Goal: Task Accomplishment & Management: Complete application form

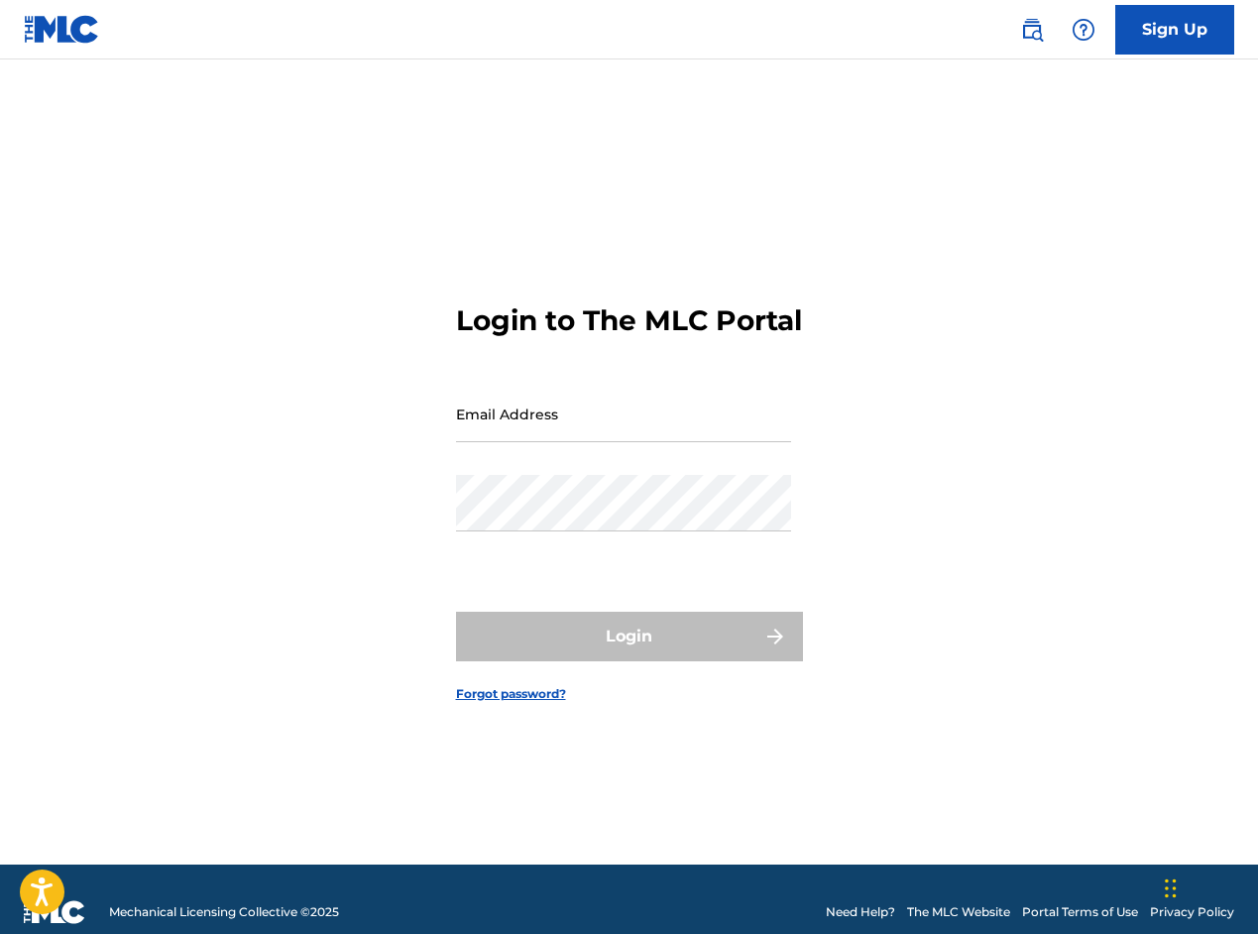
click at [595, 442] on input "Email Address" at bounding box center [623, 414] width 335 height 57
type input "[EMAIL_ADDRESS][DOMAIN_NAME]"
click at [691, 396] on form "Login to The MLC Portal Email Address [EMAIL_ADDRESS][DOMAIN_NAME] Password Log…" at bounding box center [629, 487] width 347 height 756
click at [673, 442] on input "[EMAIL_ADDRESS][DOMAIN_NAME]" at bounding box center [623, 414] width 335 height 57
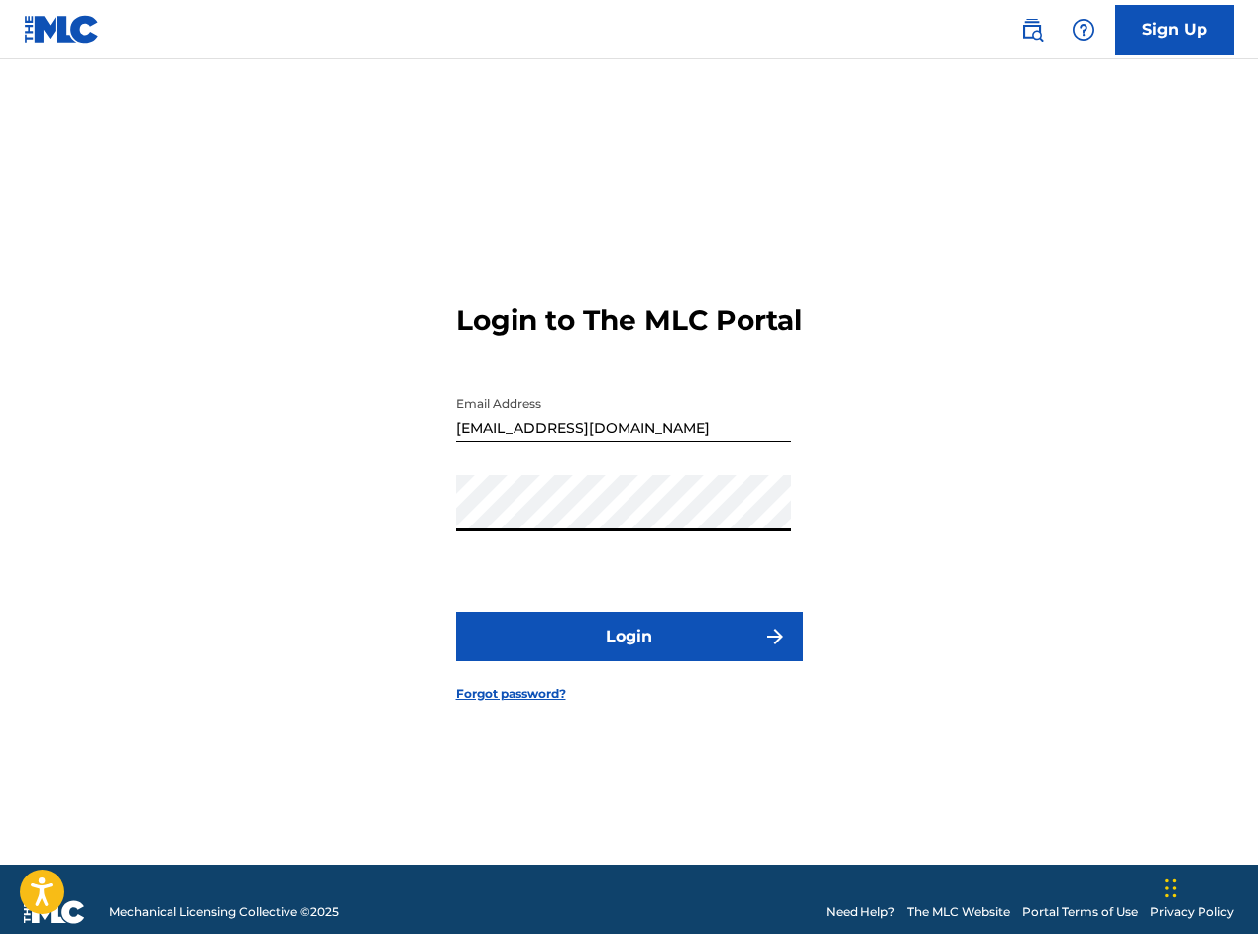
click at [696, 649] on button "Login" at bounding box center [629, 637] width 347 height 50
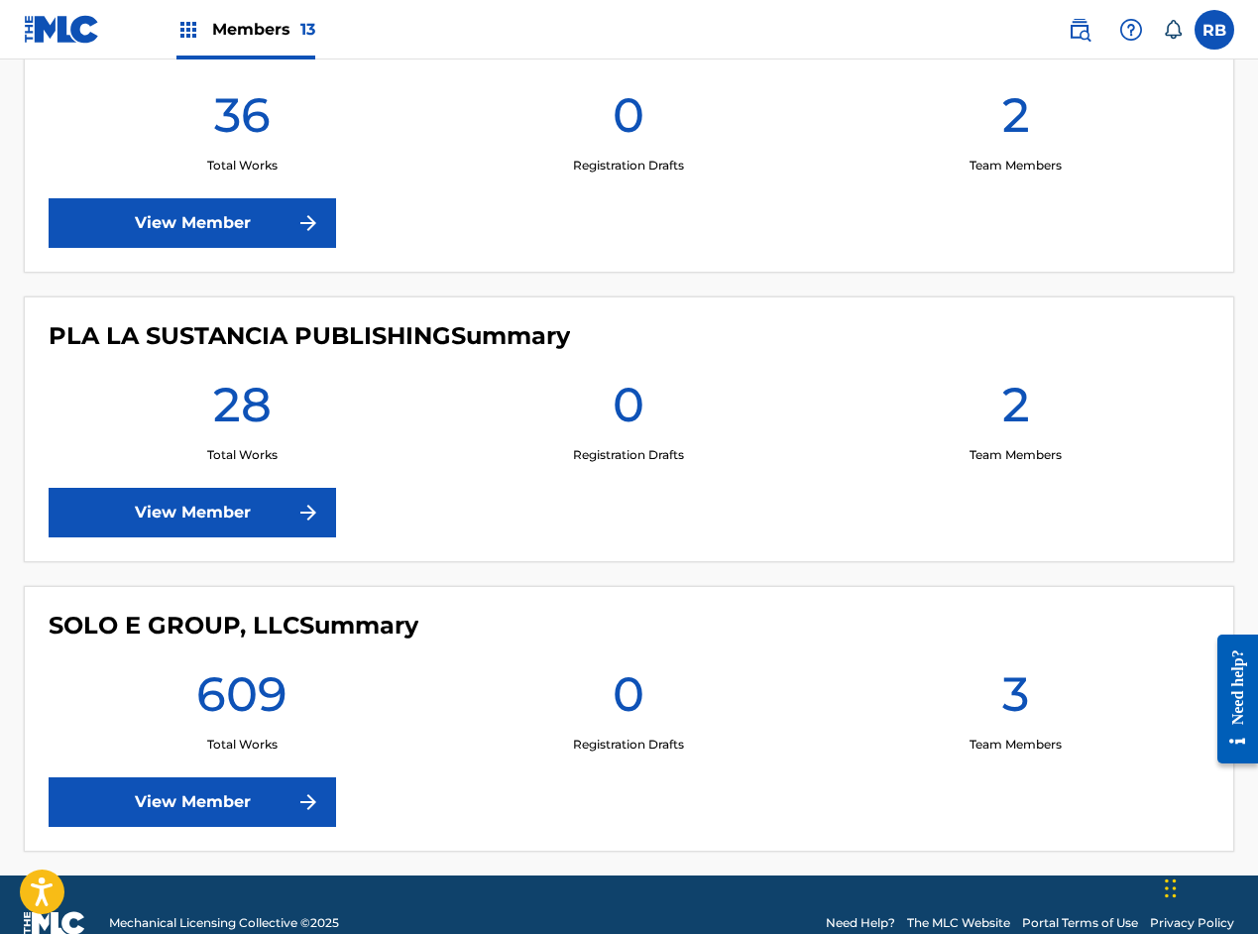
scroll to position [3556, 0]
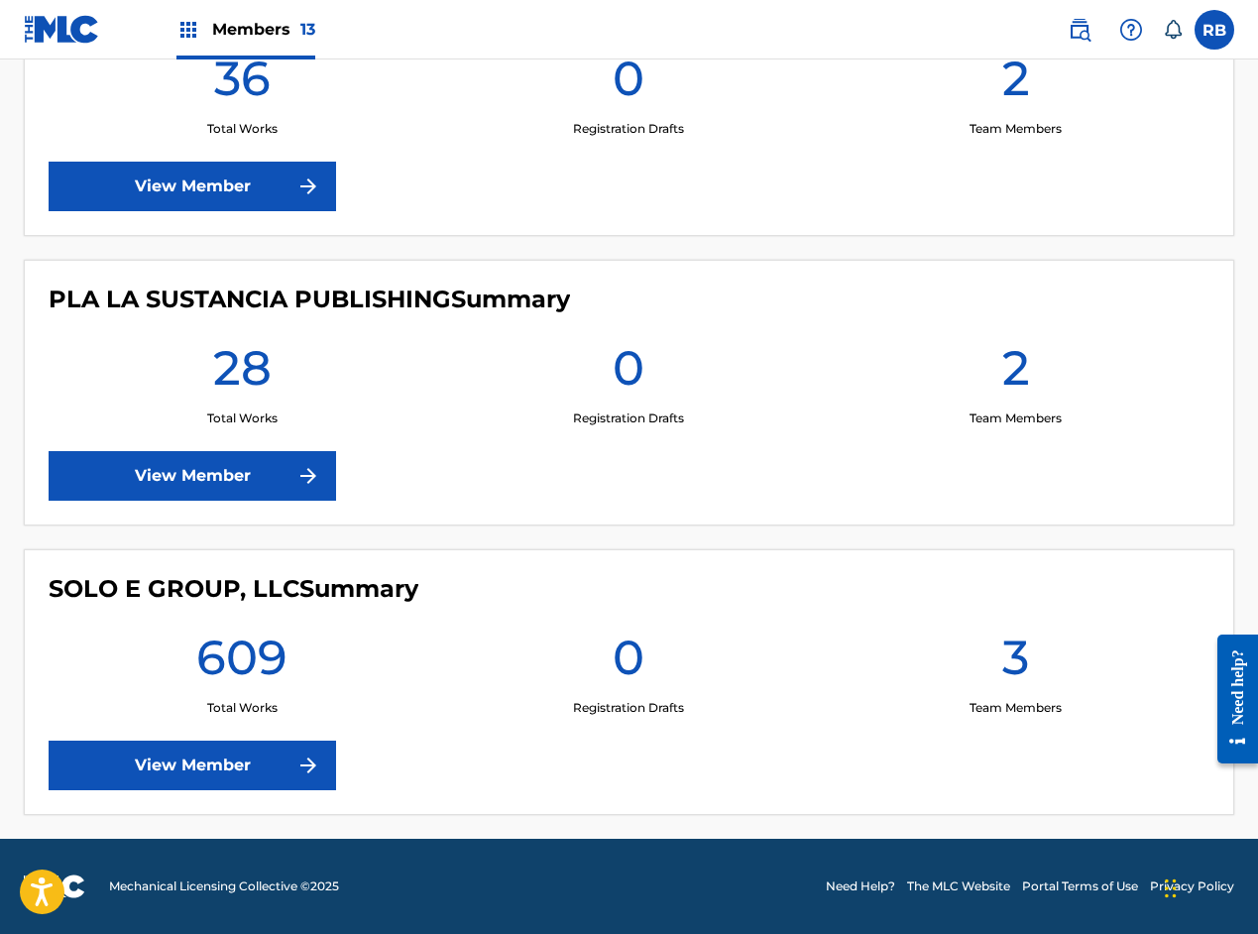
click at [287, 744] on link "View Member" at bounding box center [193, 766] width 288 height 50
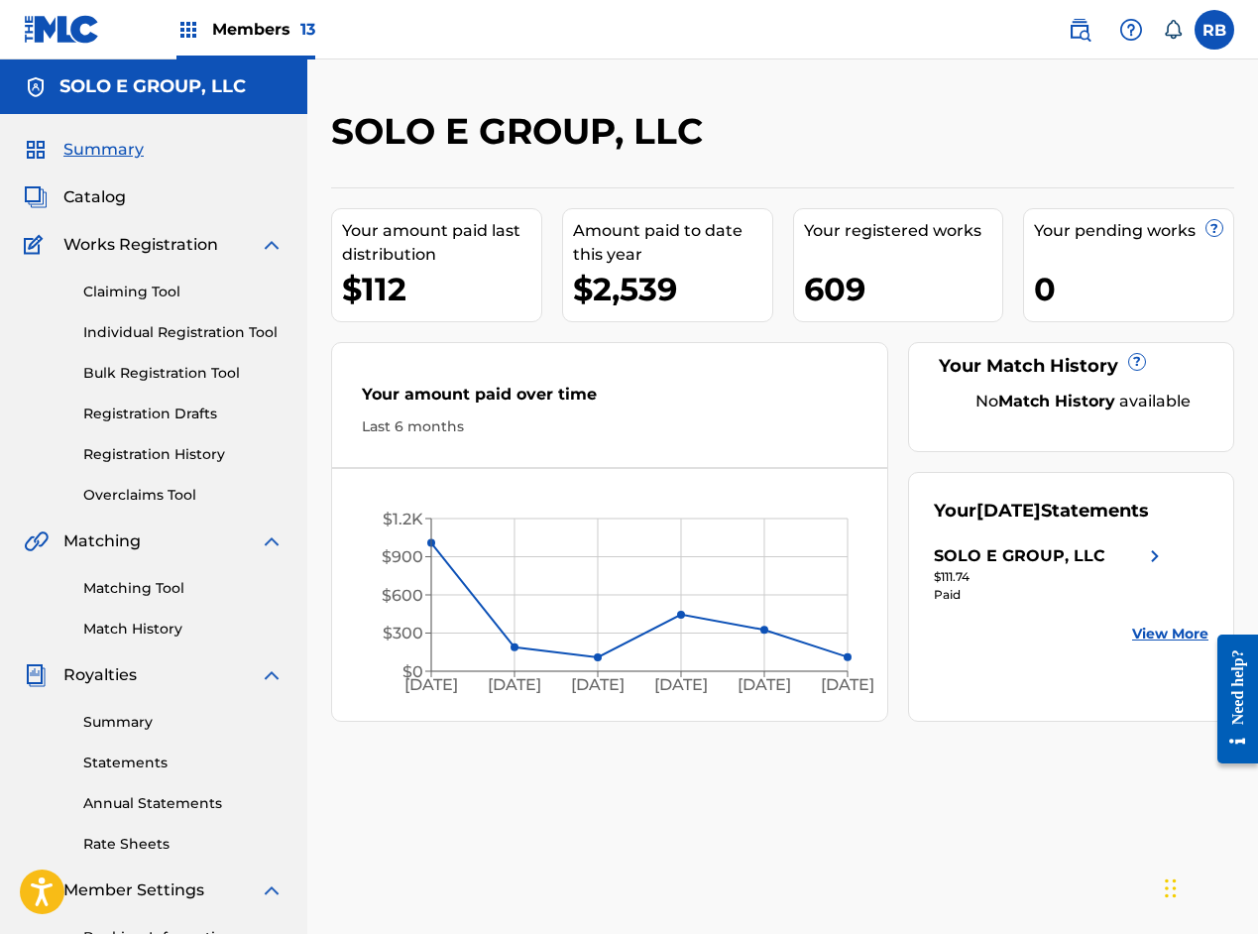
click at [143, 295] on link "Claiming Tool" at bounding box center [183, 292] width 200 height 21
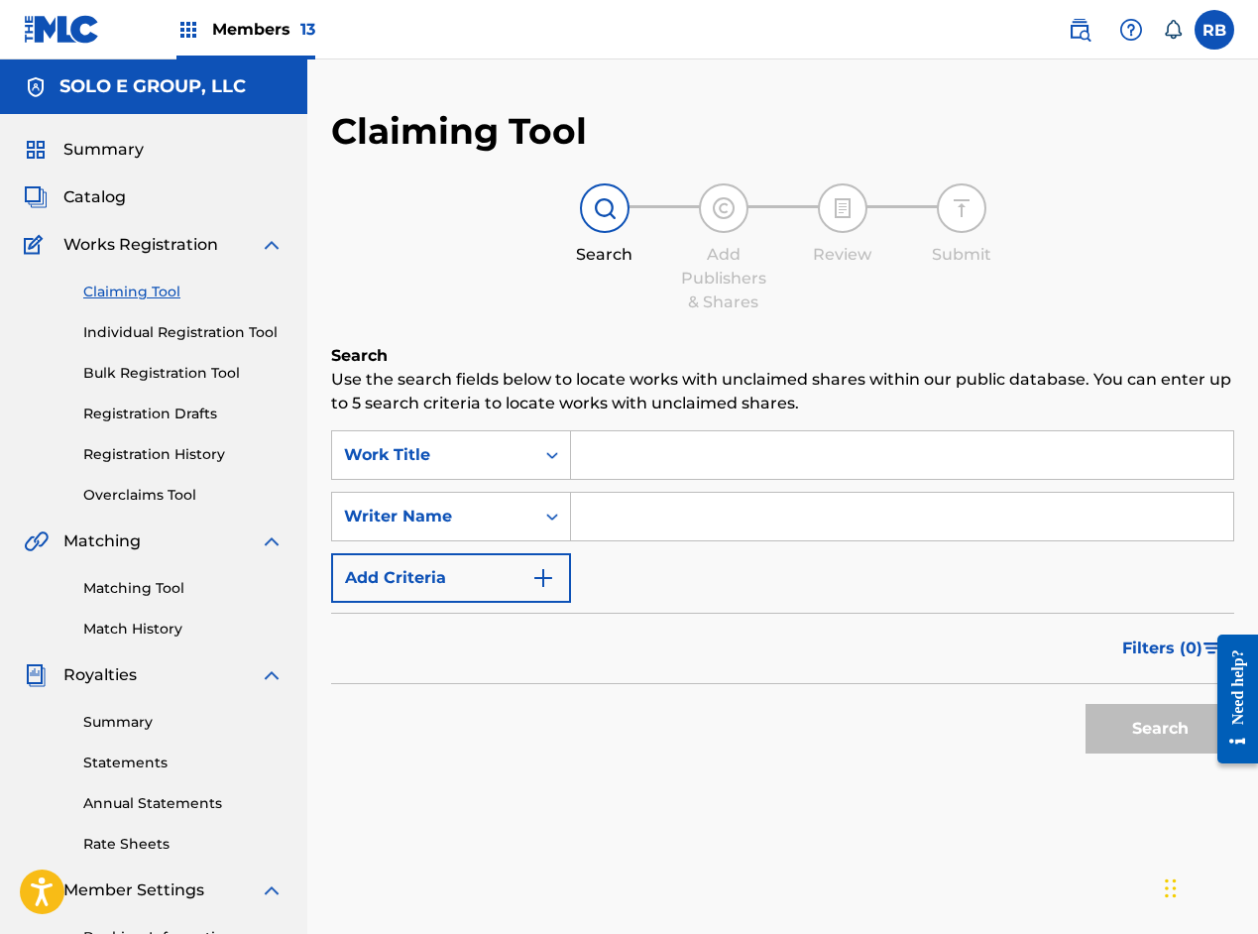
click at [619, 453] on input "Search Form" at bounding box center [902, 455] width 662 height 48
paste input "Y EH KAKI"
type input "Y EH KAKI"
click at [702, 519] on input "Search Form" at bounding box center [902, 517] width 662 height 48
paste input "[PERSON_NAME]"
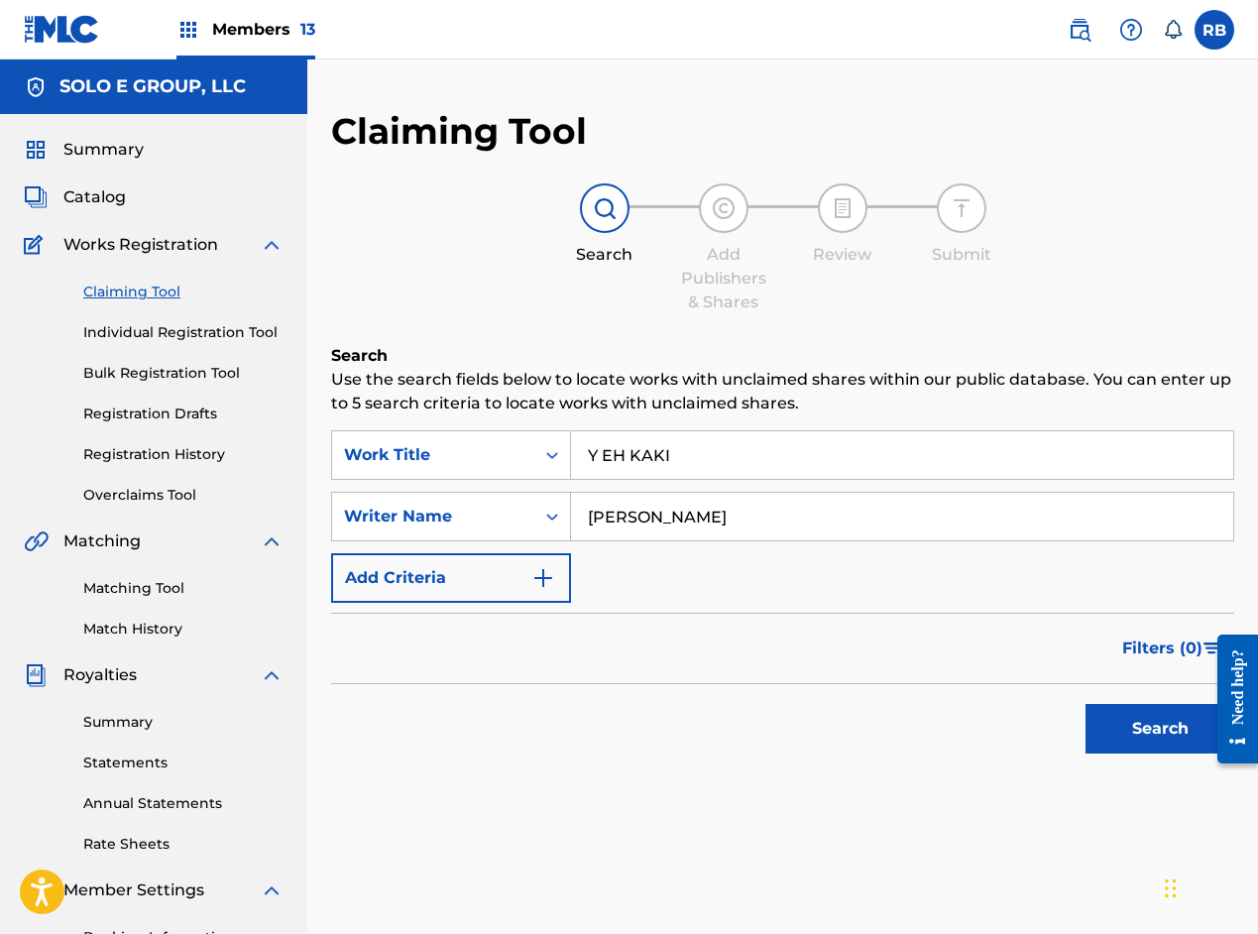
type input "[PERSON_NAME]"
click at [1147, 725] on button "Search" at bounding box center [1160, 729] width 149 height 50
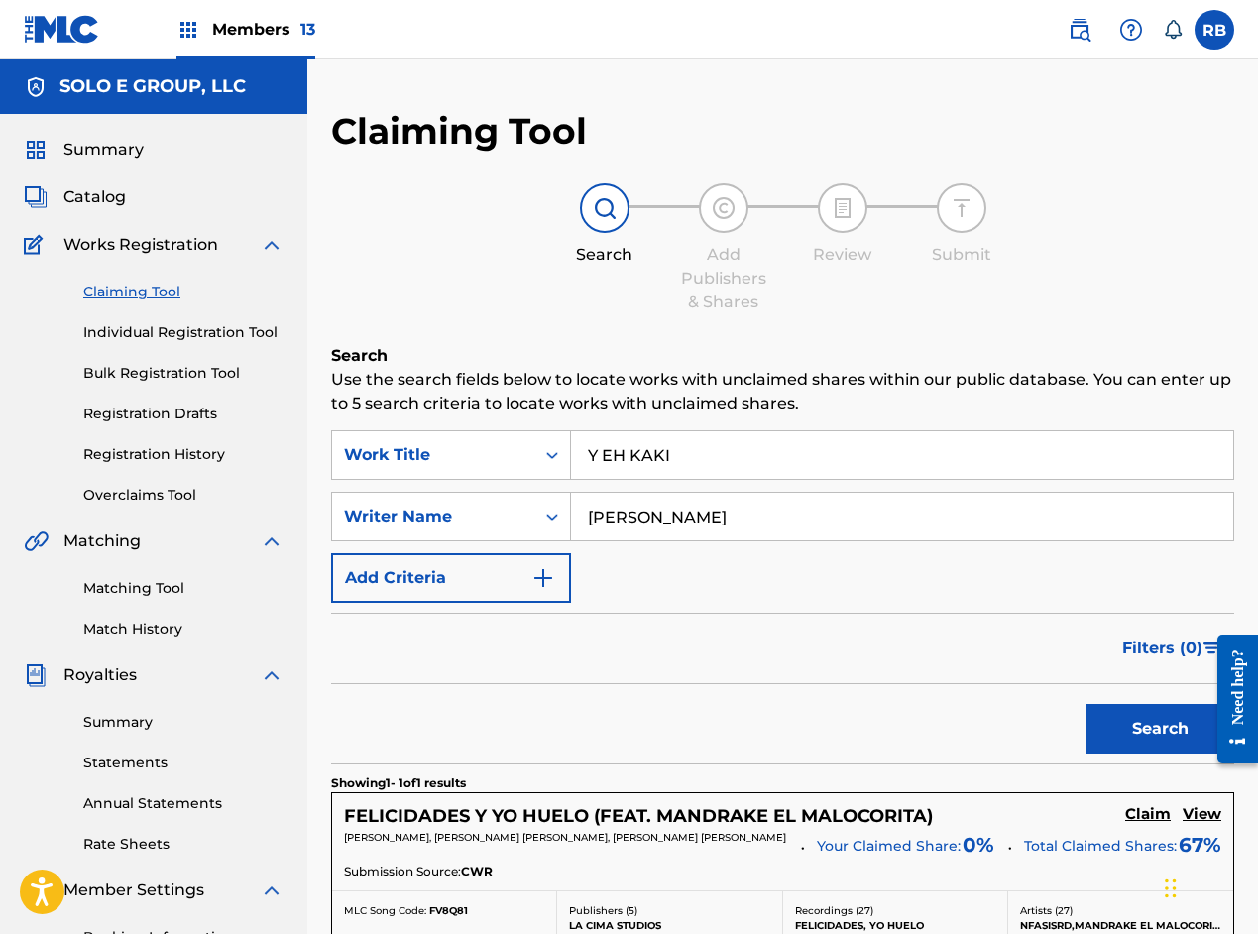
click at [115, 193] on span "Catalog" at bounding box center [94, 197] width 62 height 24
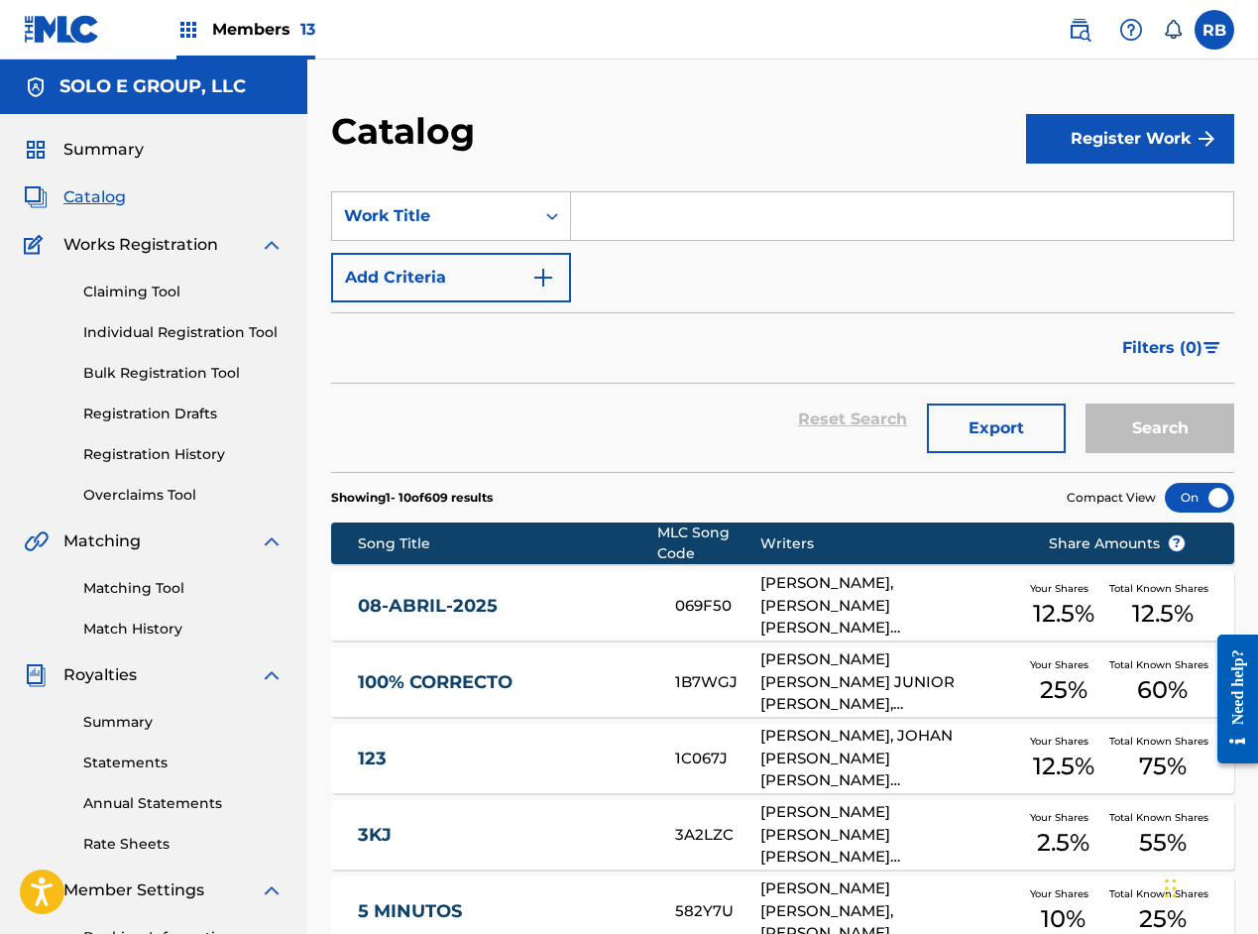
click at [1150, 152] on button "Register Work" at bounding box center [1130, 139] width 208 height 50
click at [1054, 209] on link "Individual" at bounding box center [1130, 203] width 208 height 48
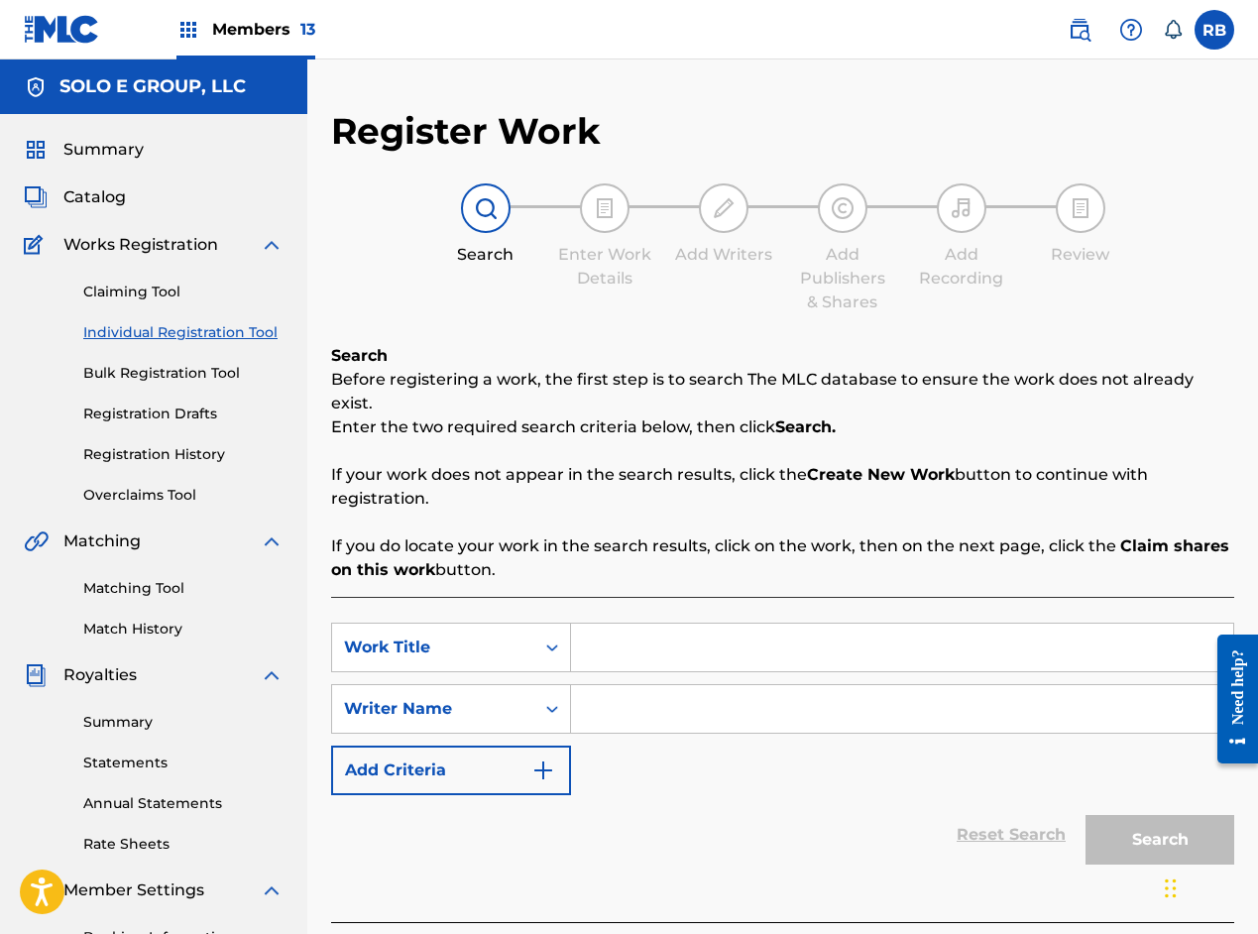
click at [630, 689] on input "Search Form" at bounding box center [902, 709] width 662 height 48
paste input "[PERSON_NAME]"
type input "[PERSON_NAME]"
click at [722, 624] on input "Search Form" at bounding box center [902, 648] width 662 height 48
paste input "Y EH KAKI"
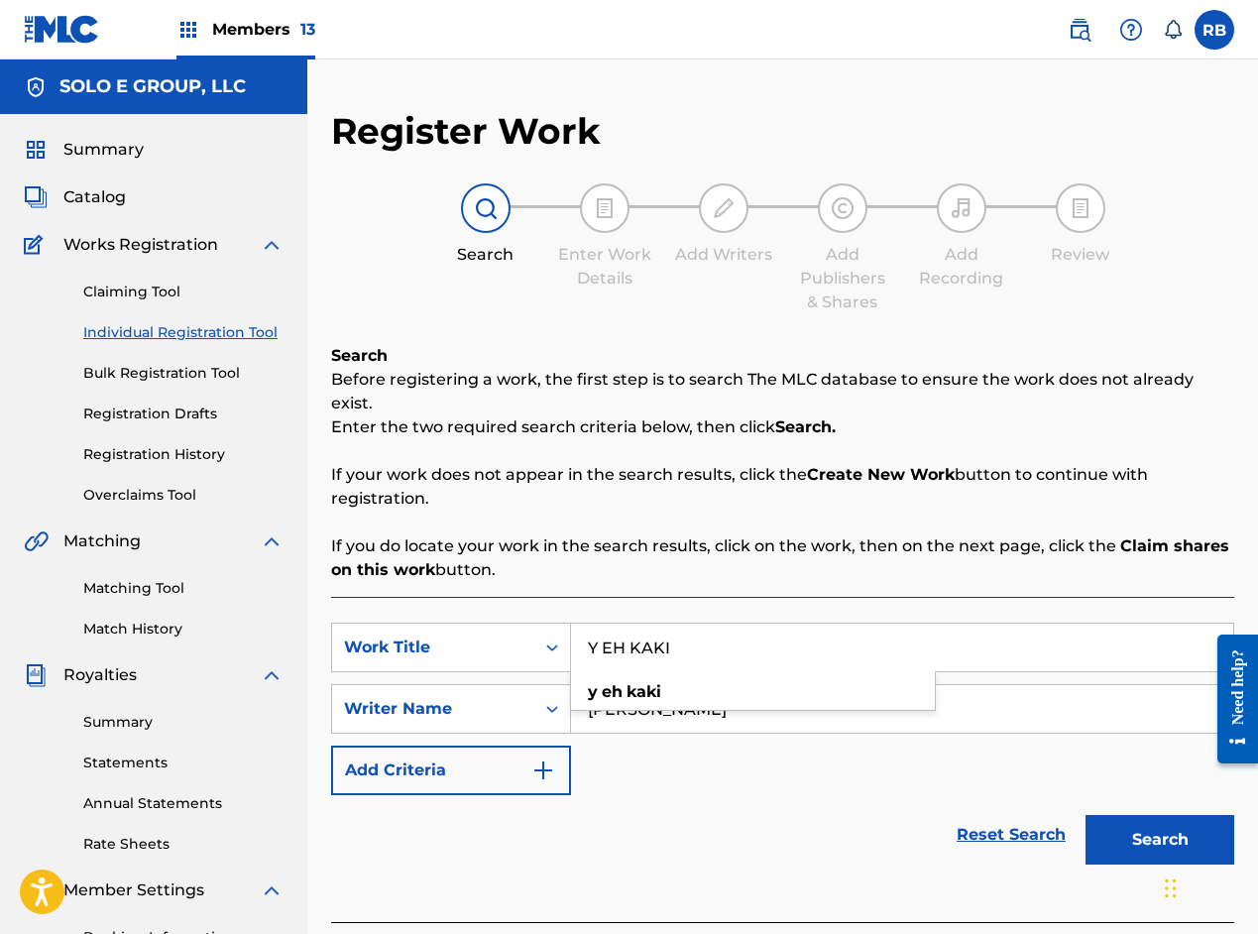
type input "Y EH KAKI"
click at [1126, 815] on button "Search" at bounding box center [1160, 840] width 149 height 50
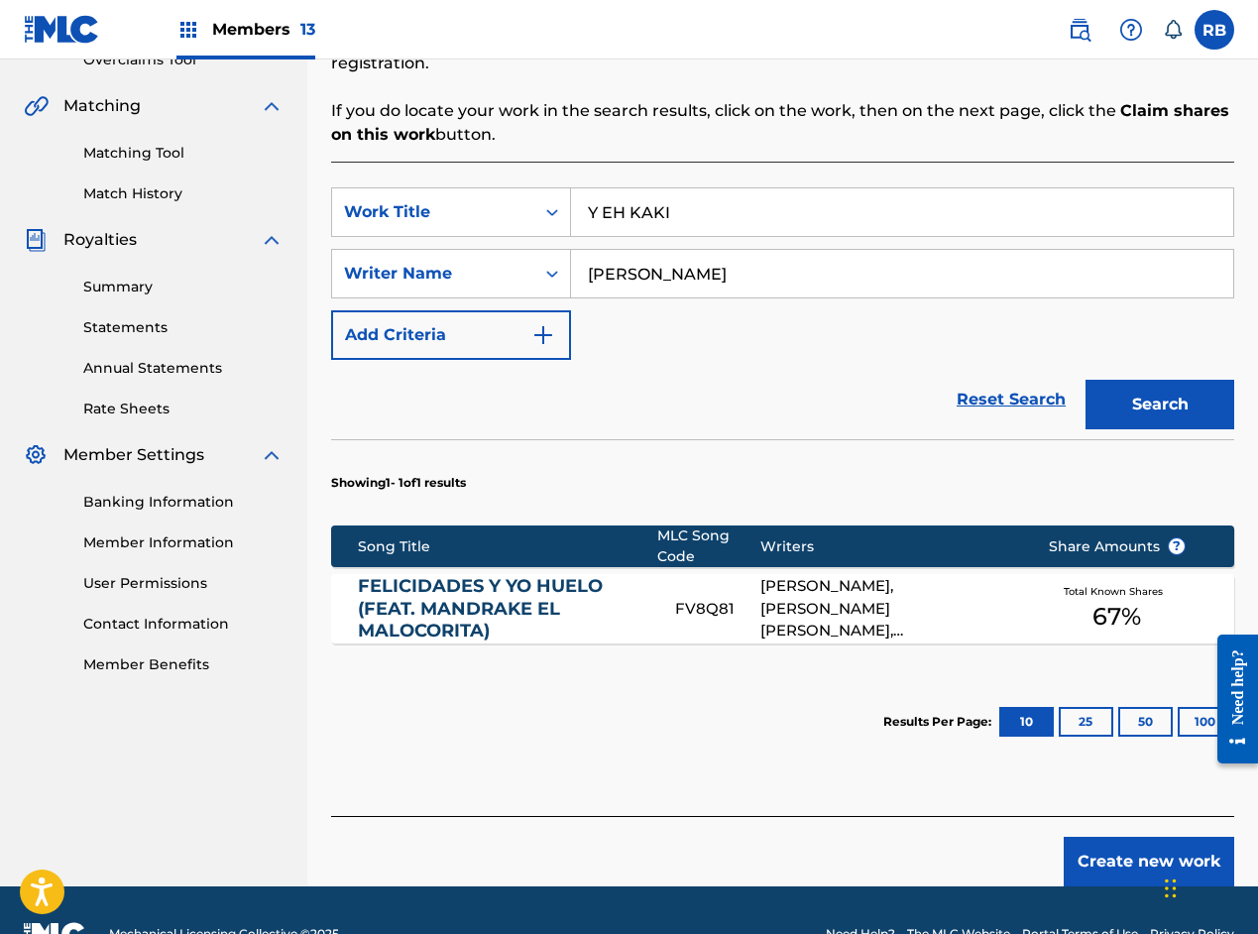
scroll to position [459, 0]
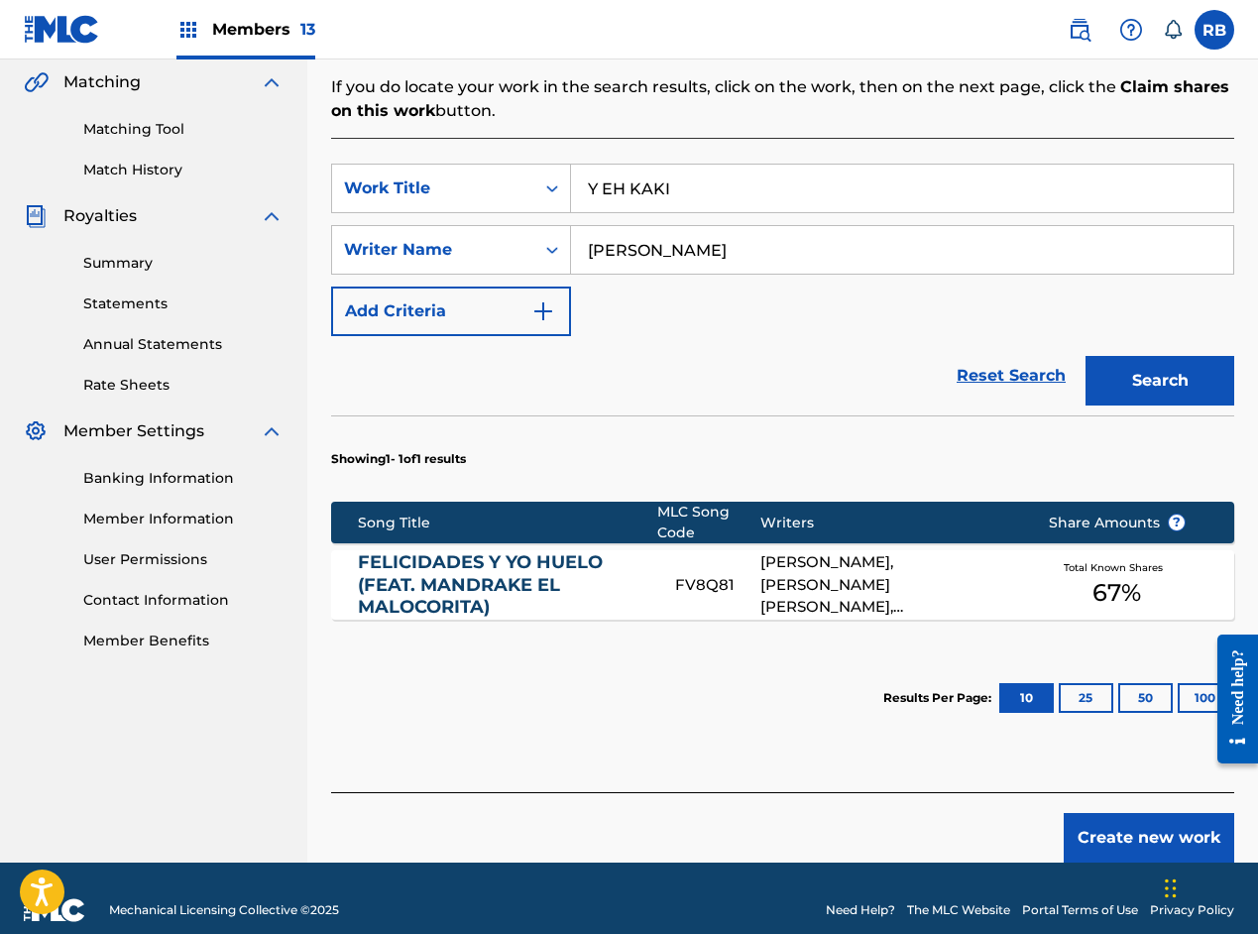
click at [1119, 813] on button "Create new work" at bounding box center [1149, 838] width 171 height 50
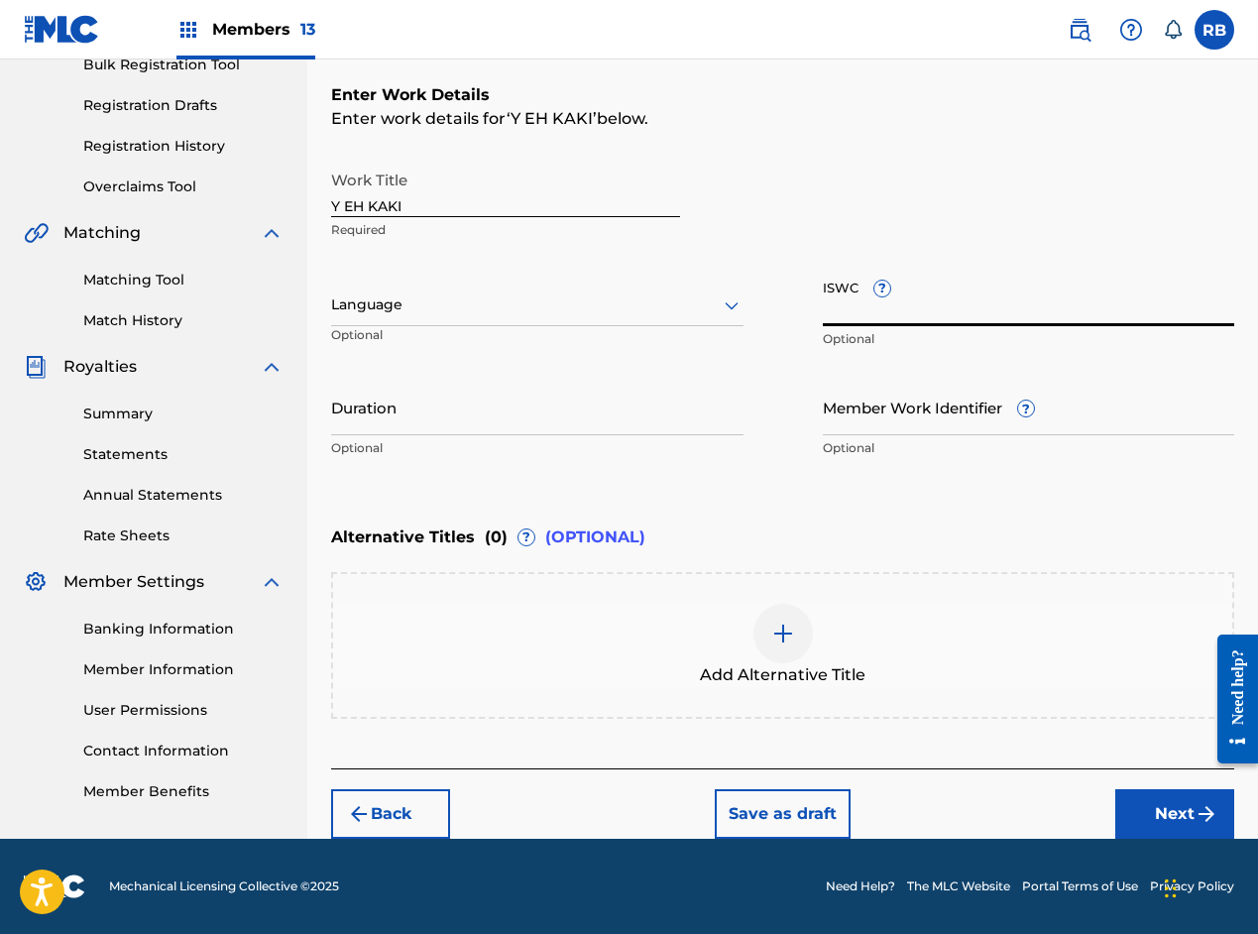
click at [939, 308] on input "ISWC ?" at bounding box center [1029, 298] width 413 height 57
paste input "T-327.854.911-0"
type input "T-327.854.911-0"
click at [953, 420] on input "Member Work Identifier ?" at bounding box center [1029, 407] width 413 height 57
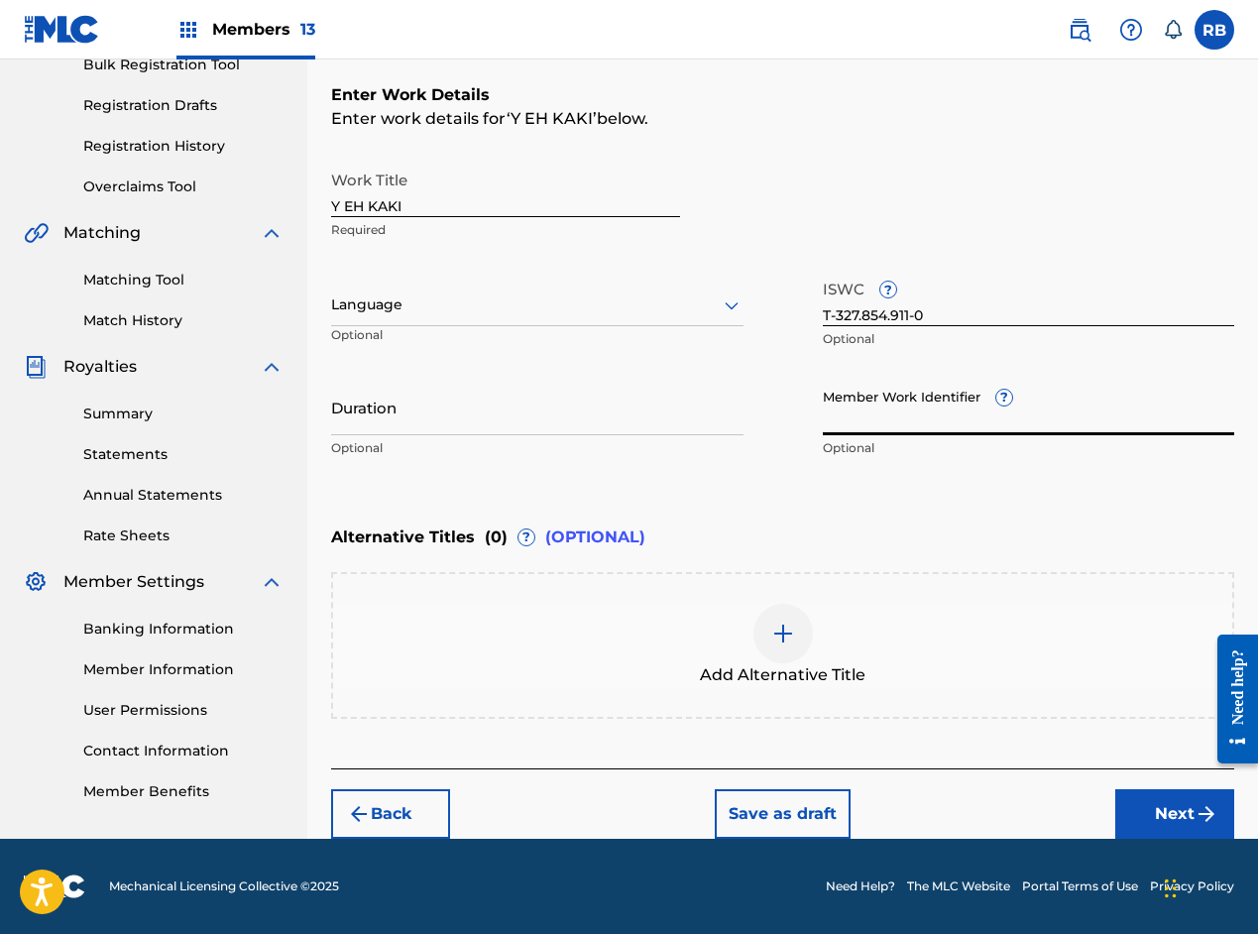
paste input "44963949"
type input "44963949"
click at [395, 322] on div "Language" at bounding box center [537, 306] width 413 height 42
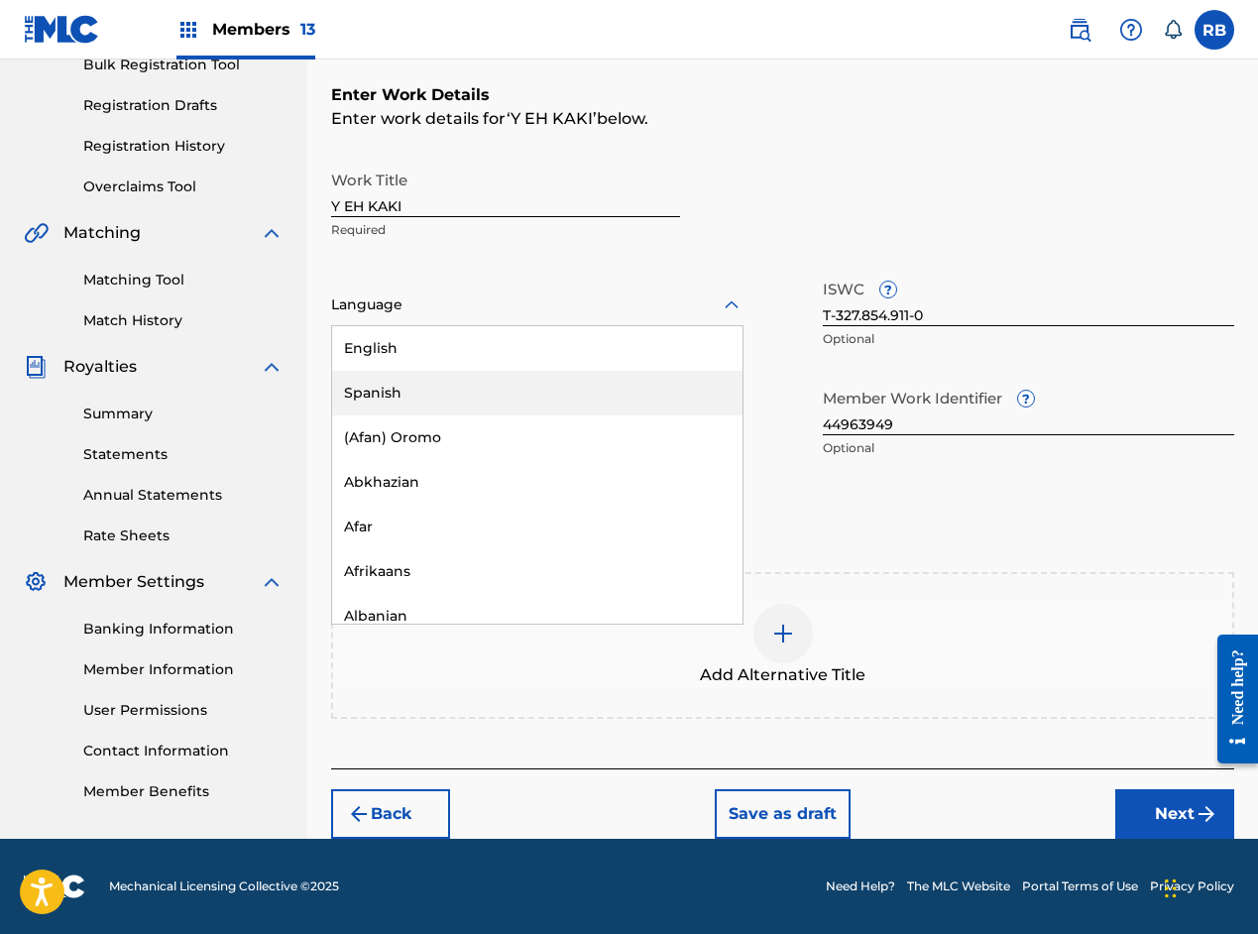
click at [373, 388] on div "Spanish" at bounding box center [537, 393] width 411 height 45
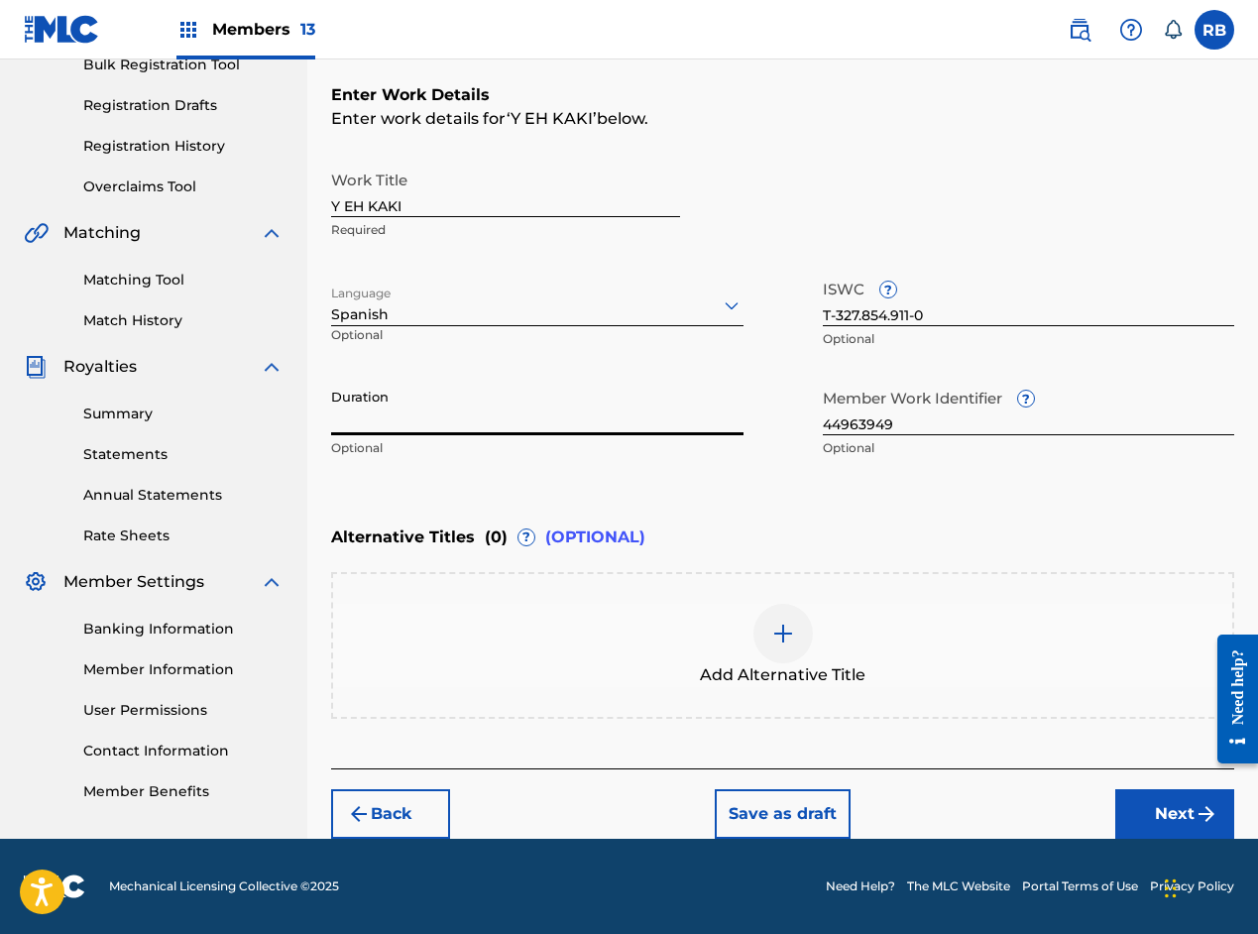
click at [397, 416] on input "Duration" at bounding box center [537, 407] width 413 height 57
paste input "03:53"
type input "03:53"
click at [978, 164] on div "Work Title Y EH KAKI Required" at bounding box center [782, 205] width 903 height 89
click at [790, 635] on img at bounding box center [784, 634] width 24 height 24
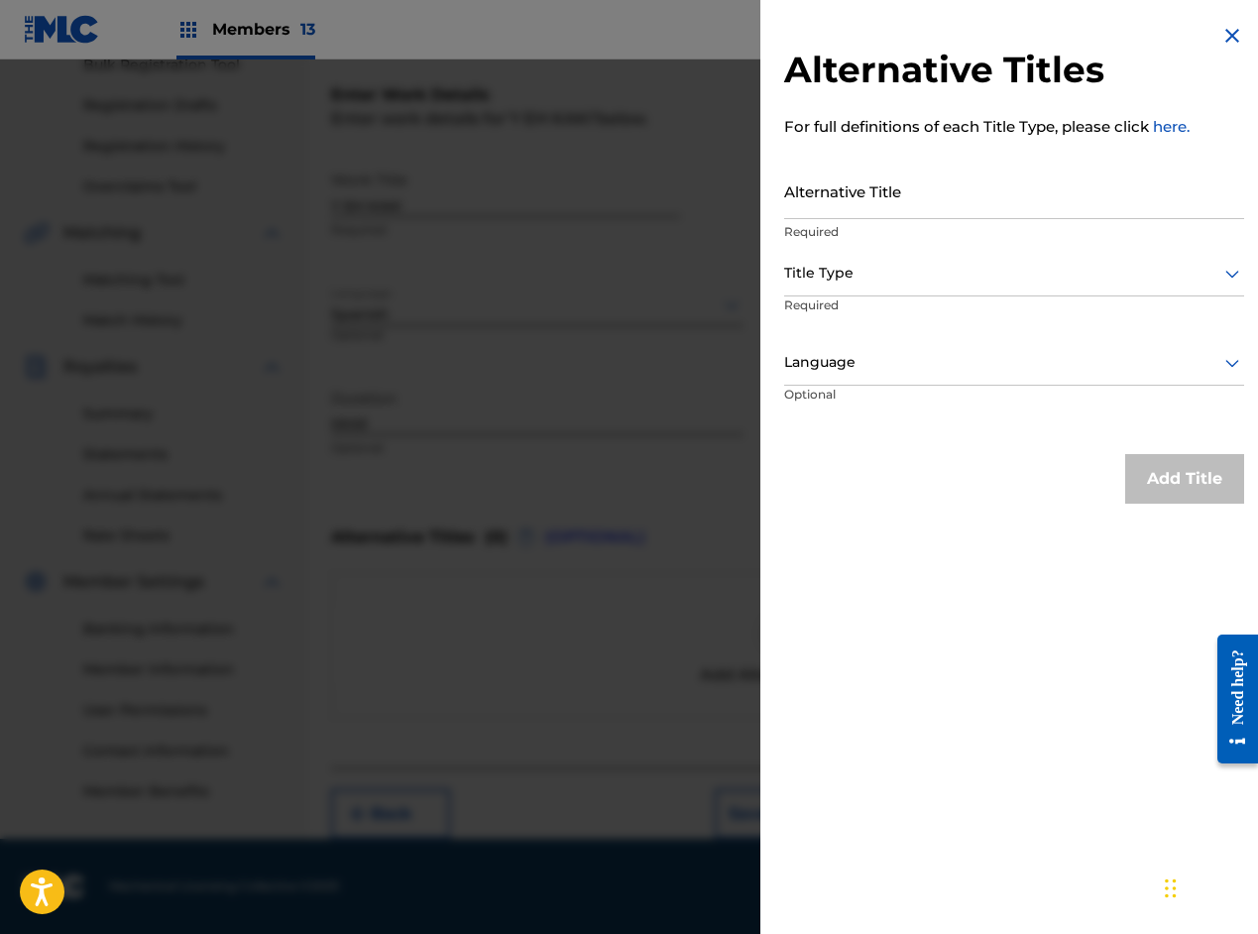
click at [886, 203] on input "Alternative Title" at bounding box center [1014, 191] width 460 height 57
paste input "MANDRAKE EL MALOCORITA - Y EH KAKI"
type input "MANDRAKE EL MALOCORITA - Y EH KAKI"
click at [834, 297] on p "Required" at bounding box center [860, 319] width 152 height 45
click at [841, 287] on div "Title Type" at bounding box center [1014, 274] width 460 height 45
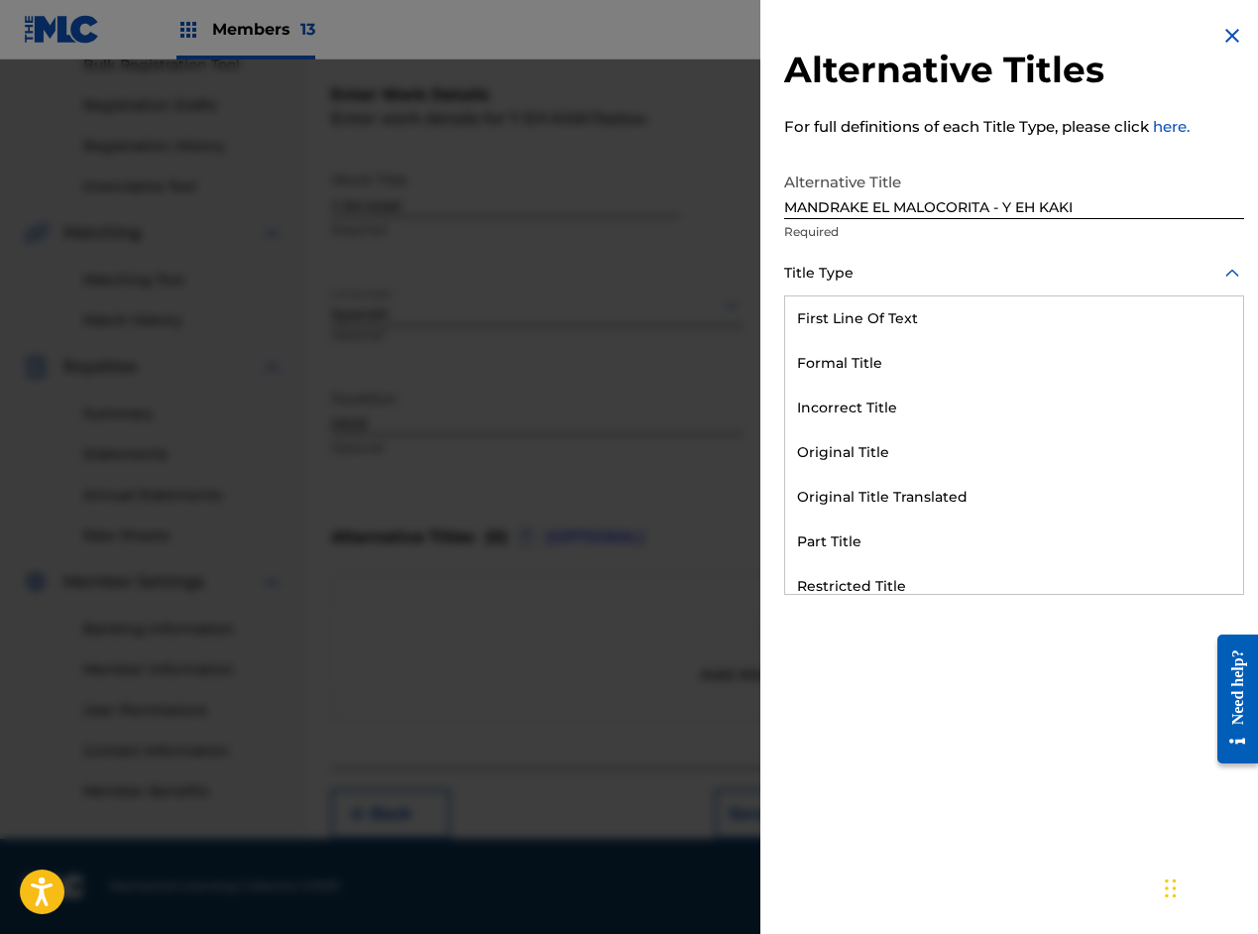
scroll to position [193, 0]
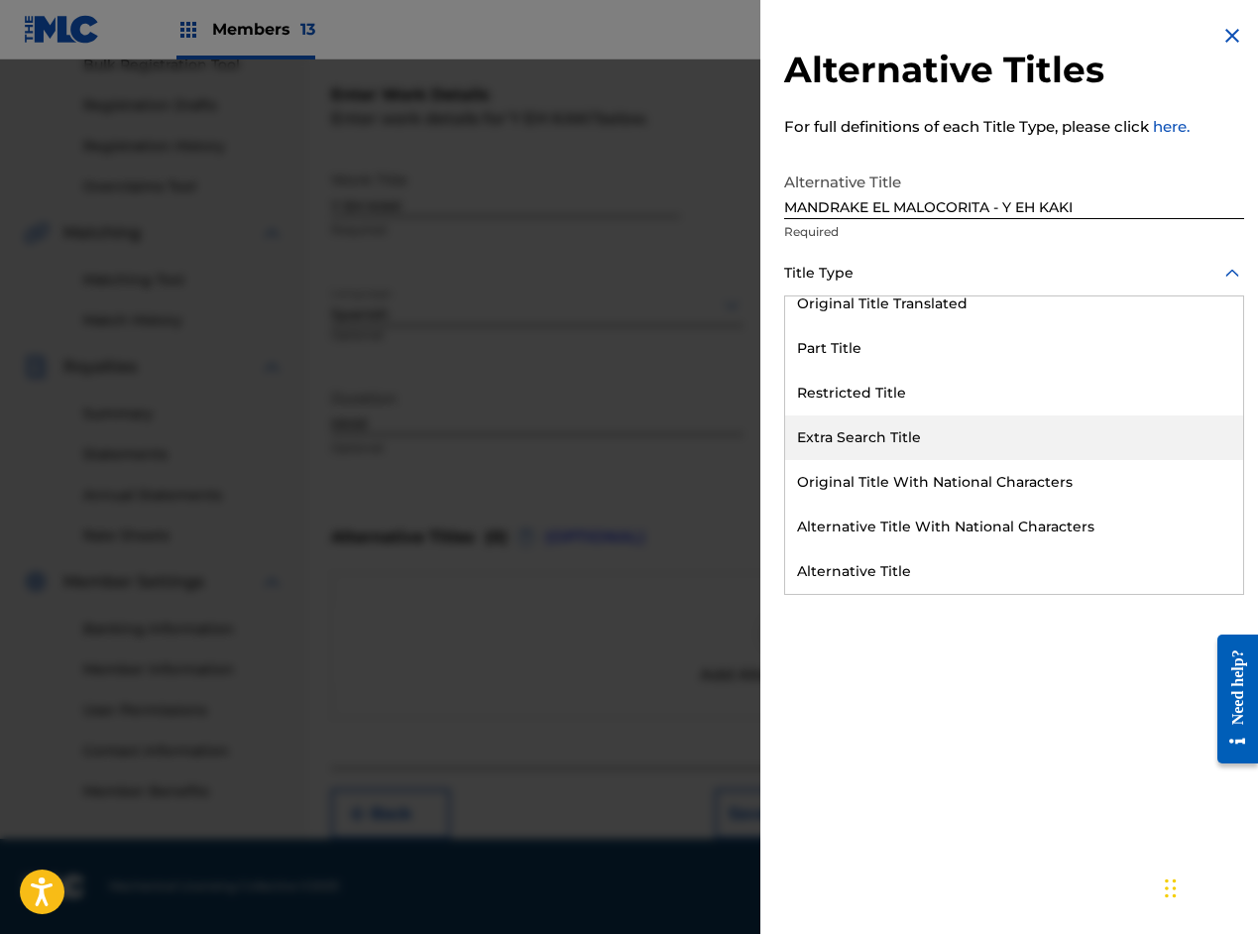
click at [866, 446] on div "Extra Search Title" at bounding box center [1014, 438] width 458 height 45
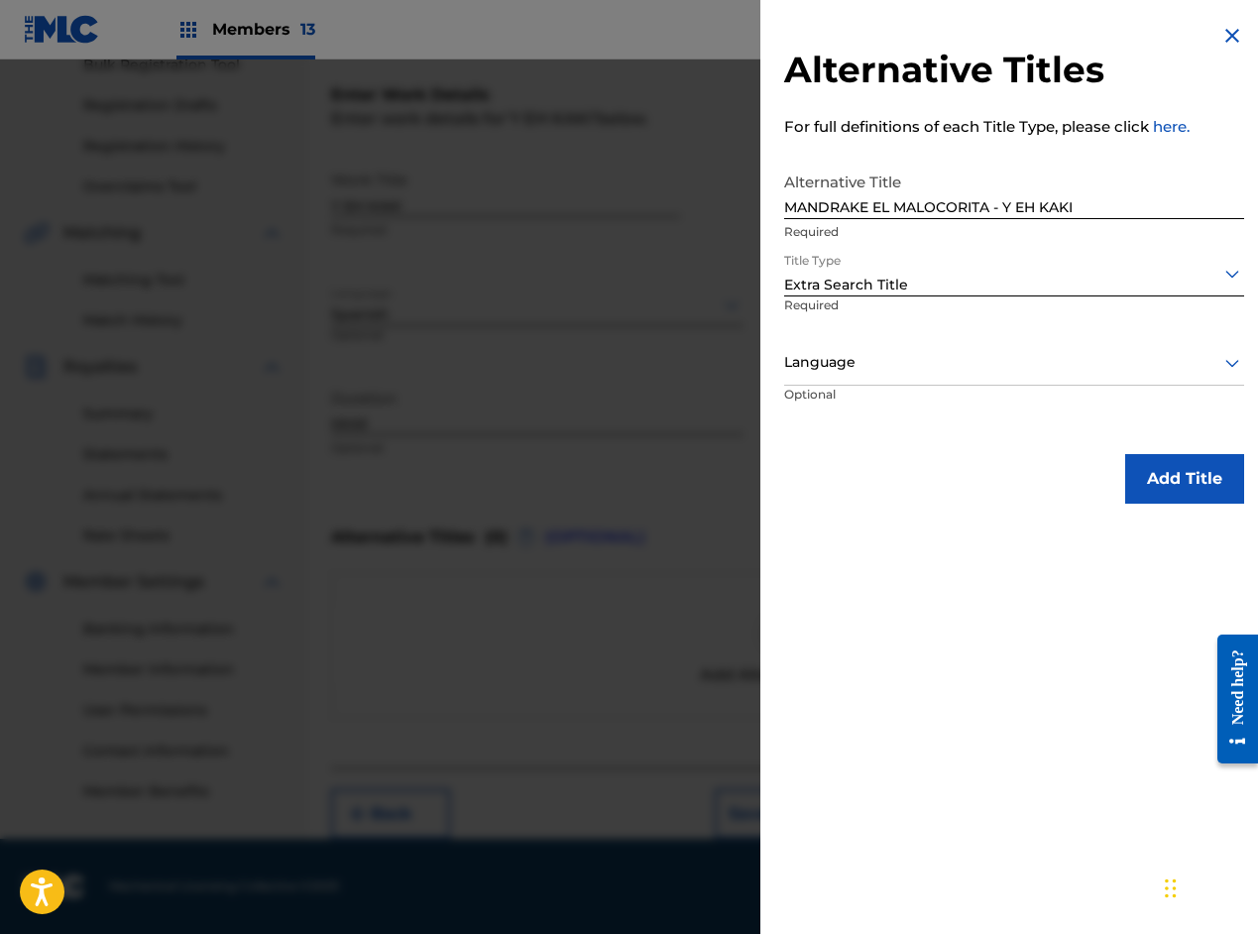
click at [833, 372] on div at bounding box center [1014, 362] width 460 height 25
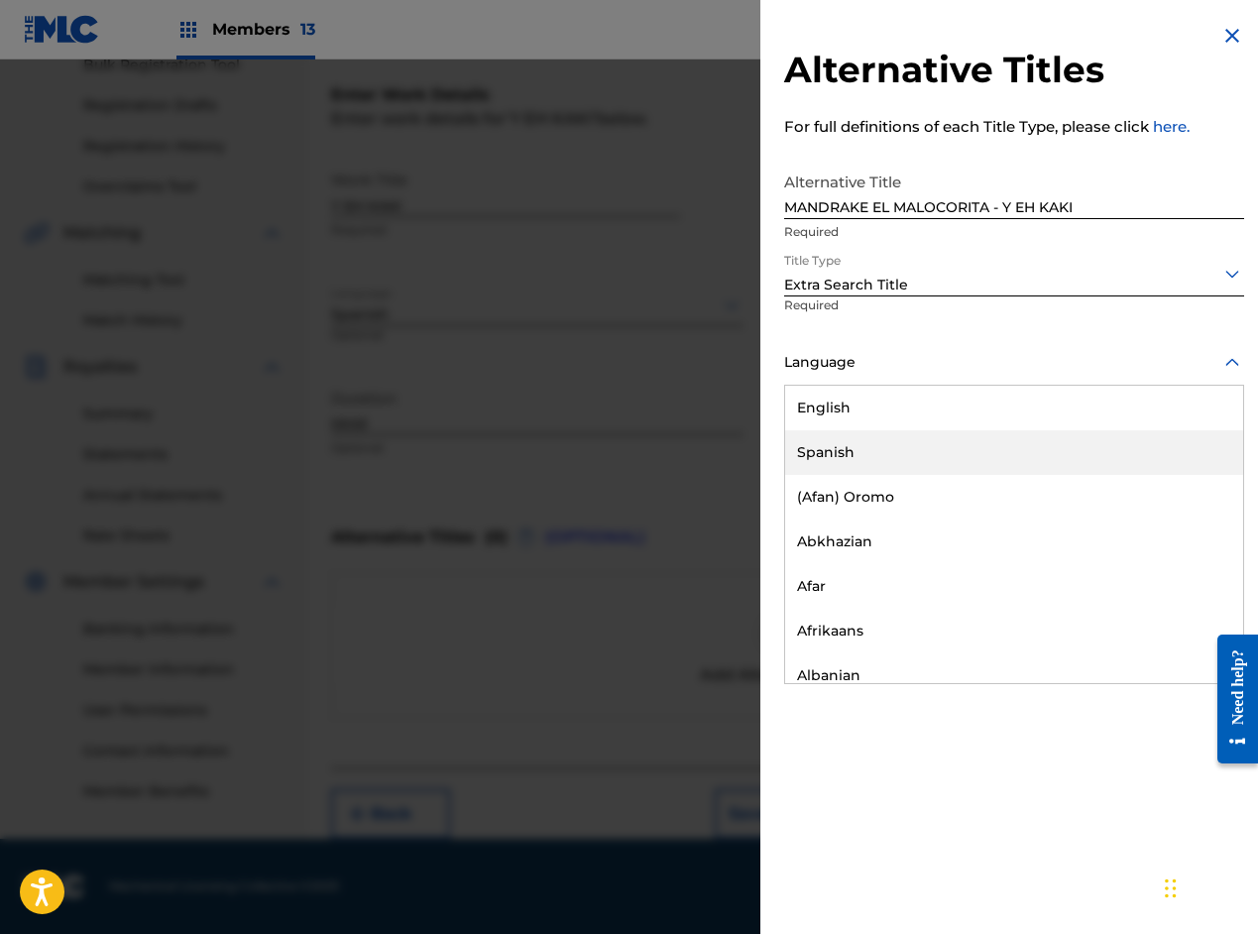
click at [837, 446] on div "Spanish" at bounding box center [1014, 452] width 458 height 45
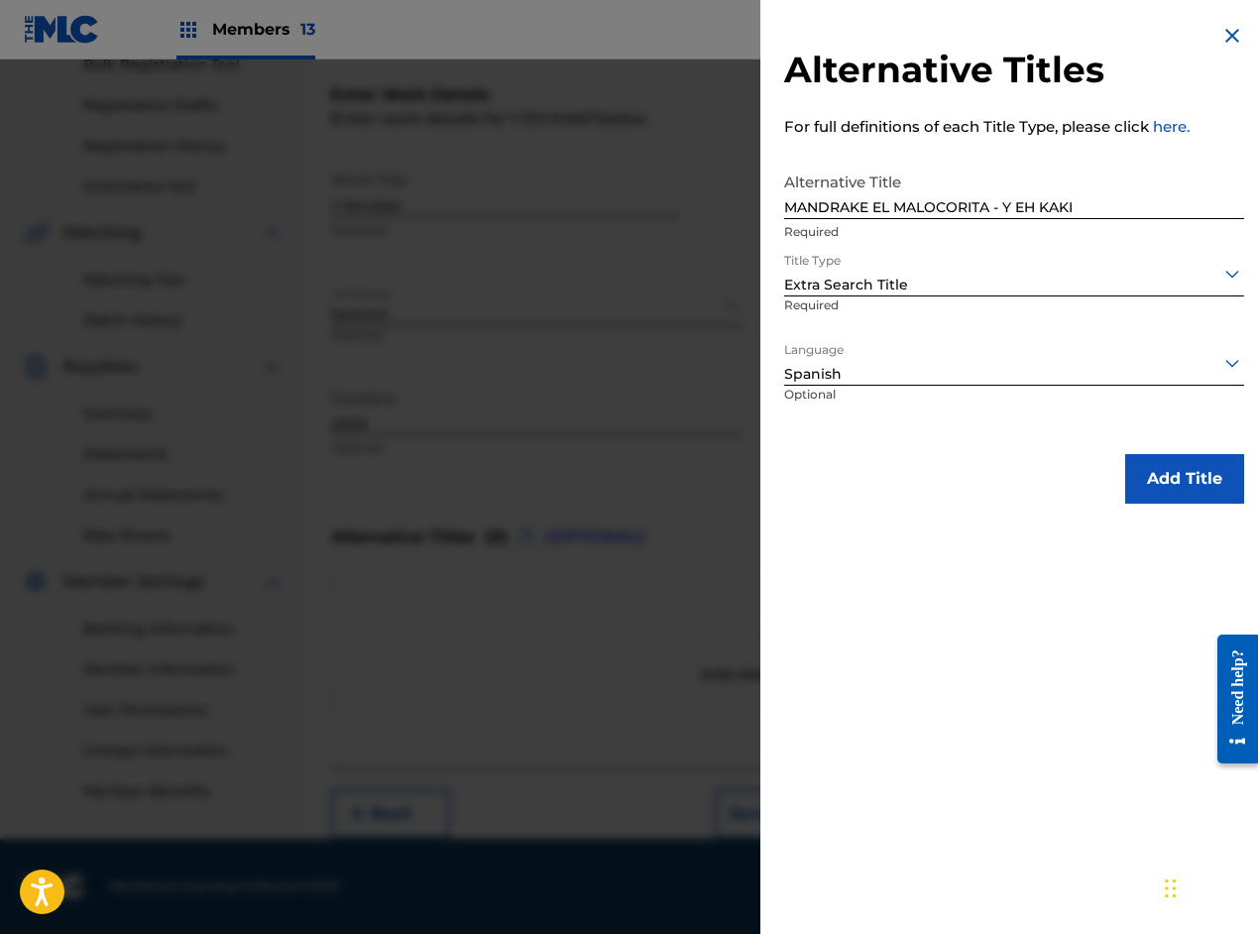
click at [1140, 474] on button "Add Title" at bounding box center [1185, 479] width 119 height 50
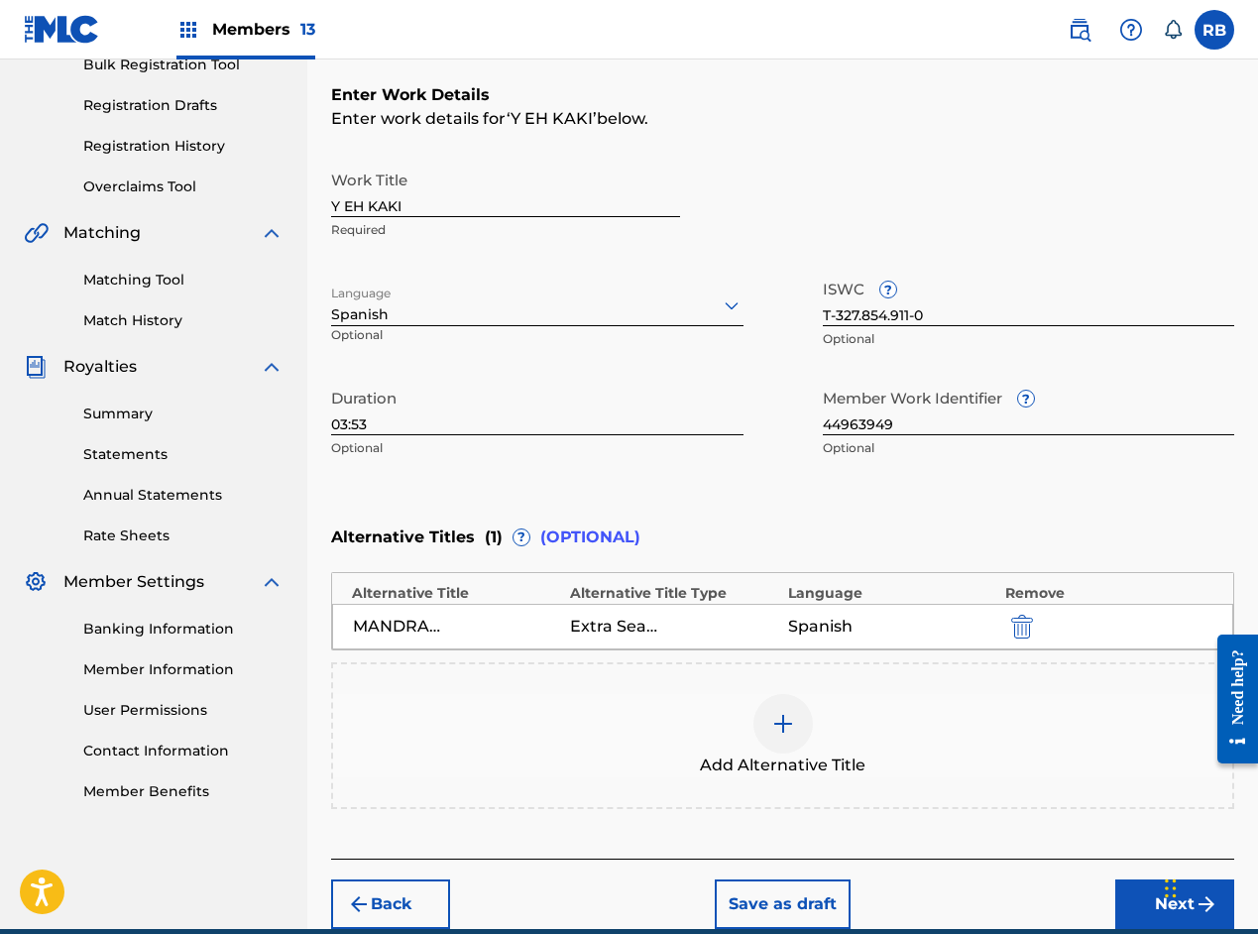
click at [774, 732] on img at bounding box center [784, 724] width 24 height 24
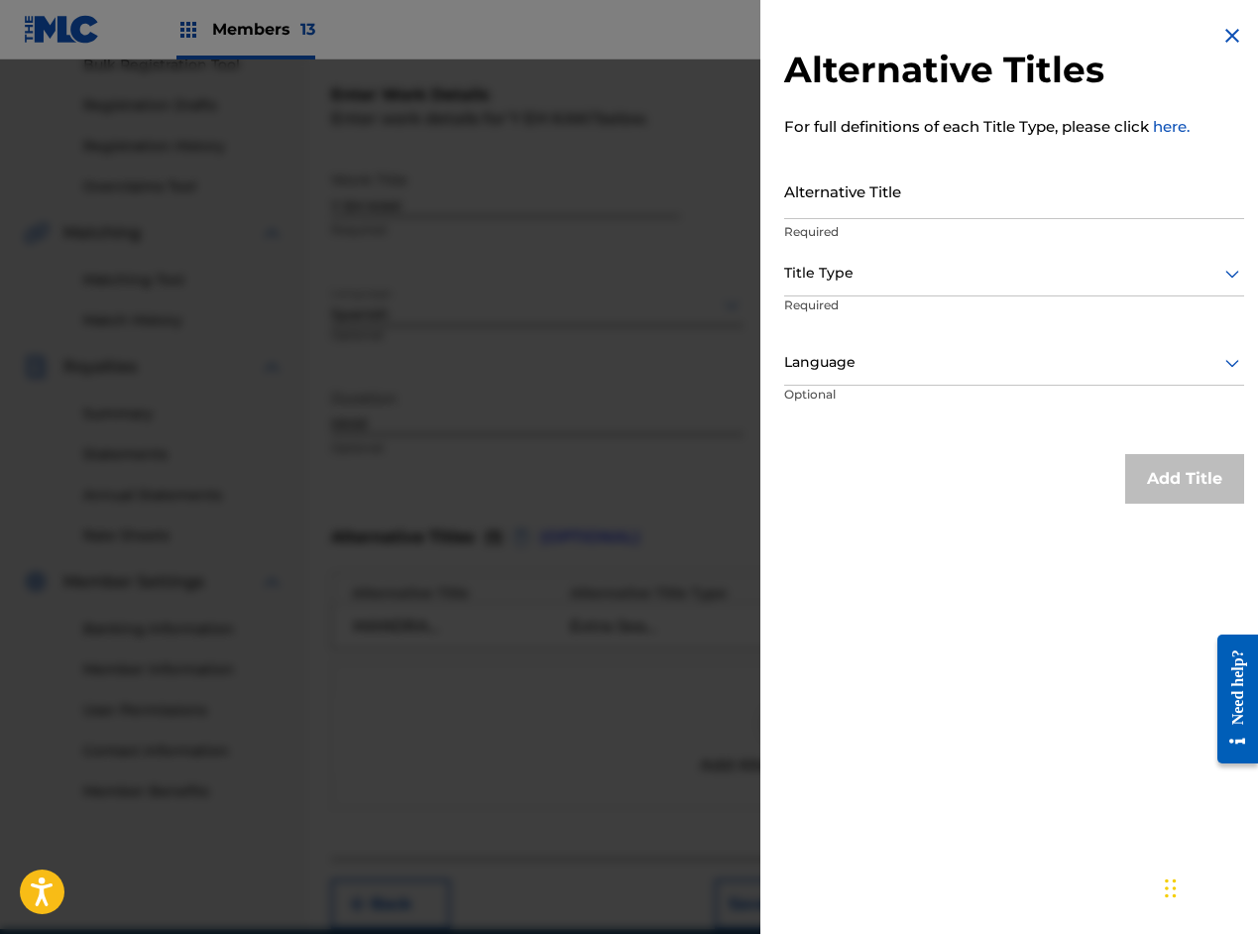
click at [854, 196] on input "Alternative Title" at bounding box center [1014, 191] width 460 height 57
paste input "LA SOMBRA - Y EH KAKI"
type input "LA SOMBRA - Y EH KAKI"
click at [899, 271] on div at bounding box center [1014, 273] width 460 height 25
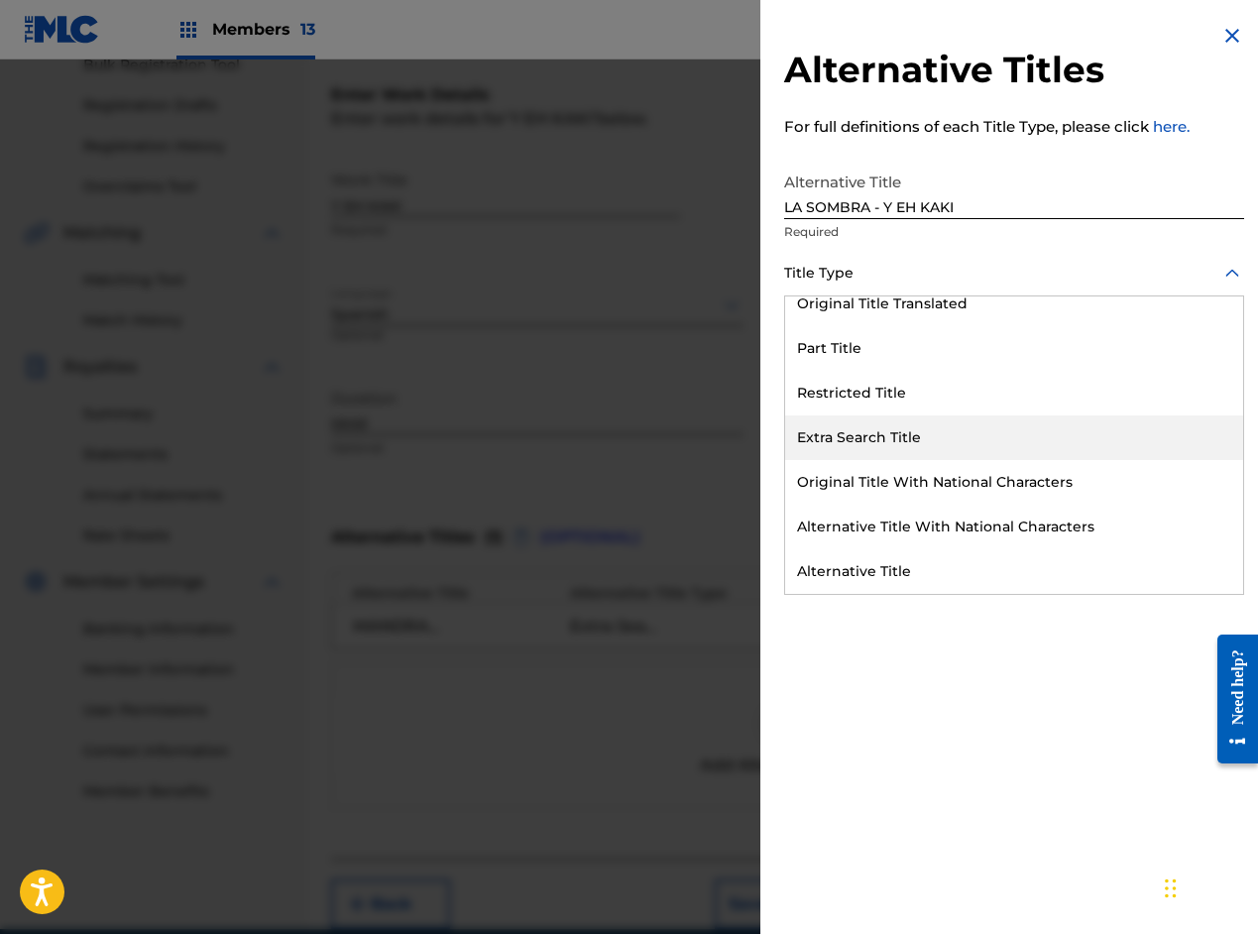
click at [877, 426] on div "Extra Search Title" at bounding box center [1014, 438] width 458 height 45
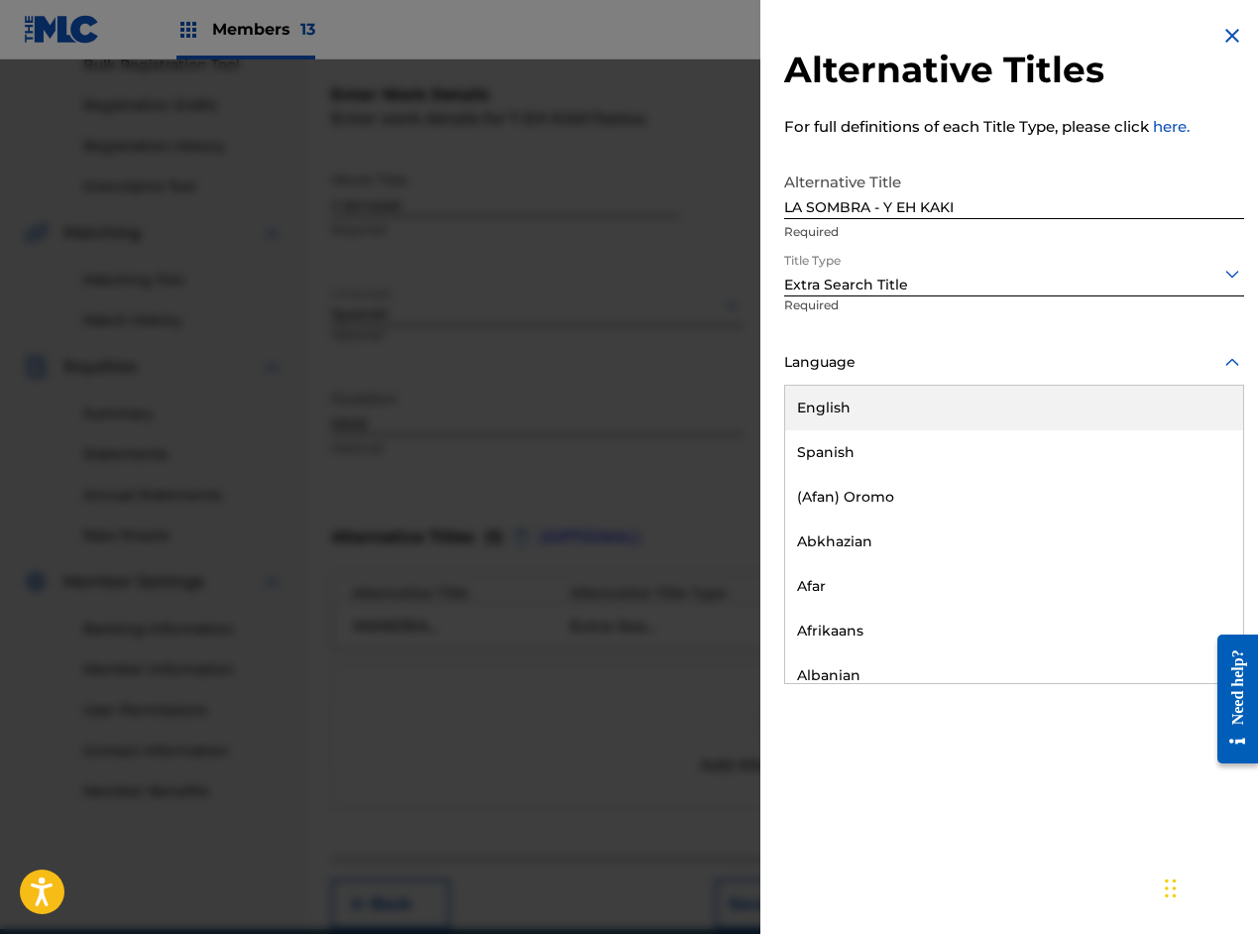
click at [906, 378] on div "Language" at bounding box center [1014, 363] width 460 height 45
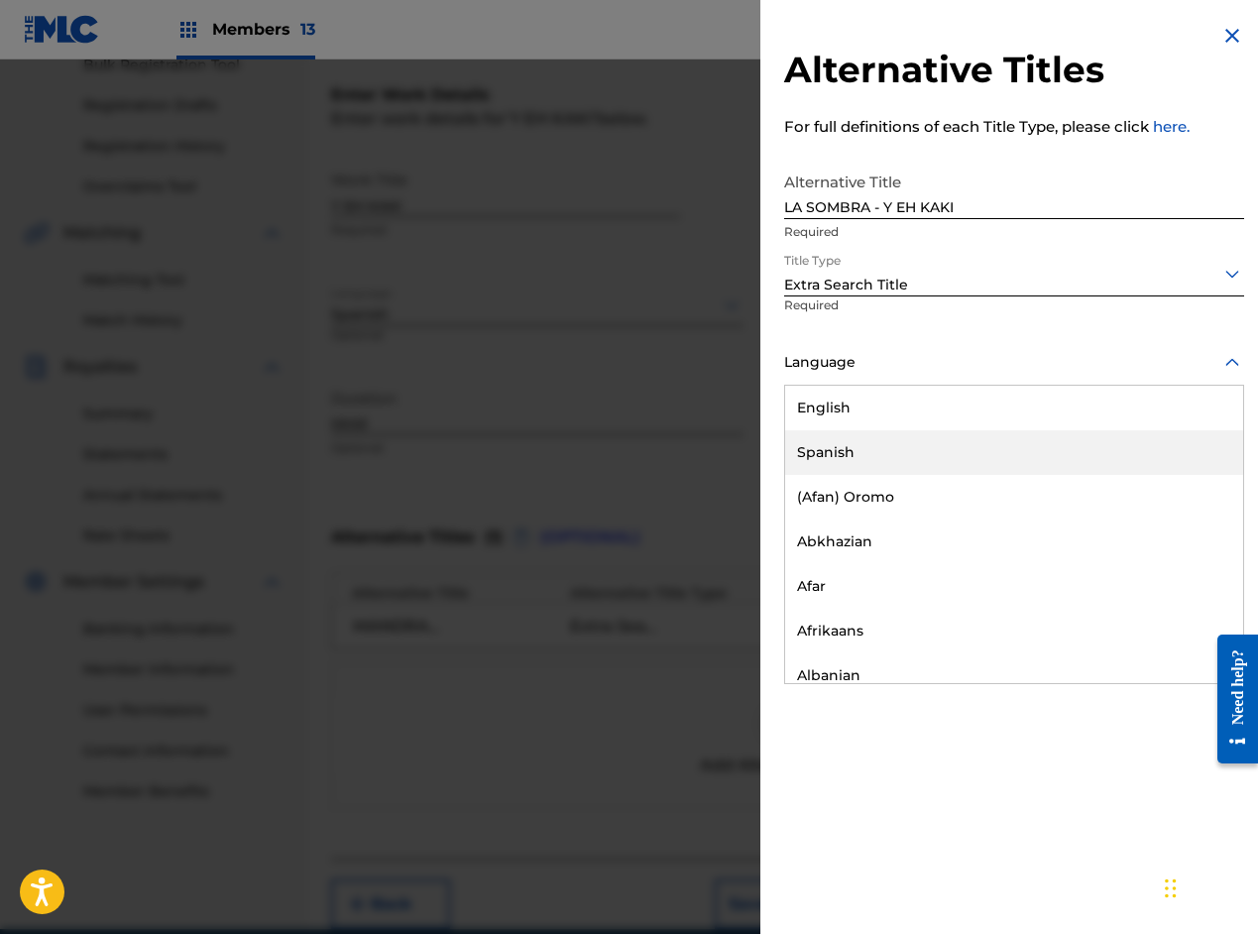
click at [836, 445] on div "Spanish" at bounding box center [1014, 452] width 458 height 45
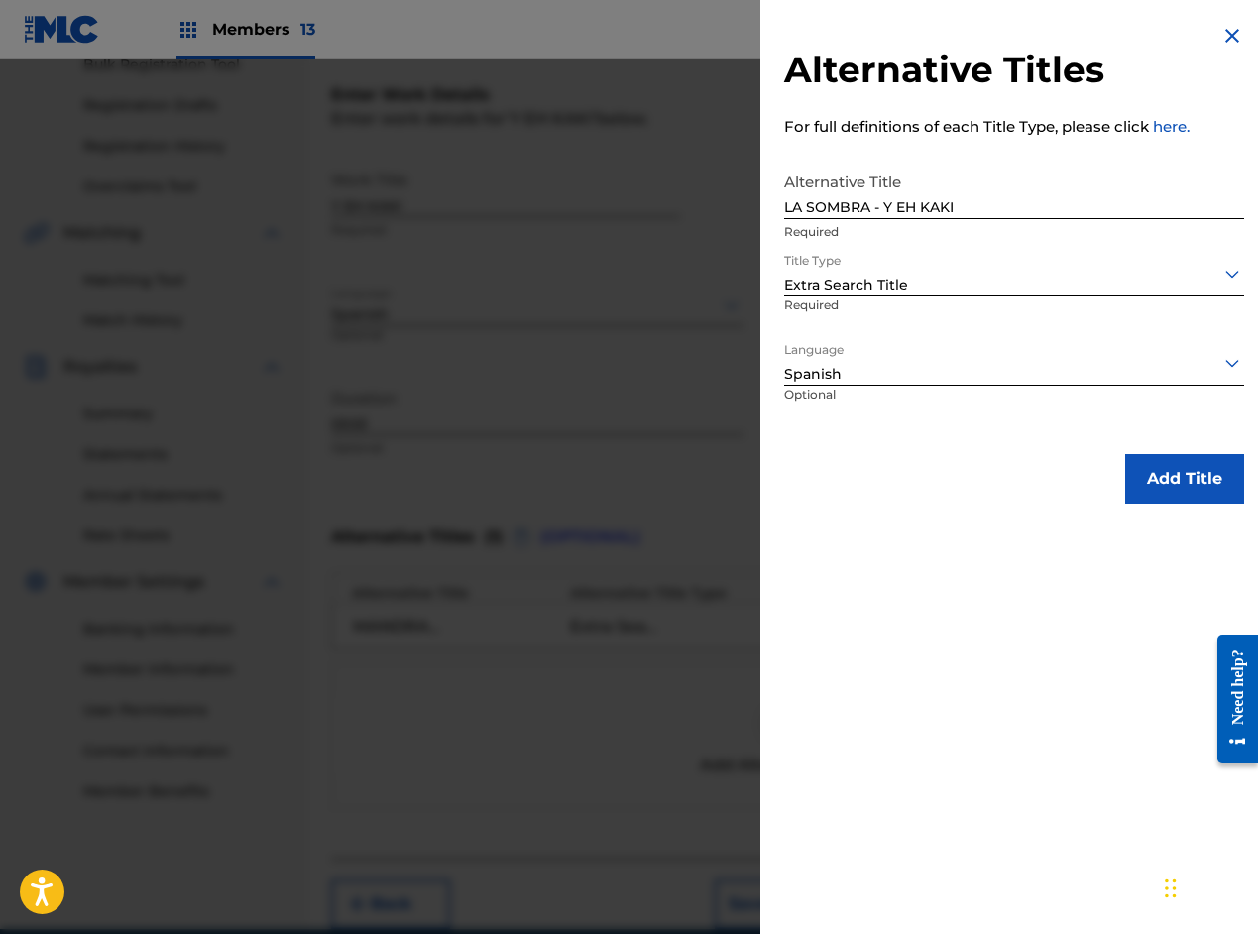
click at [1127, 479] on button "Add Title" at bounding box center [1185, 479] width 119 height 50
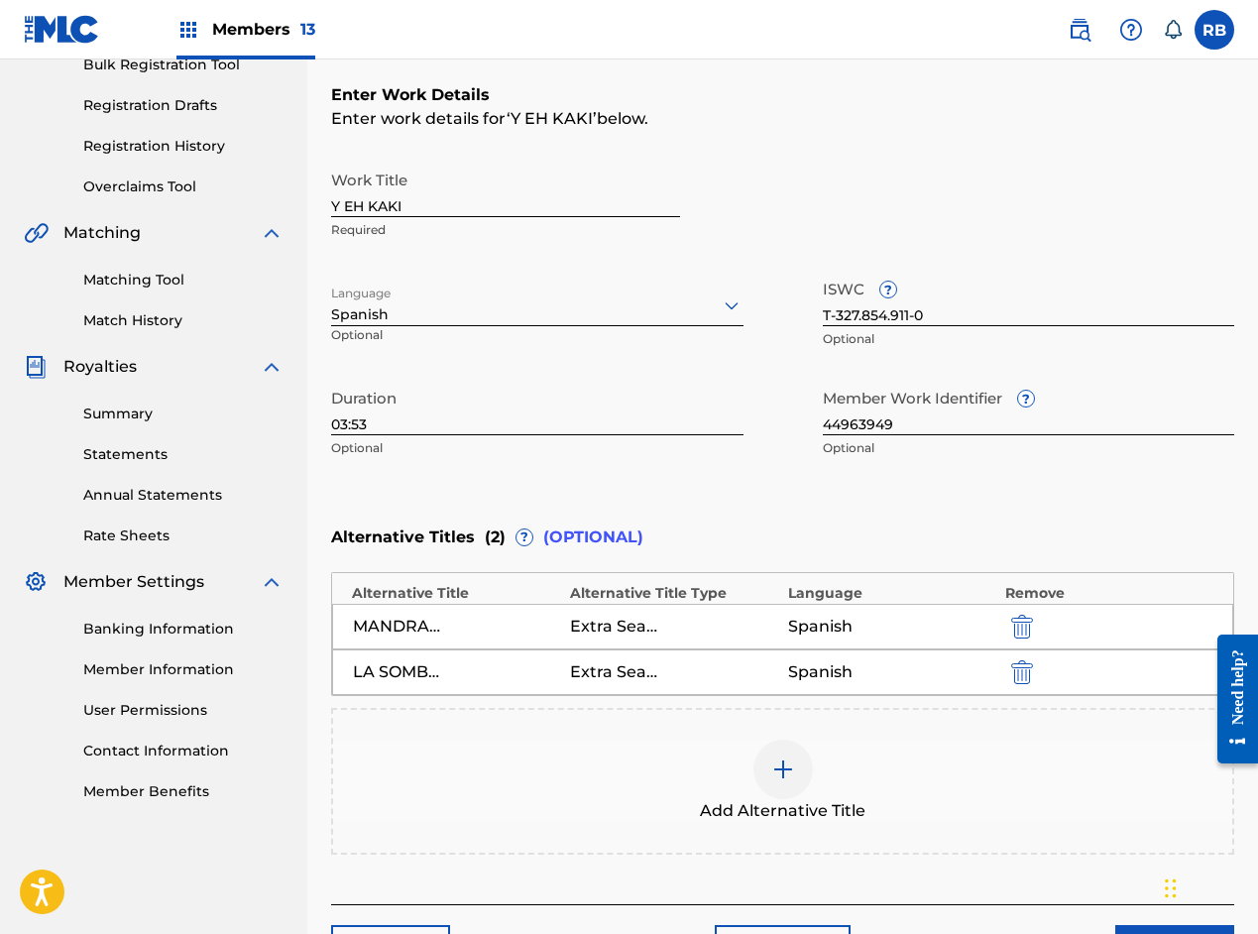
click at [788, 756] on div at bounding box center [783, 769] width 59 height 59
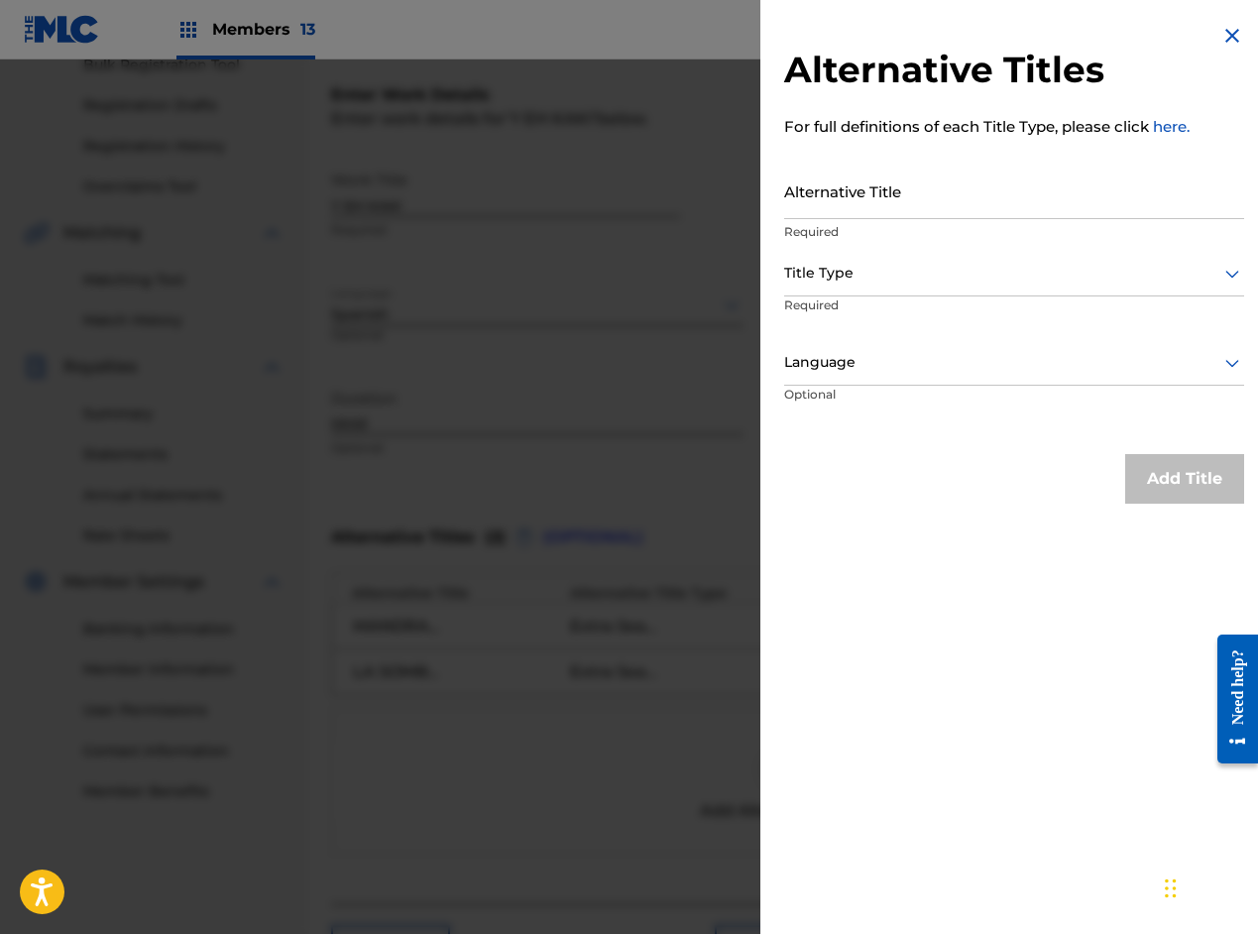
click at [915, 203] on input "Alternative Title" at bounding box center [1014, 191] width 460 height 57
paste input "EL CHERRY SCOM - Y EH KAKI"
type input "EL CHERRY SCOM - Y EH KAKI"
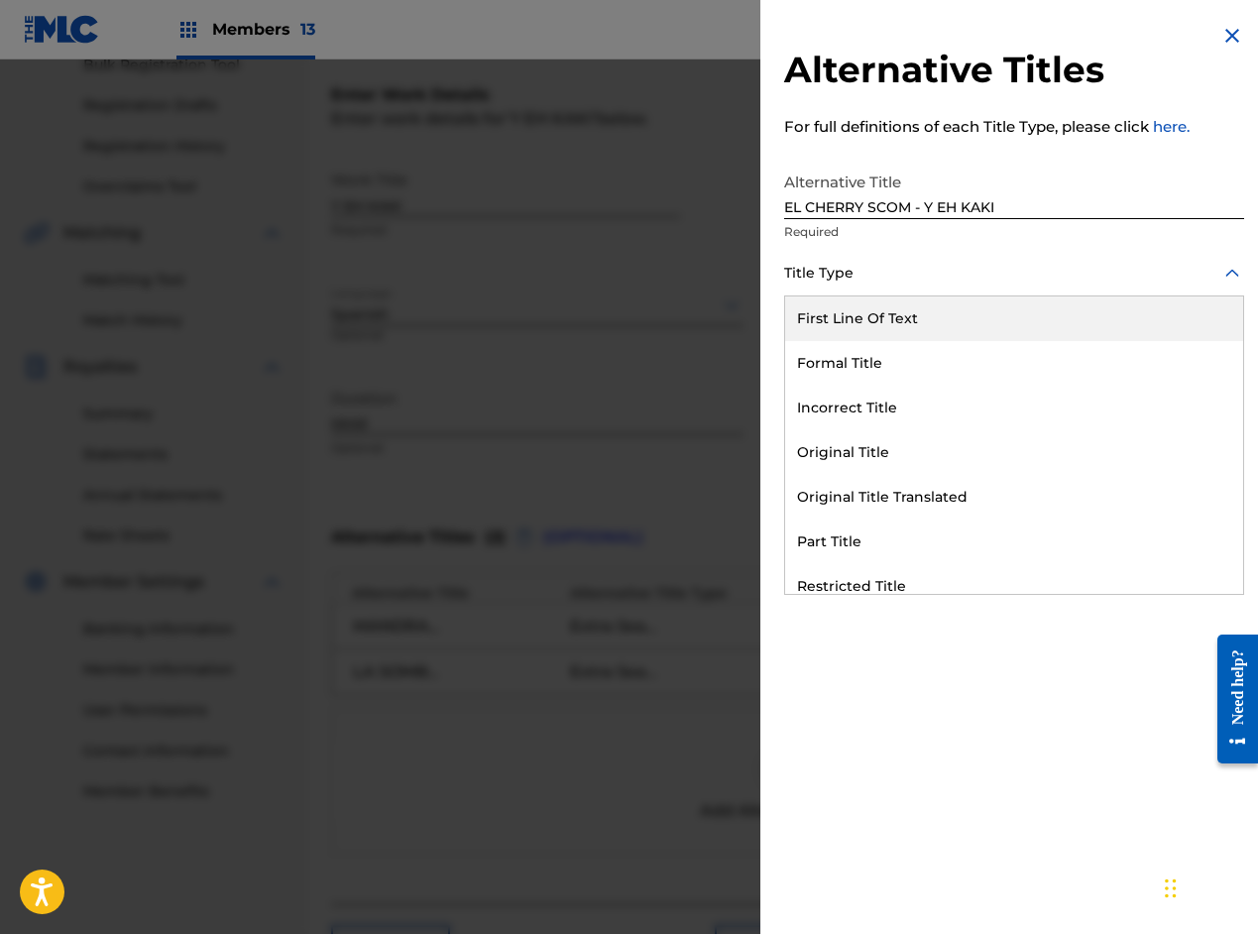
click at [843, 285] on div at bounding box center [1014, 273] width 460 height 25
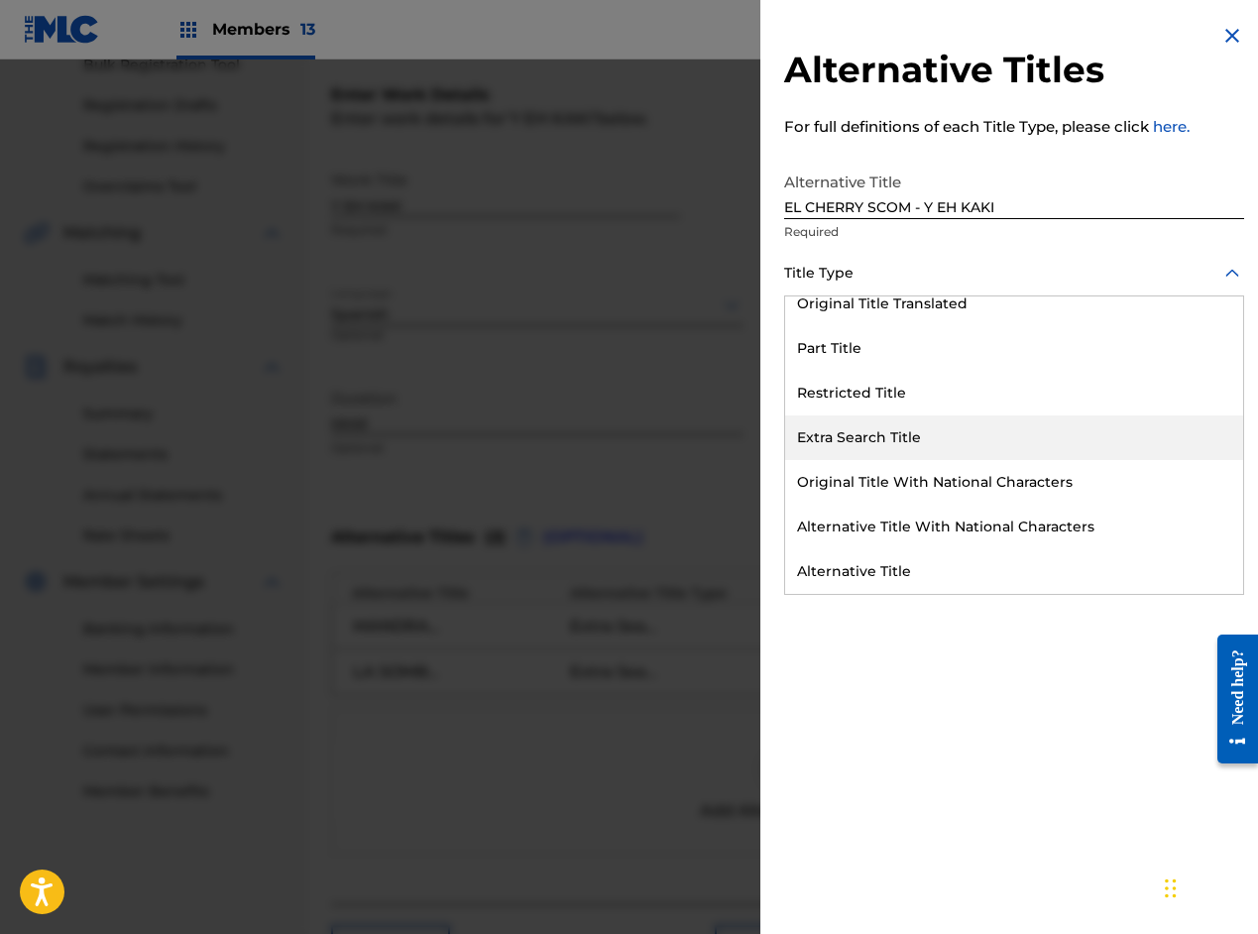
click at [854, 446] on div "Extra Search Title" at bounding box center [1014, 438] width 458 height 45
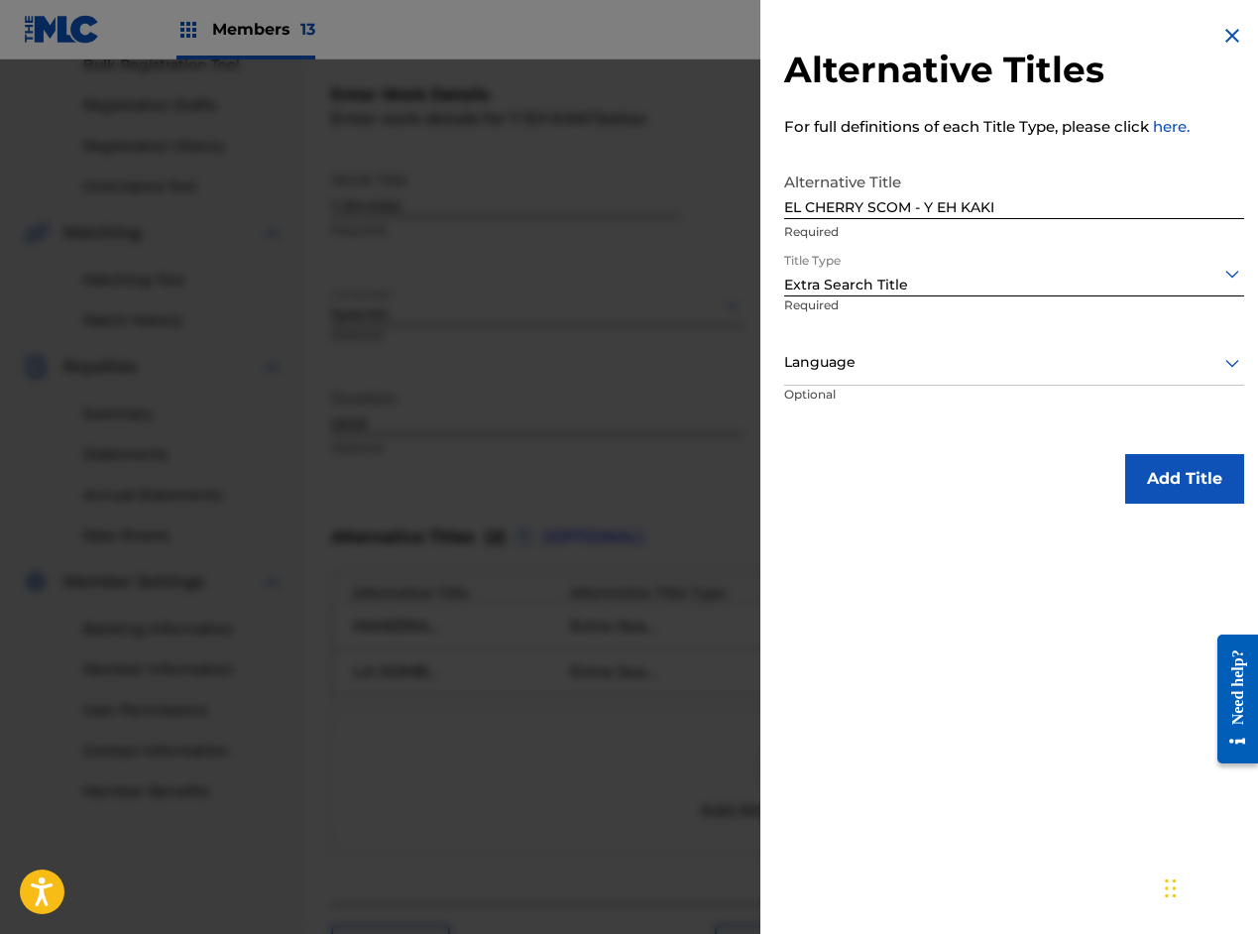
click at [850, 367] on div at bounding box center [1014, 362] width 460 height 25
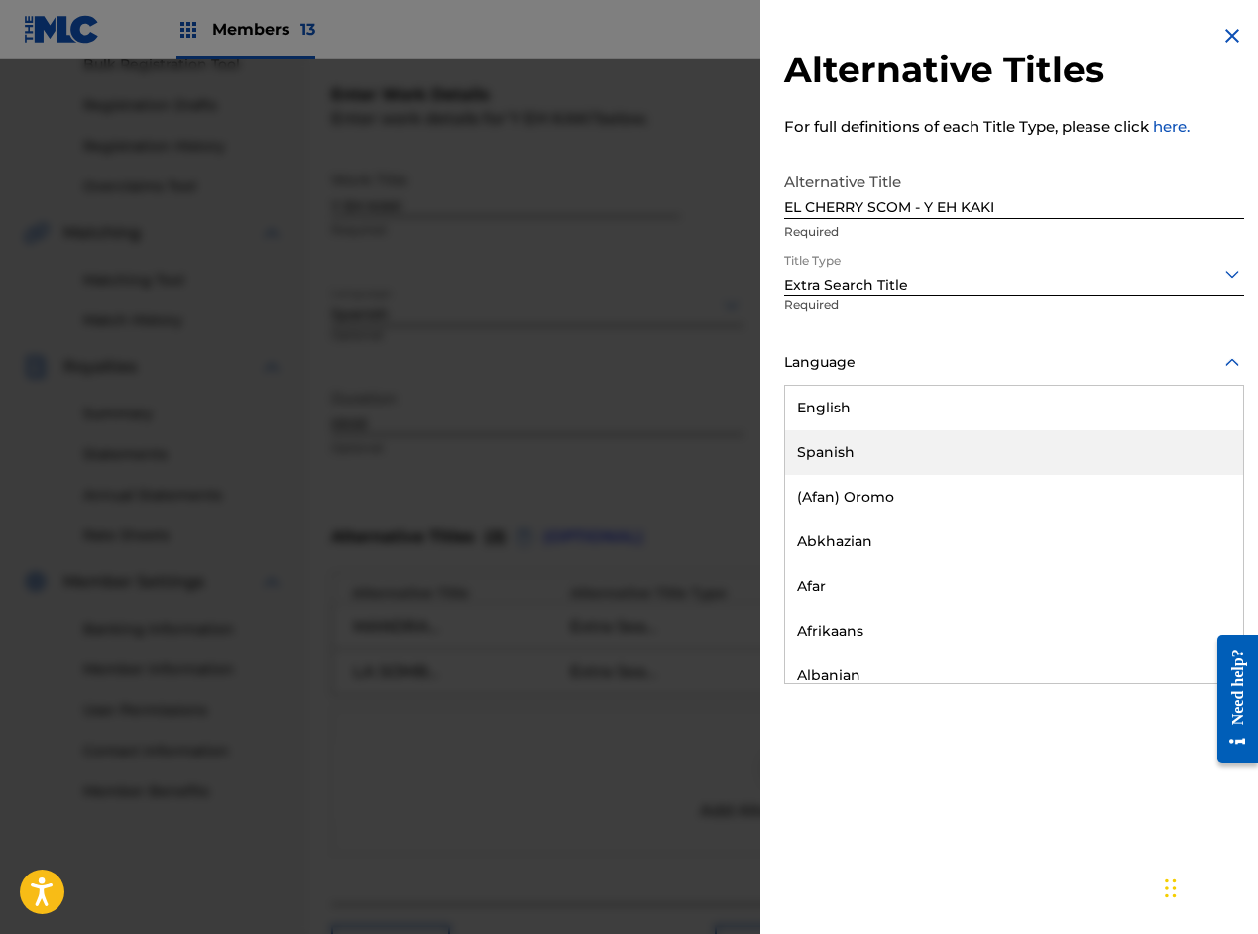
click at [828, 456] on div "Spanish" at bounding box center [1014, 452] width 458 height 45
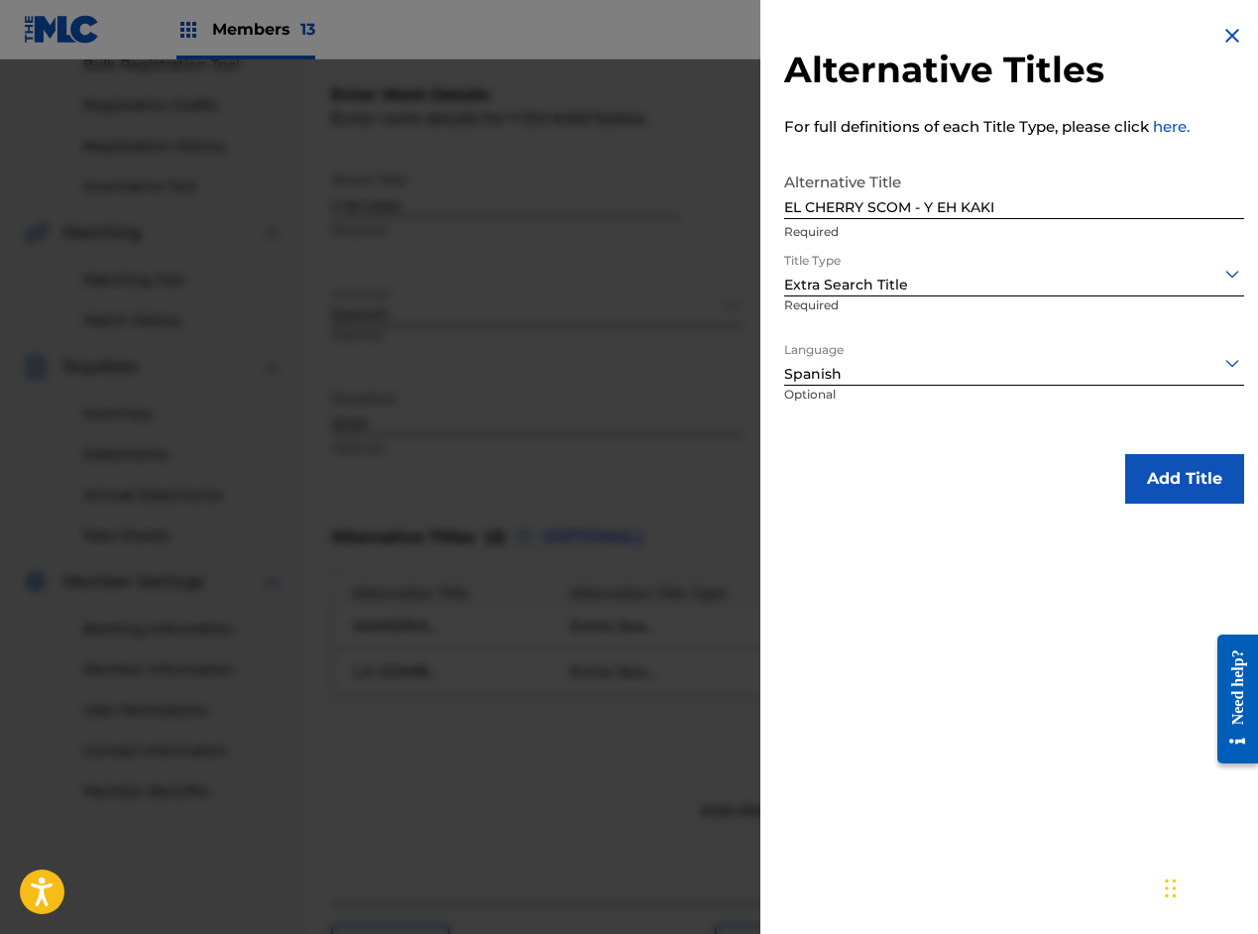
click at [1135, 480] on button "Add Title" at bounding box center [1185, 479] width 119 height 50
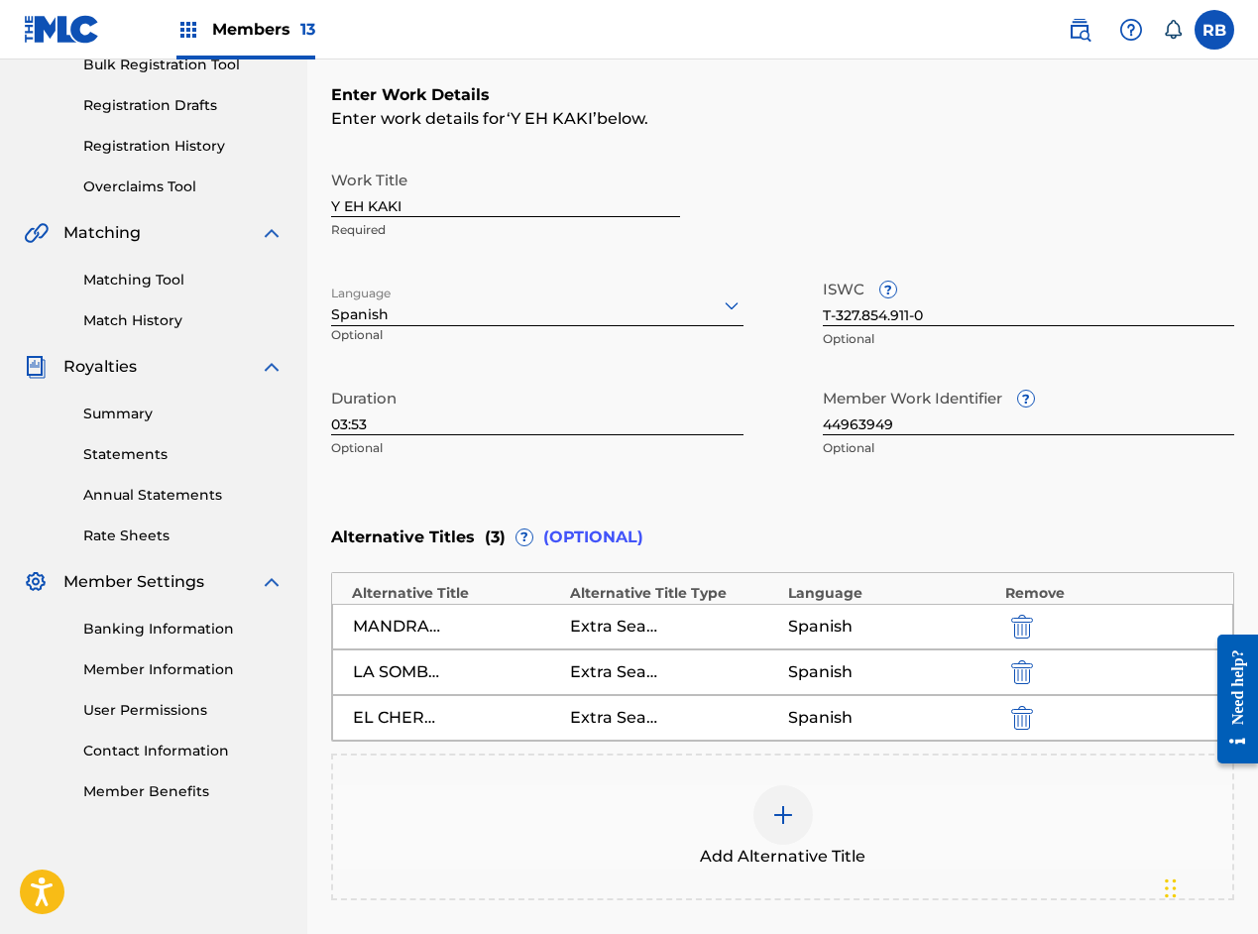
click at [794, 814] on img at bounding box center [784, 815] width 24 height 24
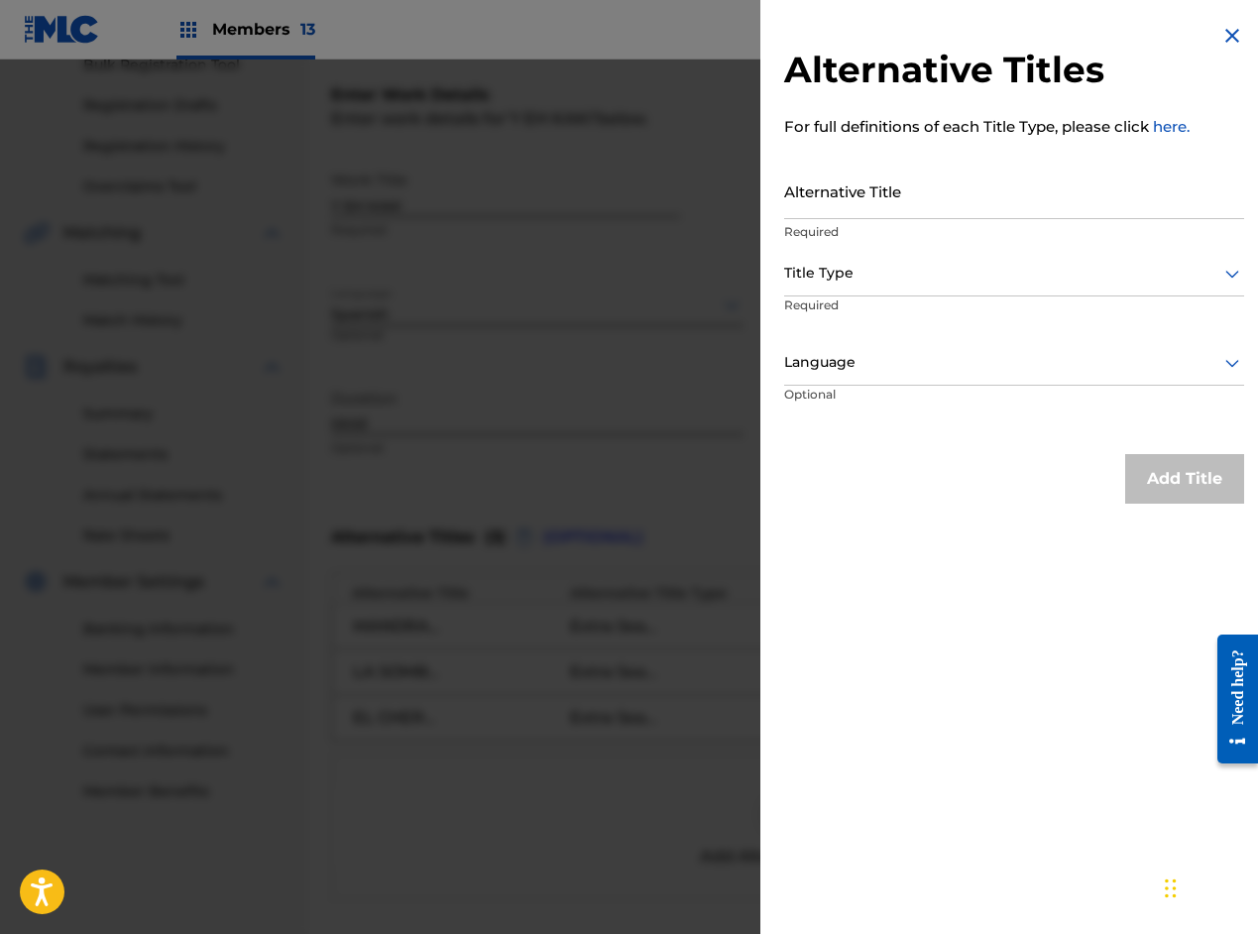
click at [855, 211] on input "Alternative Title" at bounding box center [1014, 191] width 460 height 57
paste input "EL MEGA - Y EH KAKI"
type input "EL MEGA - Y EH KAKI"
click at [836, 297] on p "Required" at bounding box center [860, 319] width 152 height 45
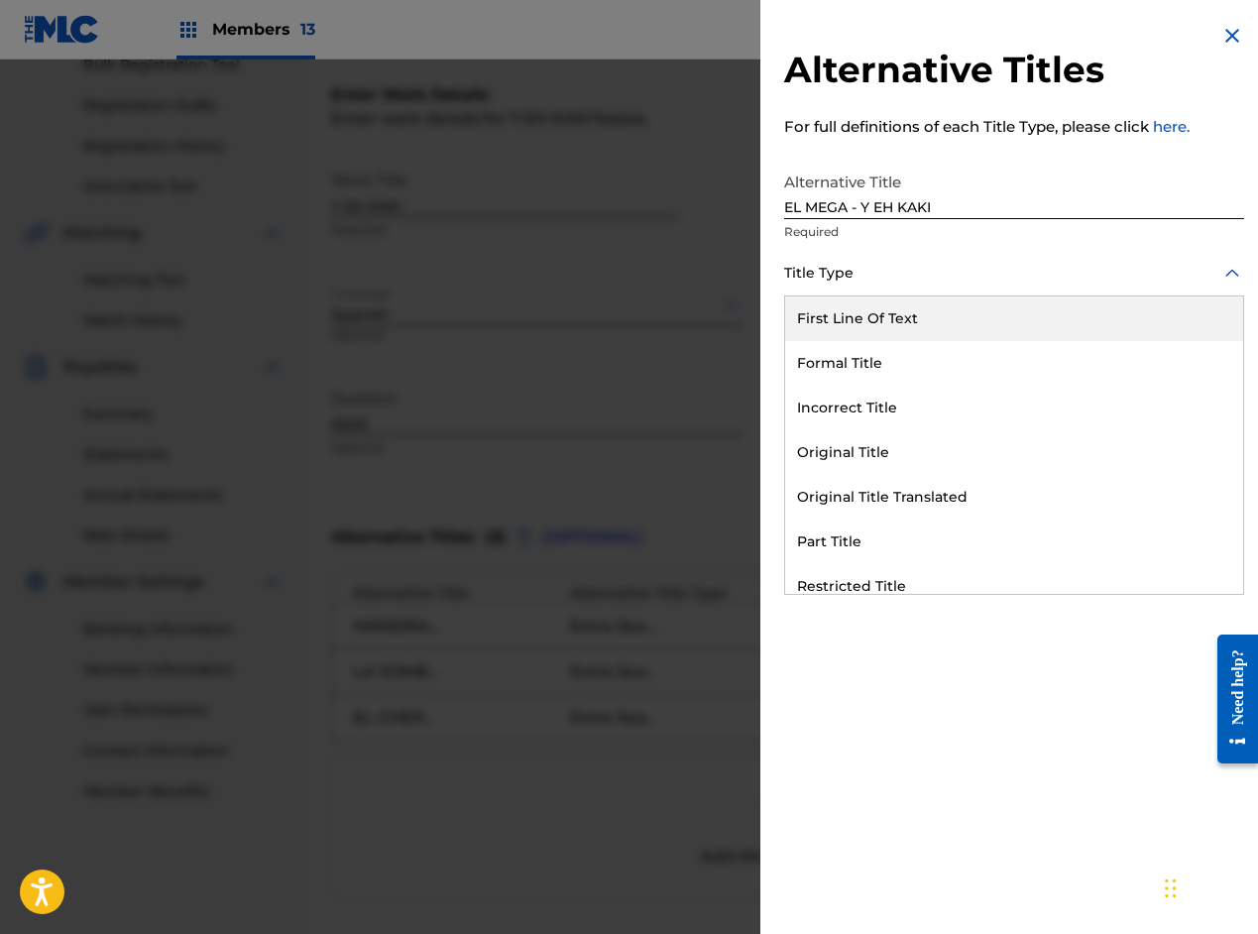
click at [840, 290] on div "Title Type" at bounding box center [1014, 274] width 460 height 45
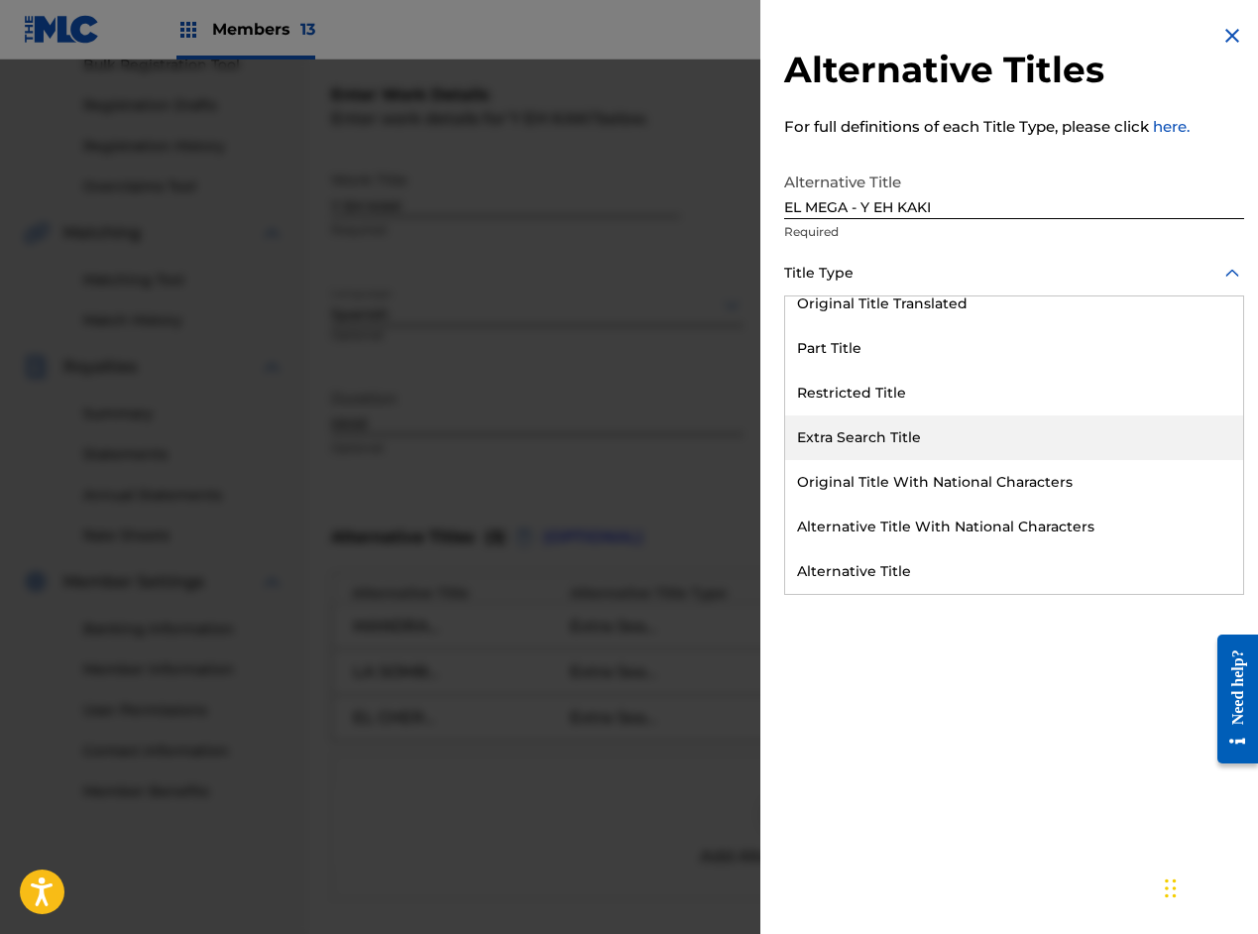
click at [848, 445] on div "Extra Search Title" at bounding box center [1014, 438] width 458 height 45
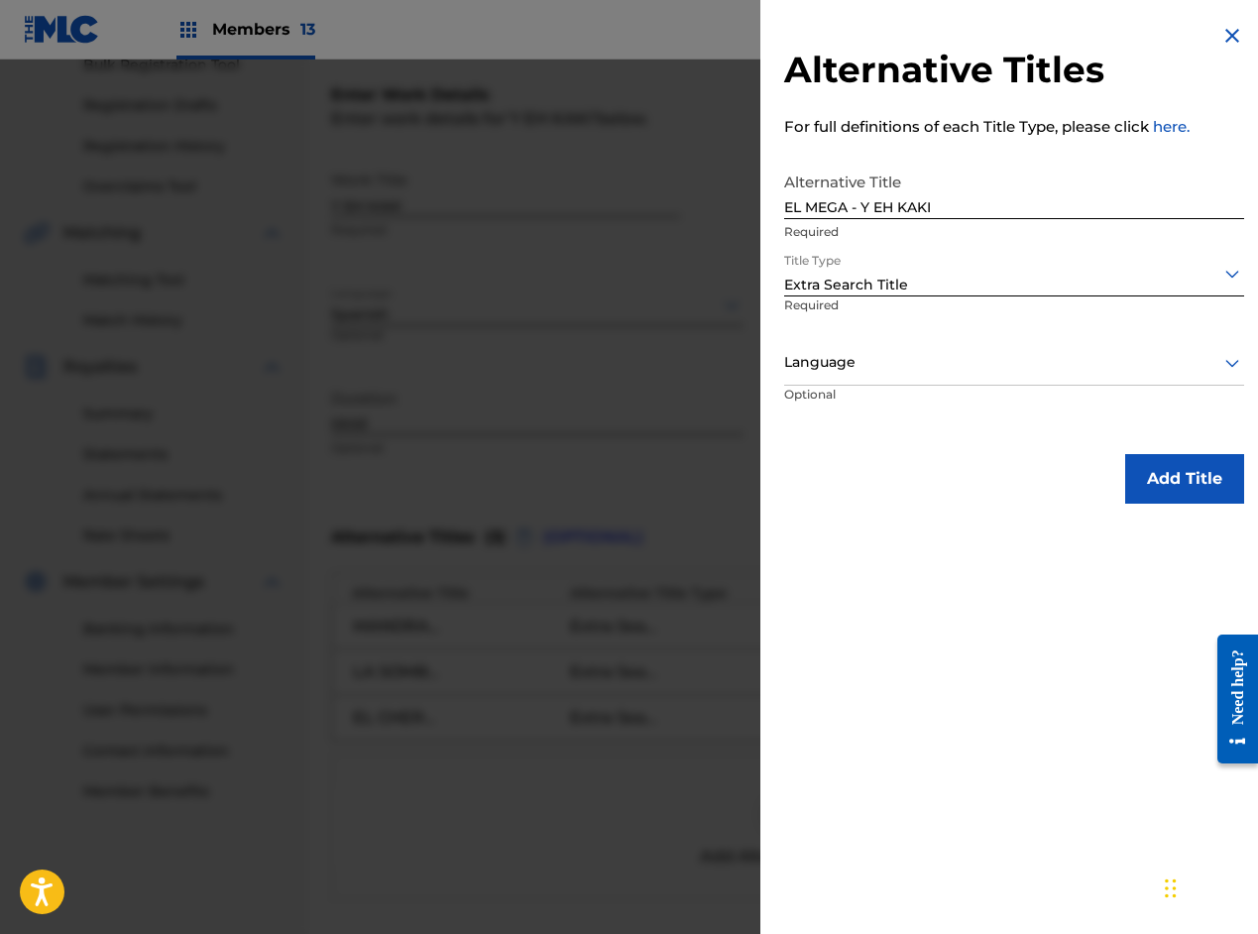
click at [835, 372] on div at bounding box center [1014, 362] width 460 height 25
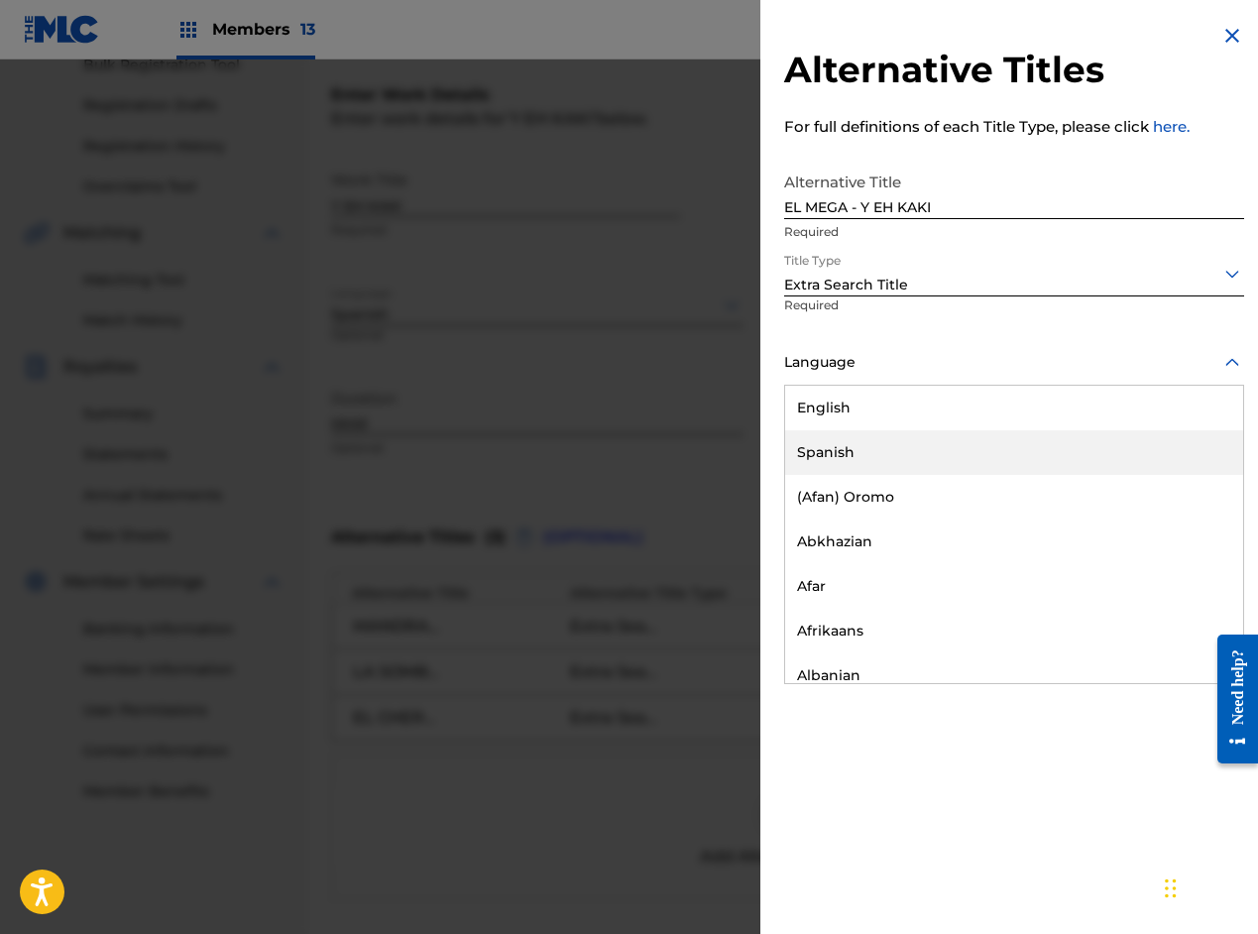
click at [828, 448] on div "Spanish" at bounding box center [1014, 452] width 458 height 45
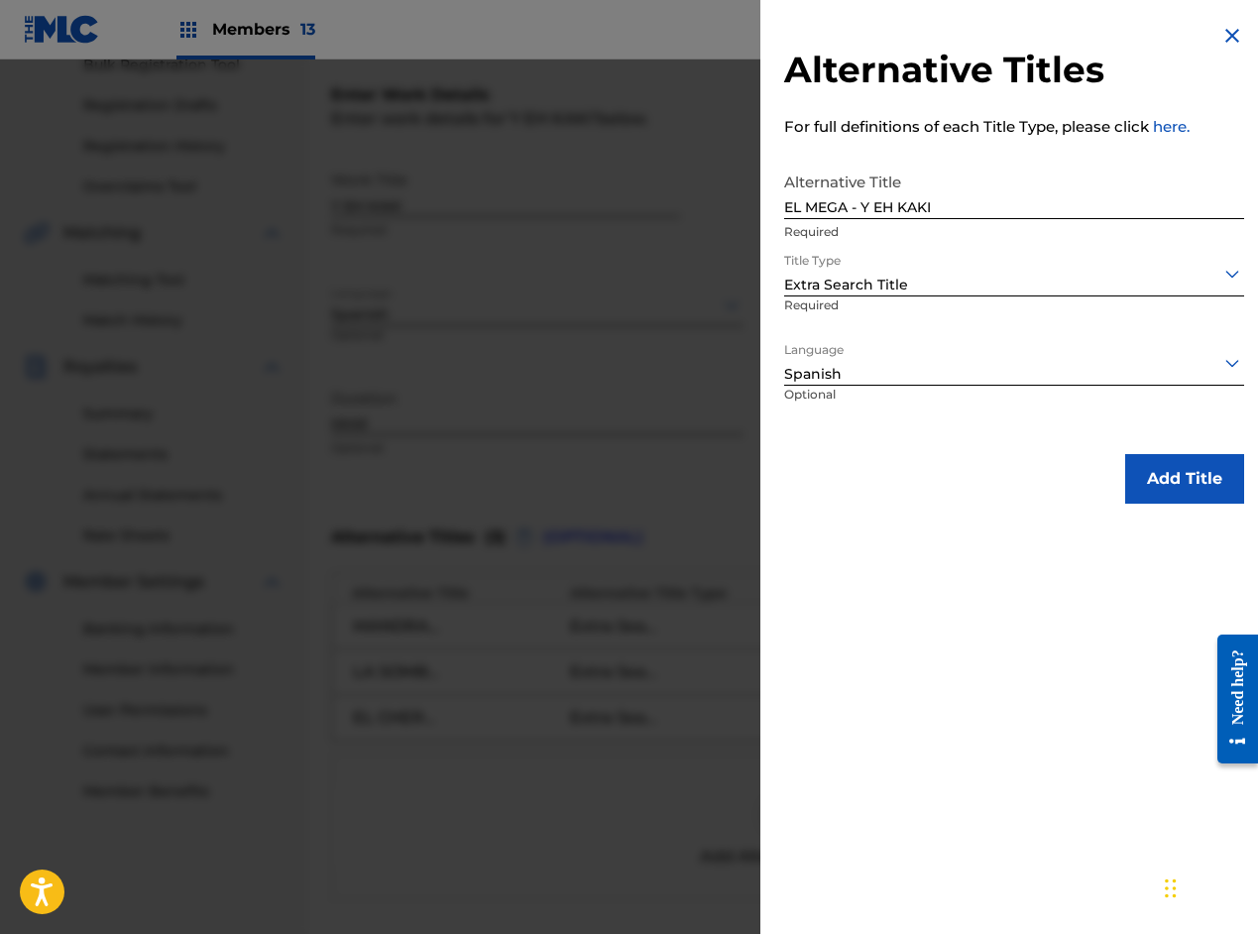
click at [1156, 484] on button "Add Title" at bounding box center [1185, 479] width 119 height 50
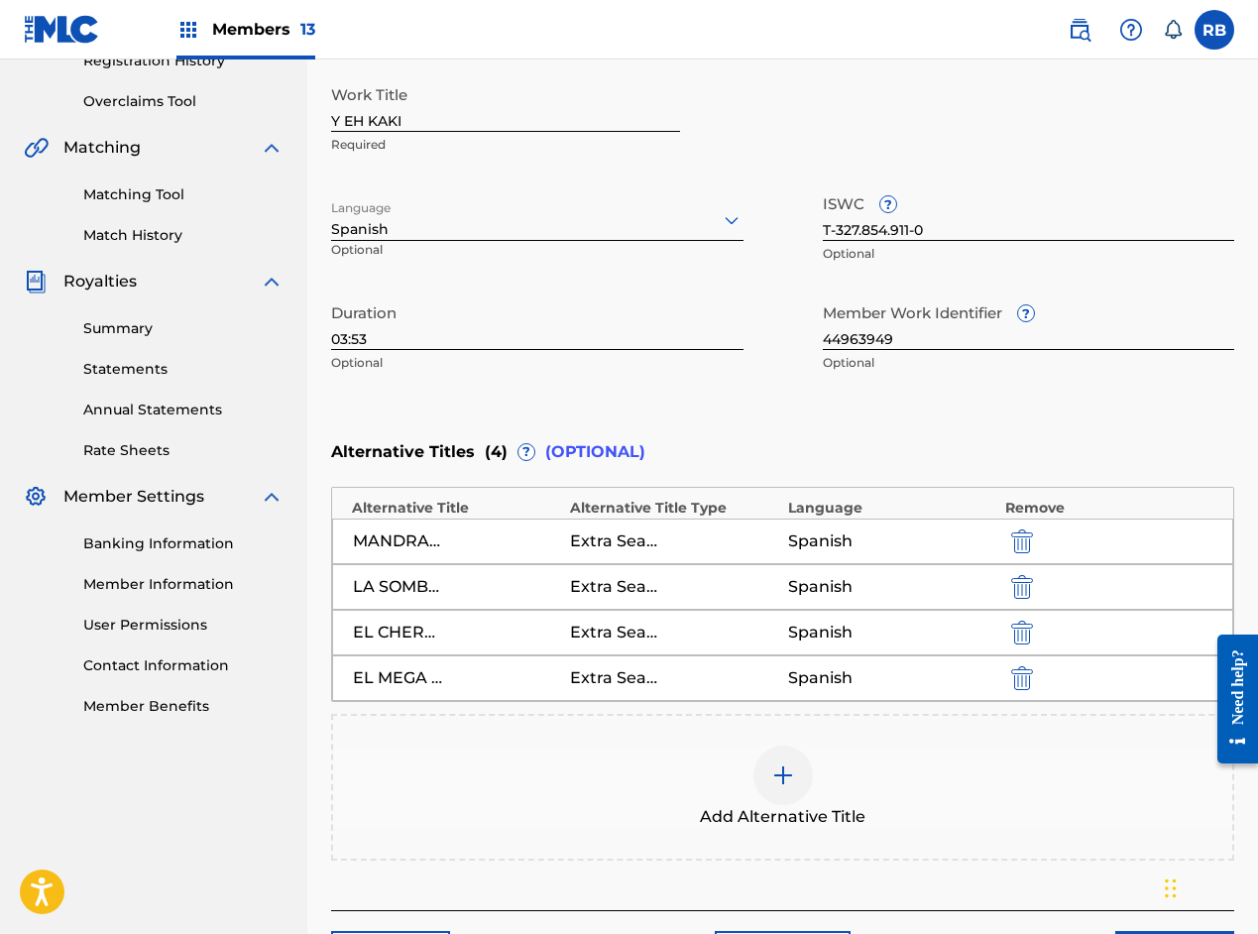
scroll to position [535, 0]
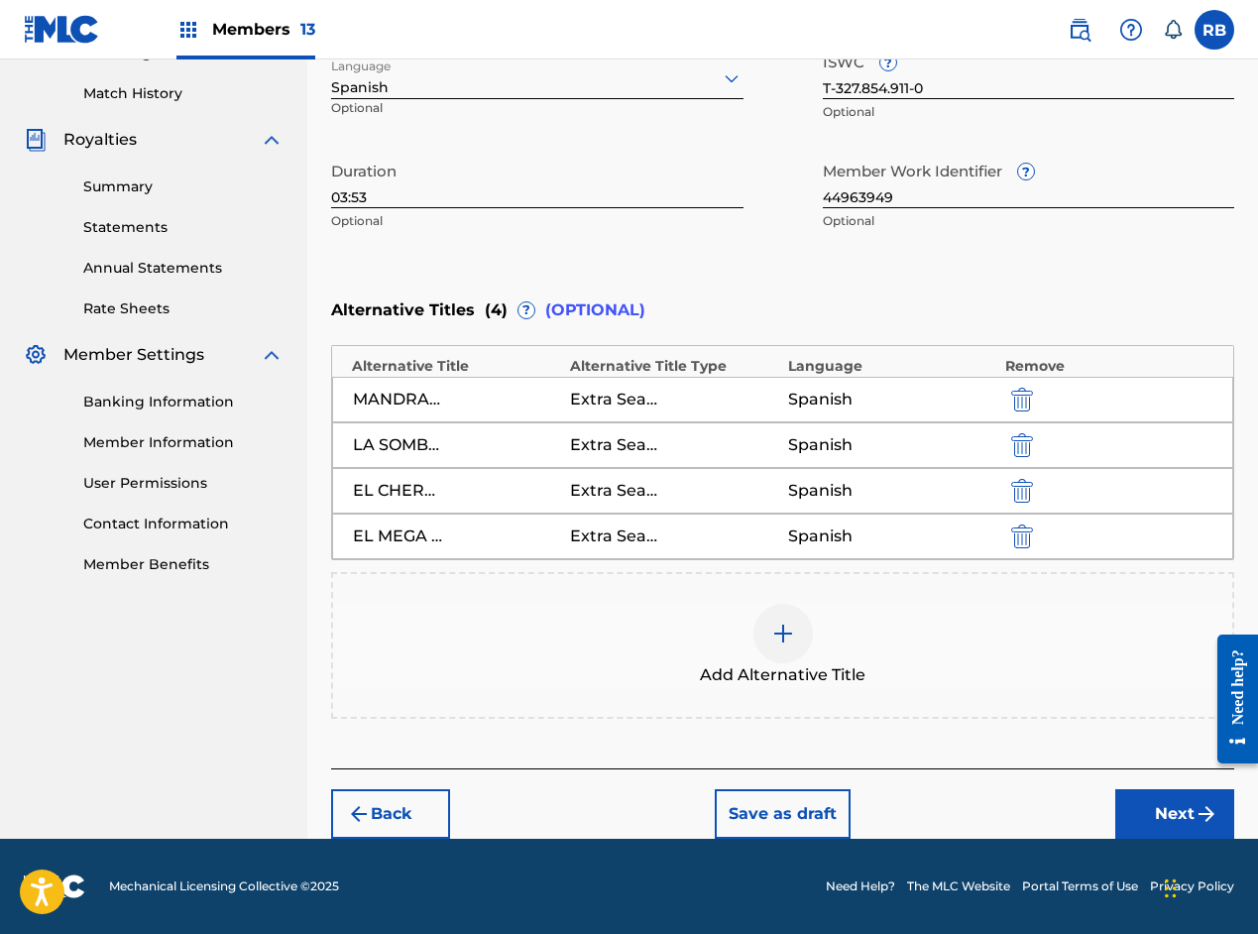
click at [1173, 804] on button "Next" at bounding box center [1175, 814] width 119 height 50
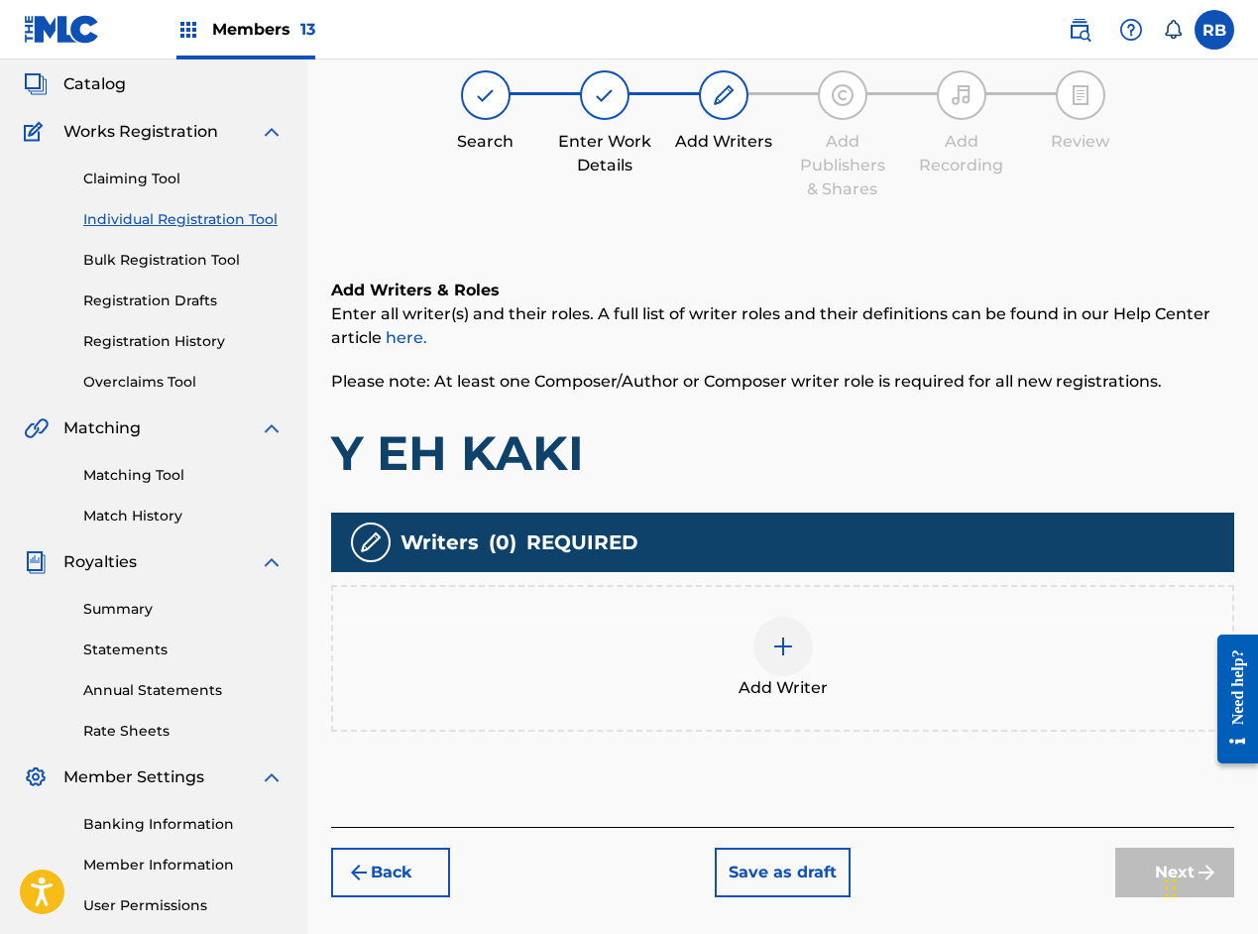
scroll to position [89, 0]
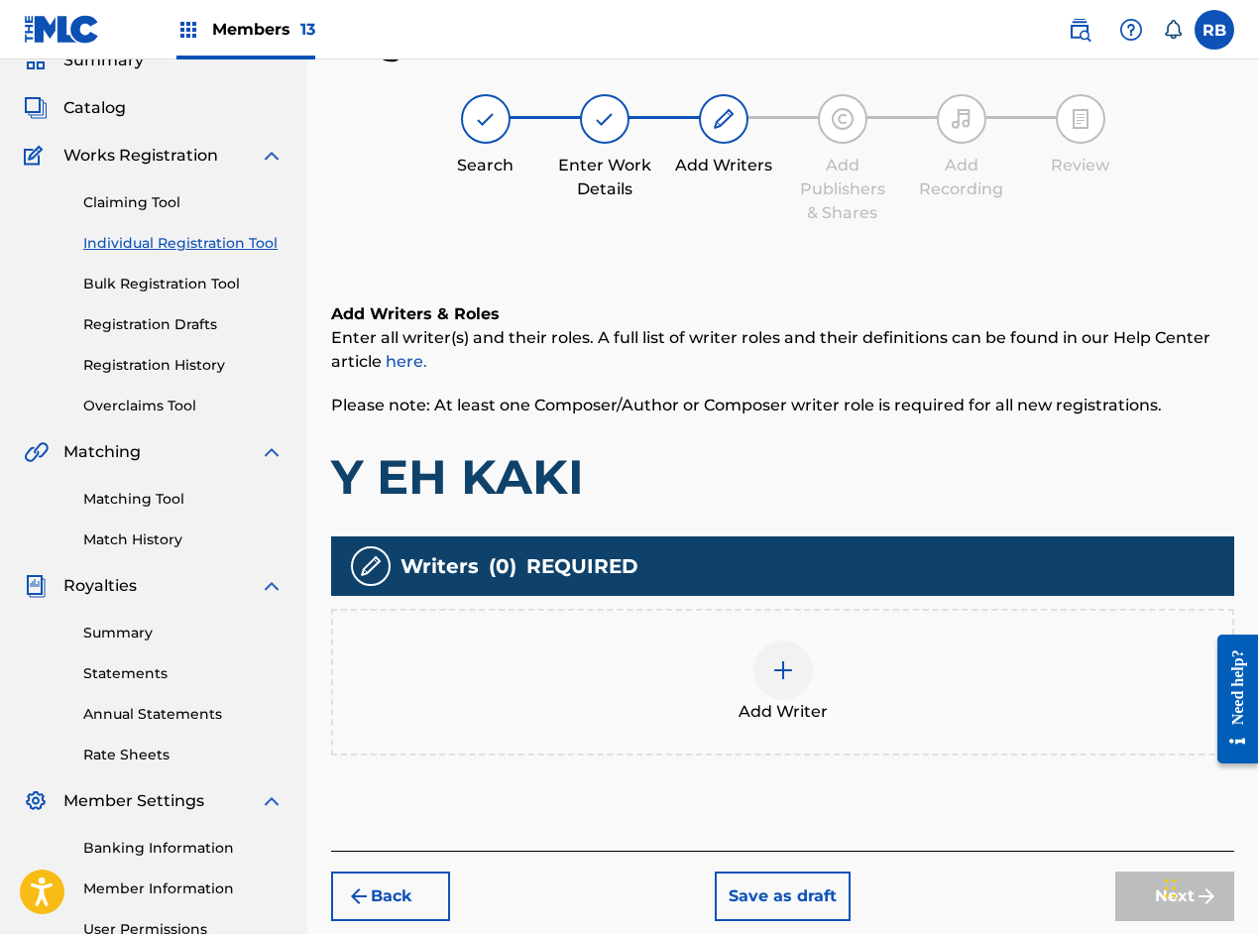
click at [783, 678] on img at bounding box center [784, 670] width 24 height 24
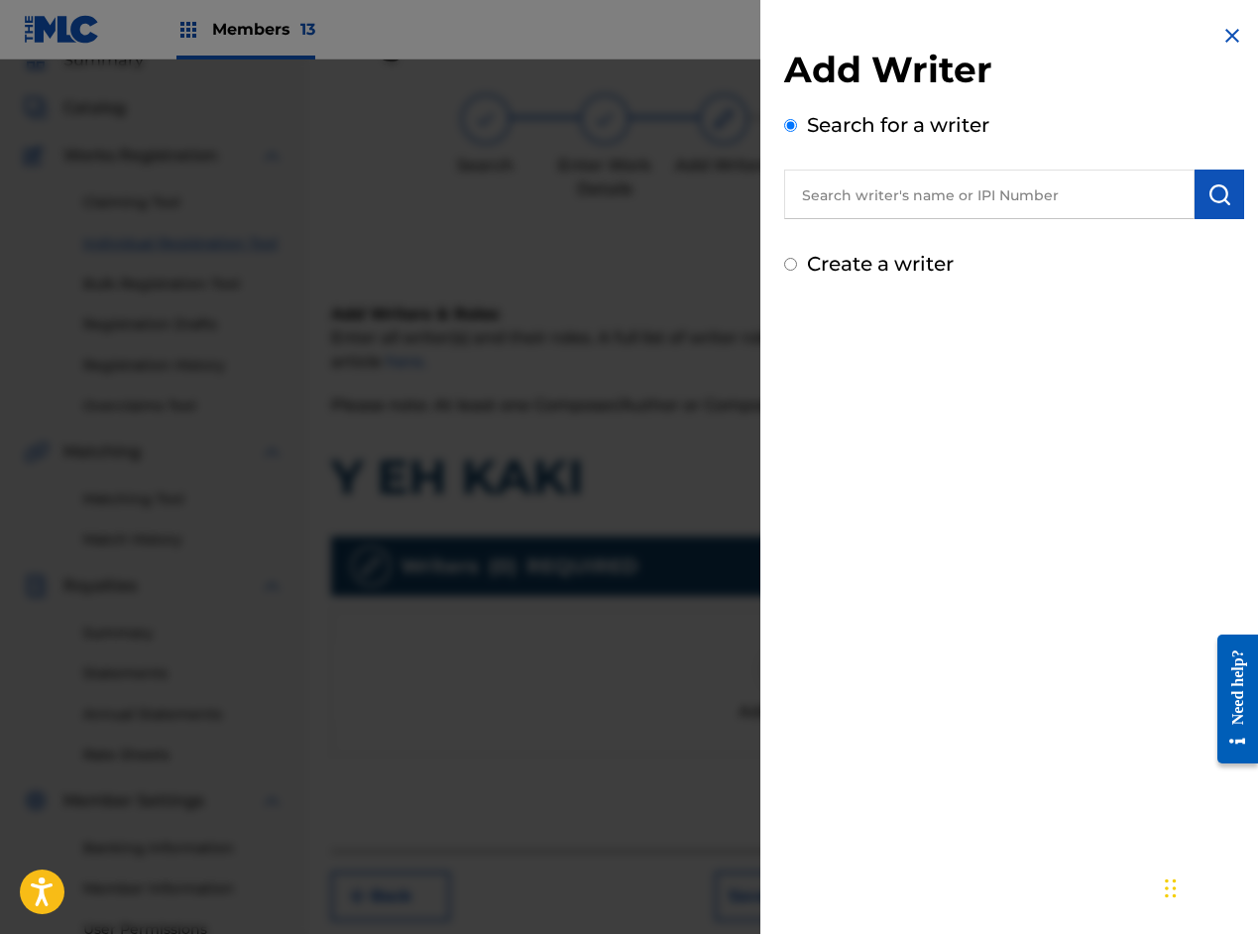
click at [928, 190] on input "text" at bounding box center [989, 195] width 411 height 50
paste input "[PERSON_NAME]"
click at [1221, 203] on img "submit" at bounding box center [1220, 194] width 24 height 24
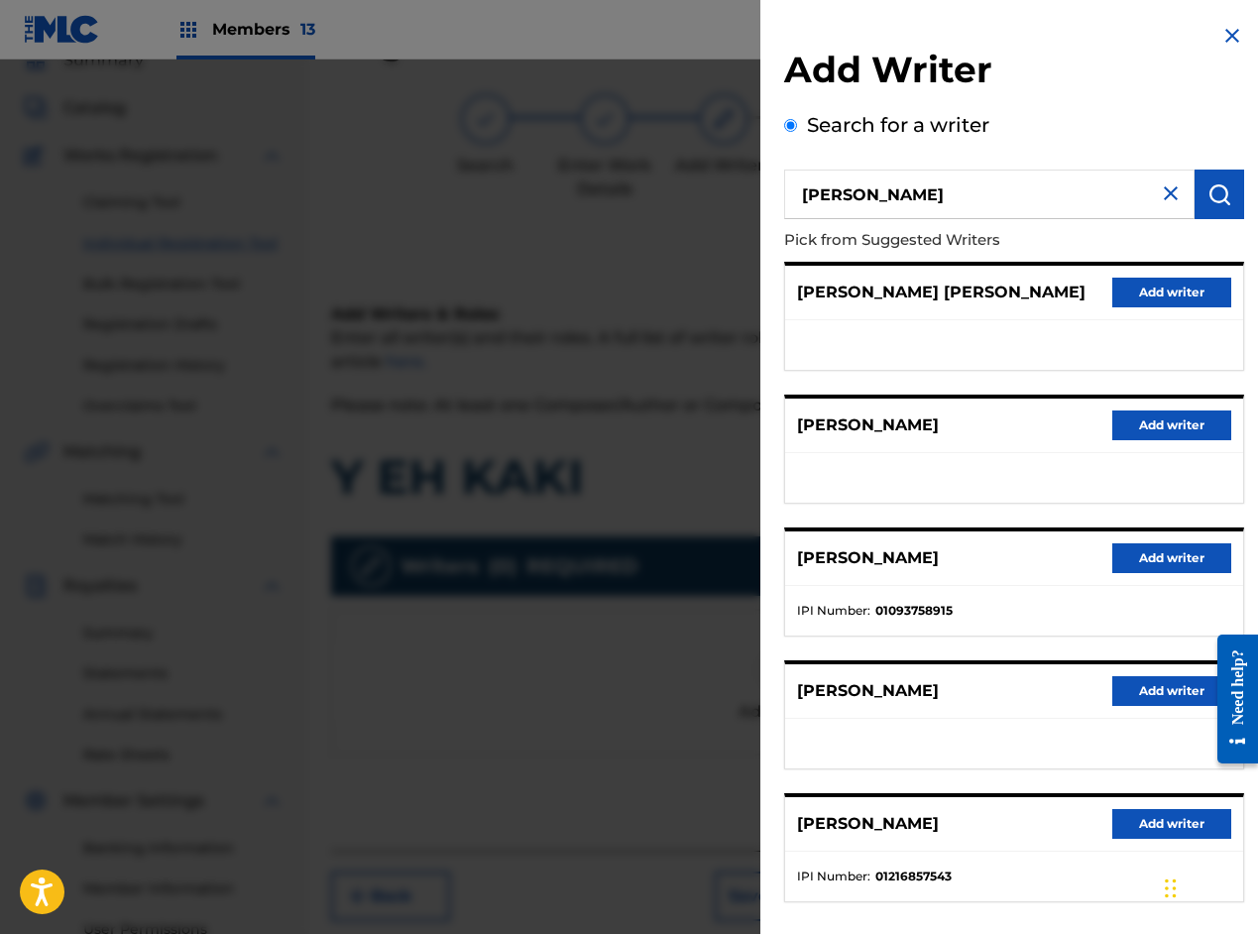
scroll to position [93, 0]
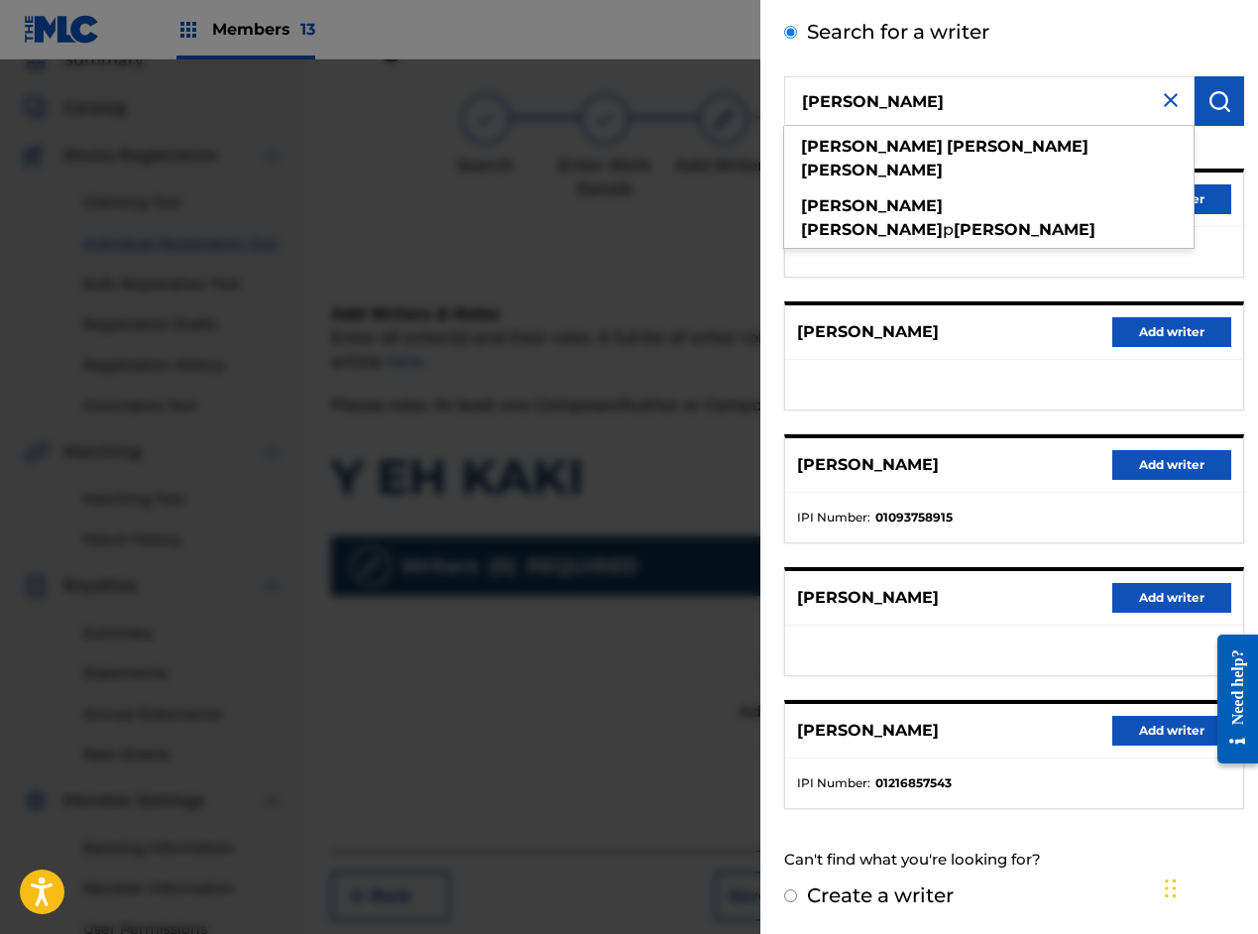
drag, startPoint x: 971, startPoint y: 100, endPoint x: 783, endPoint y: 90, distance: 187.7
click at [783, 90] on div "Add Writer Search for a writer [PERSON_NAME] [PERSON_NAME] [PERSON_NAME] [PERSO…" at bounding box center [1015, 420] width 508 height 1027
paste input "op"
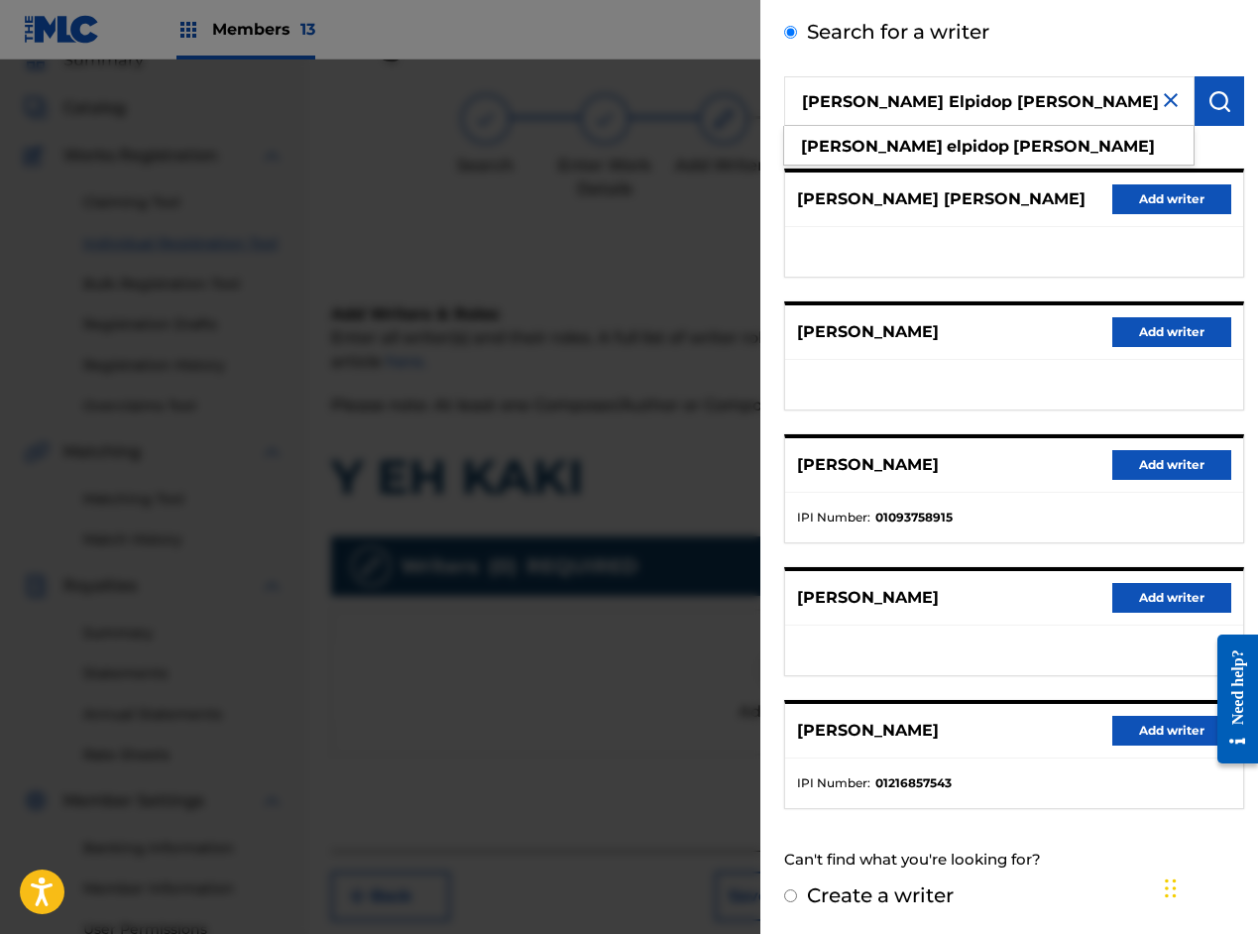
type input "[PERSON_NAME] Elpidop [PERSON_NAME]"
click at [1221, 92] on img "submit" at bounding box center [1220, 101] width 24 height 24
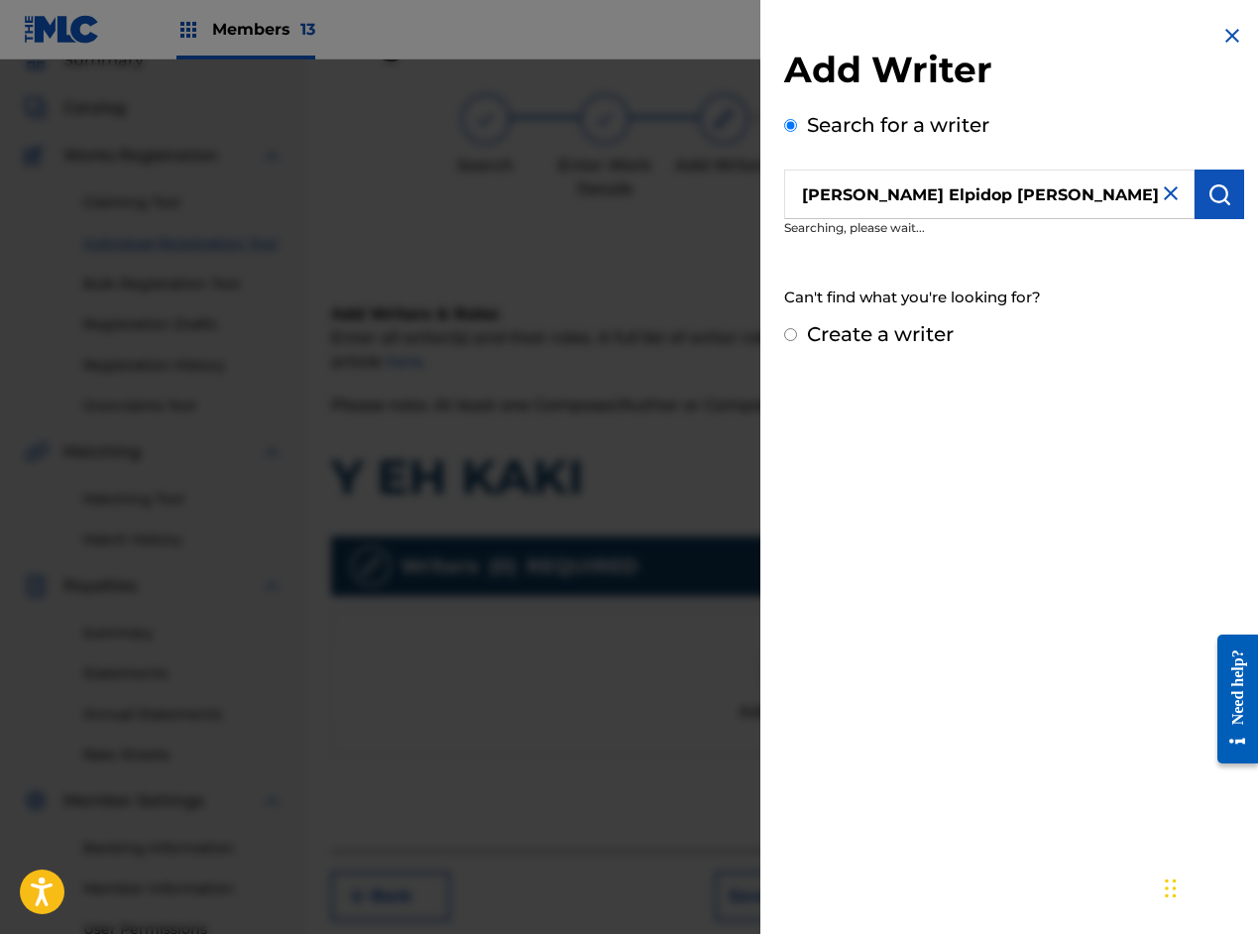
scroll to position [0, 0]
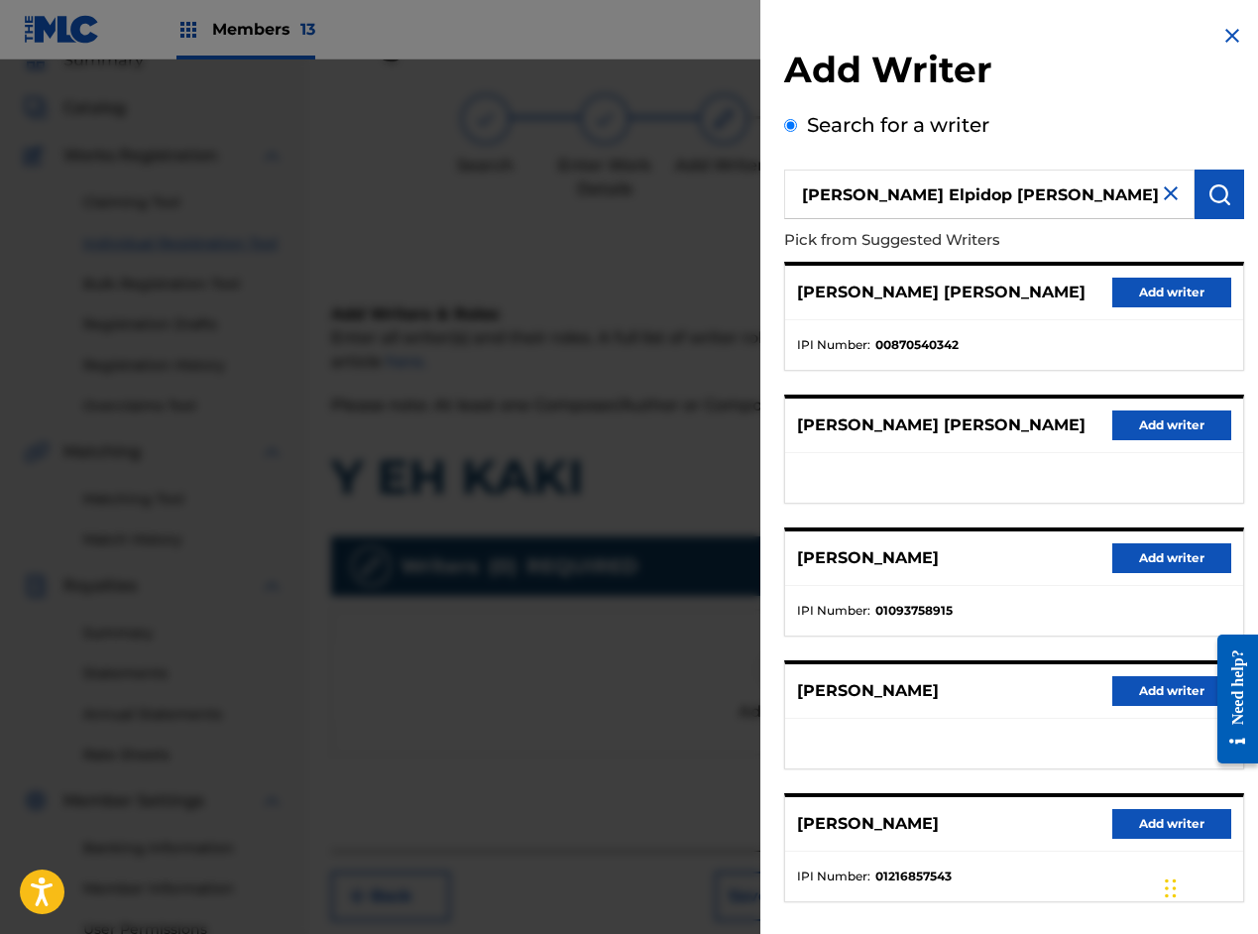
click at [1142, 293] on button "Add writer" at bounding box center [1172, 293] width 119 height 30
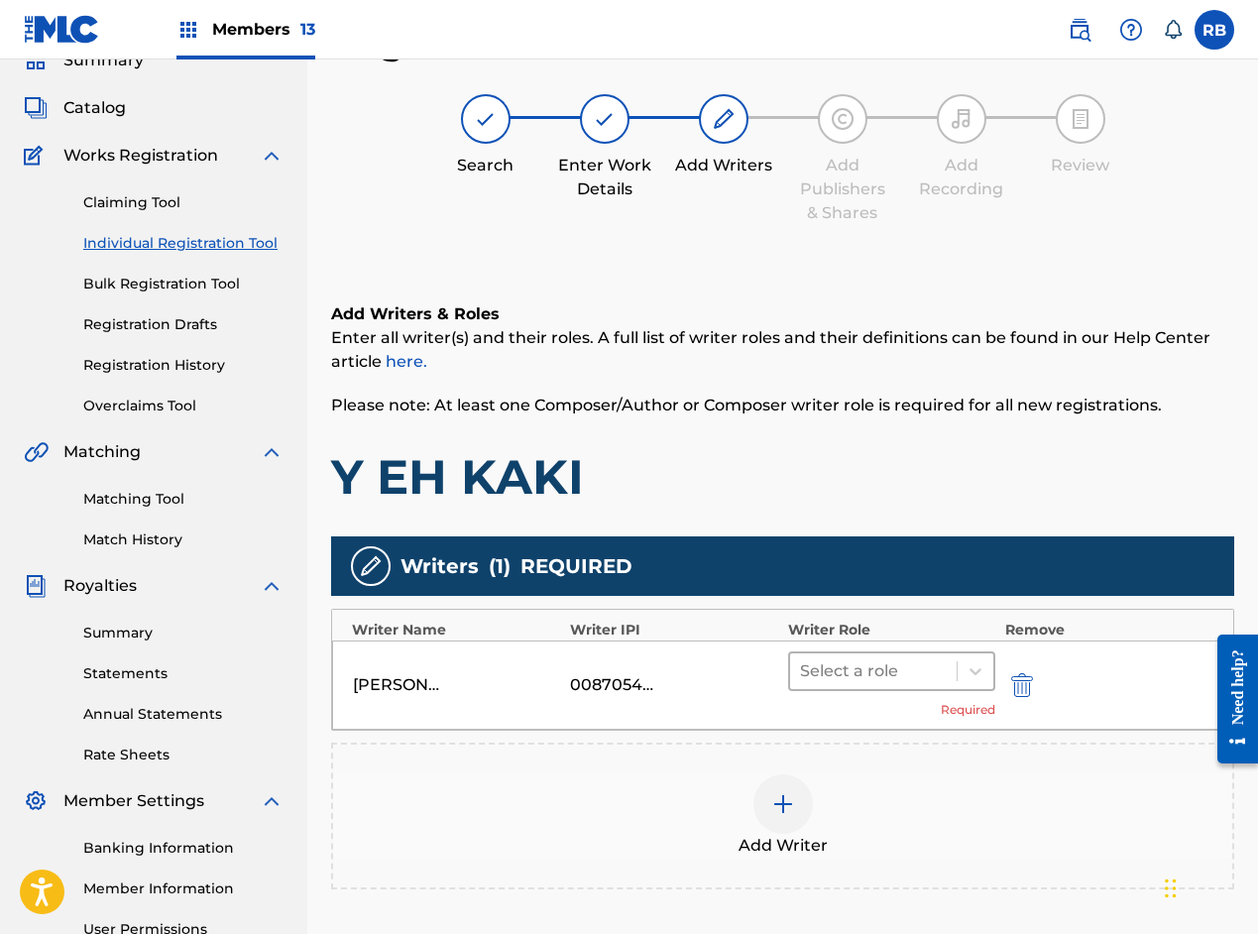
click at [851, 673] on div at bounding box center [873, 671] width 147 height 28
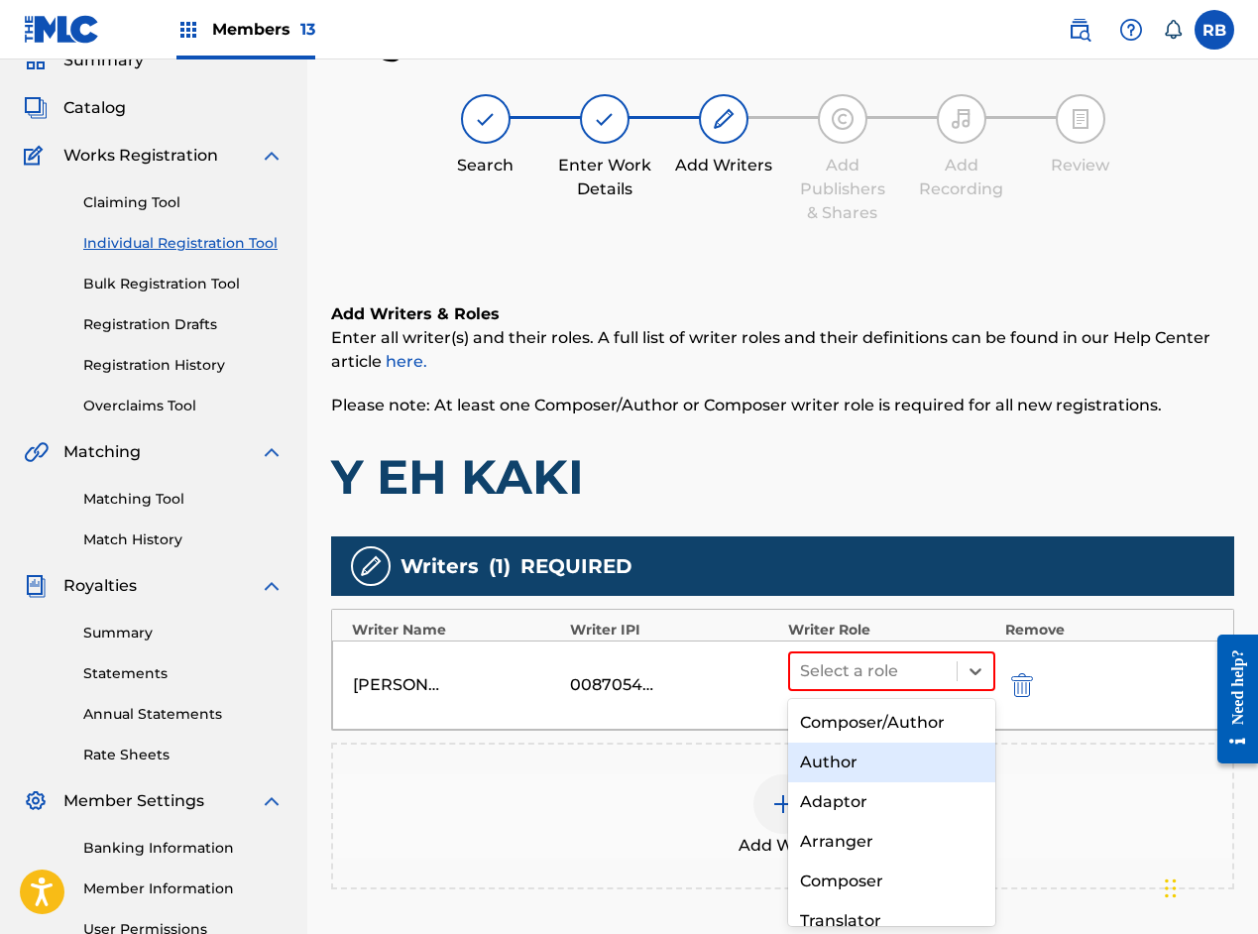
click at [832, 761] on div "Author" at bounding box center [891, 763] width 207 height 40
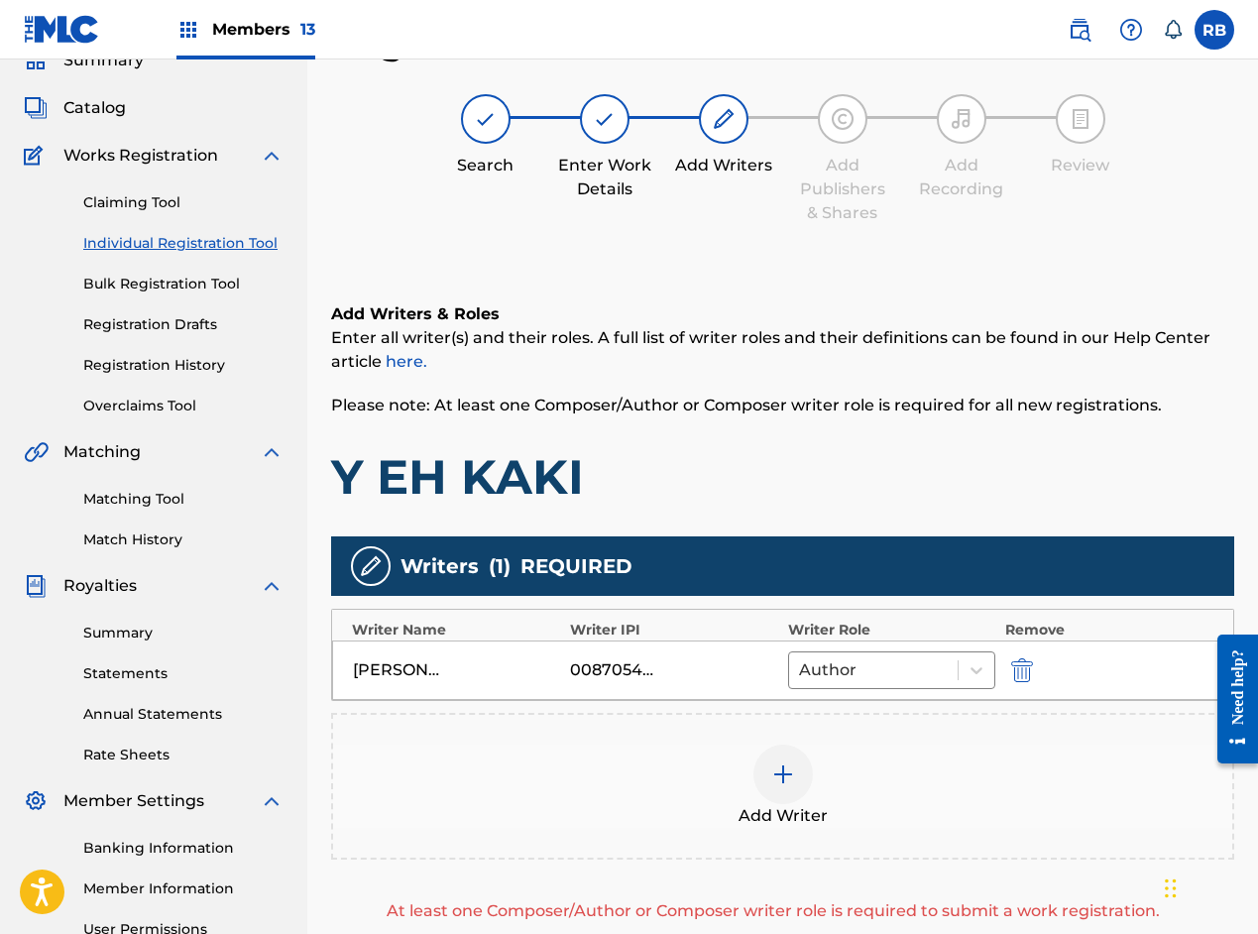
click at [762, 785] on div at bounding box center [783, 774] width 59 height 59
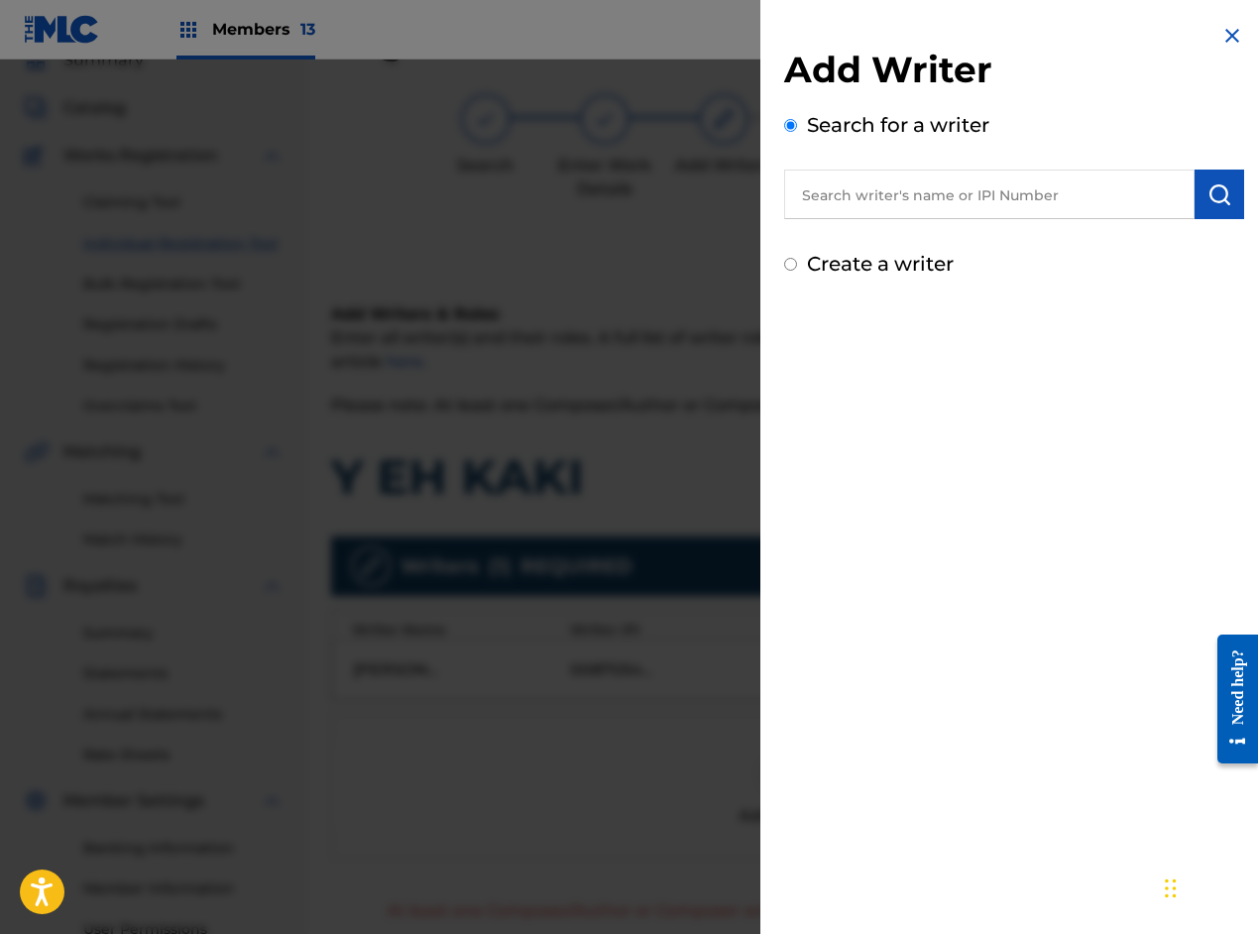
click at [934, 188] on input "text" at bounding box center [989, 195] width 411 height 50
paste input "[PERSON_NAME] [PERSON_NAME]"
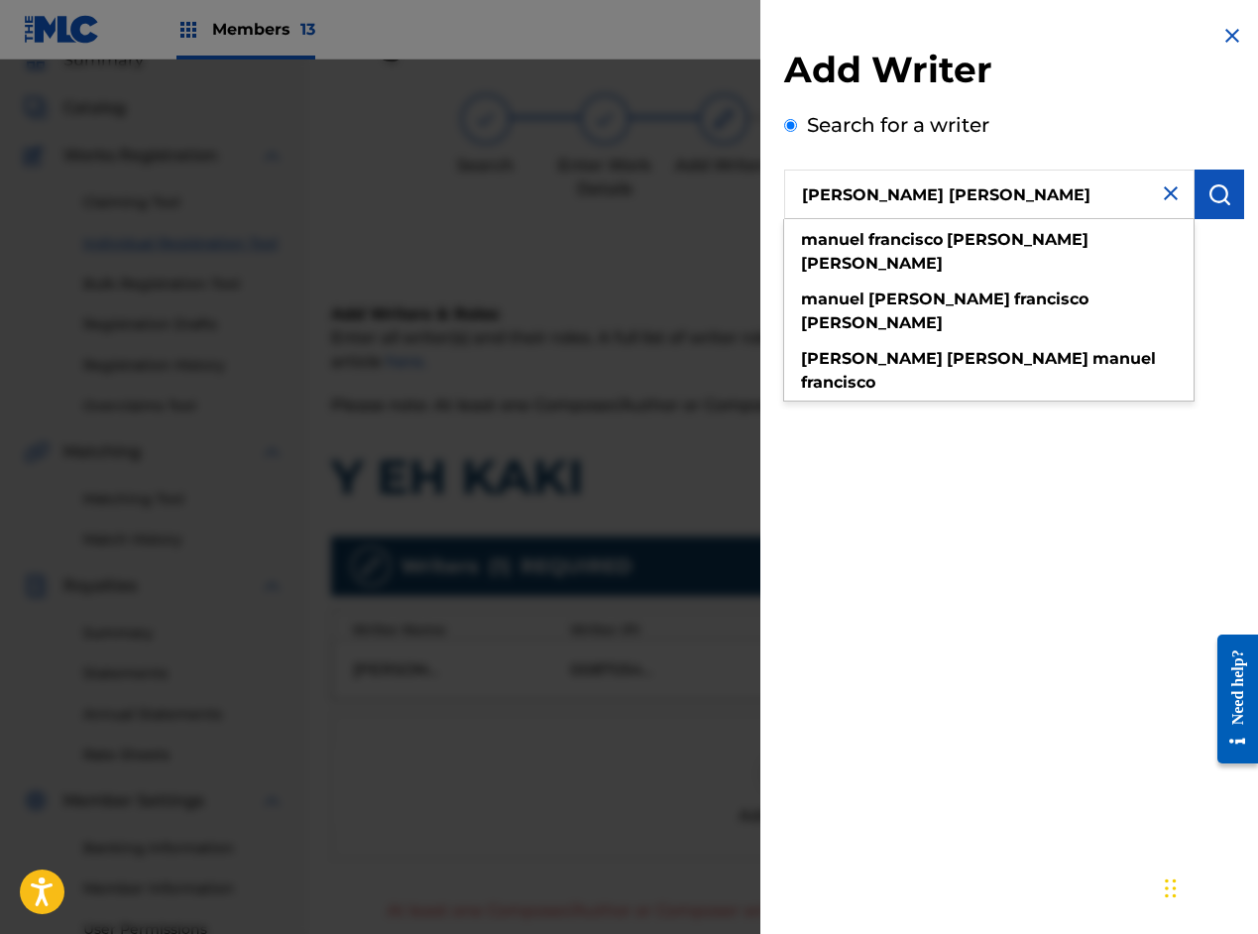
type input "[PERSON_NAME] [PERSON_NAME]"
click at [1208, 189] on img "submit" at bounding box center [1220, 194] width 24 height 24
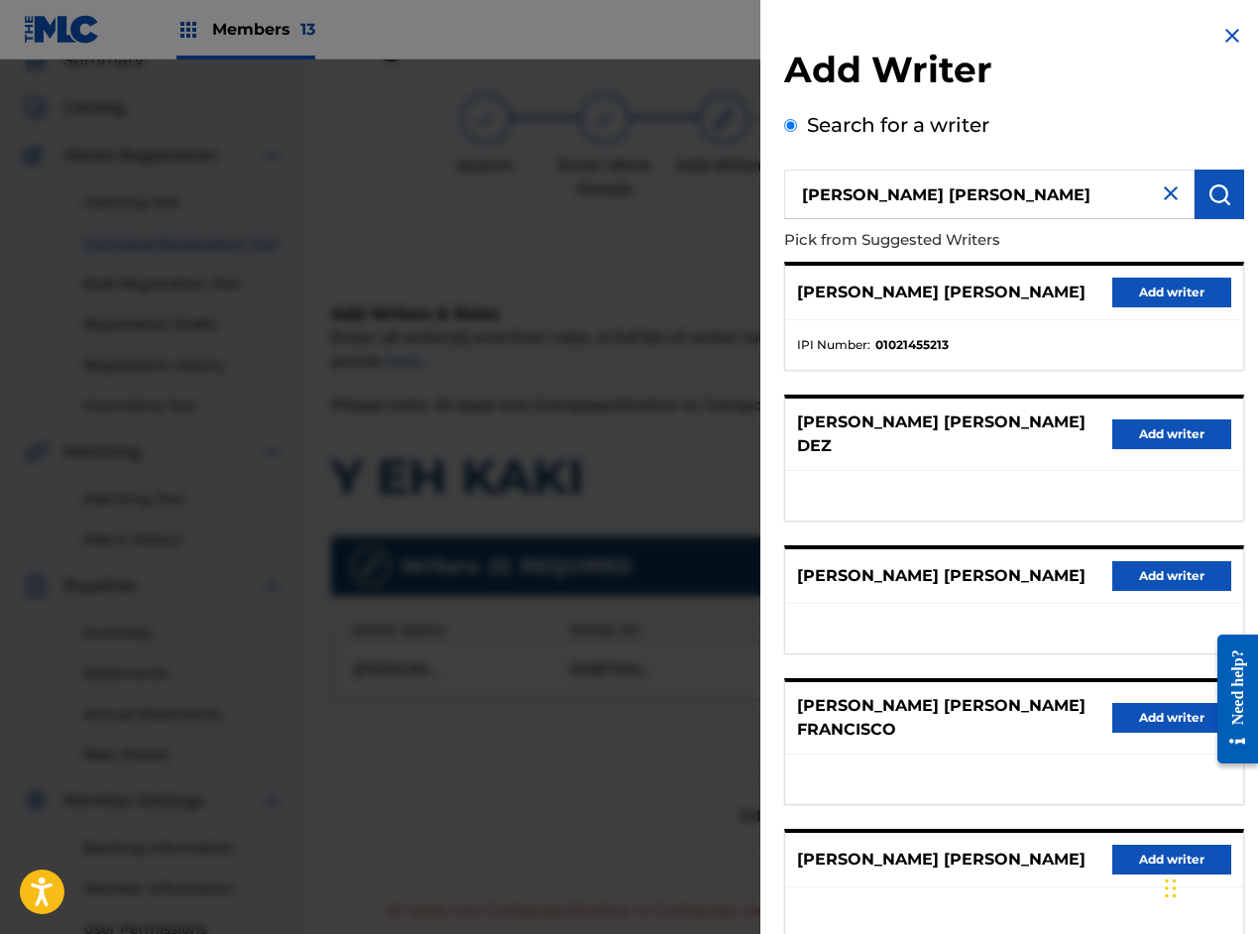
click at [1164, 305] on button "Add writer" at bounding box center [1172, 293] width 119 height 30
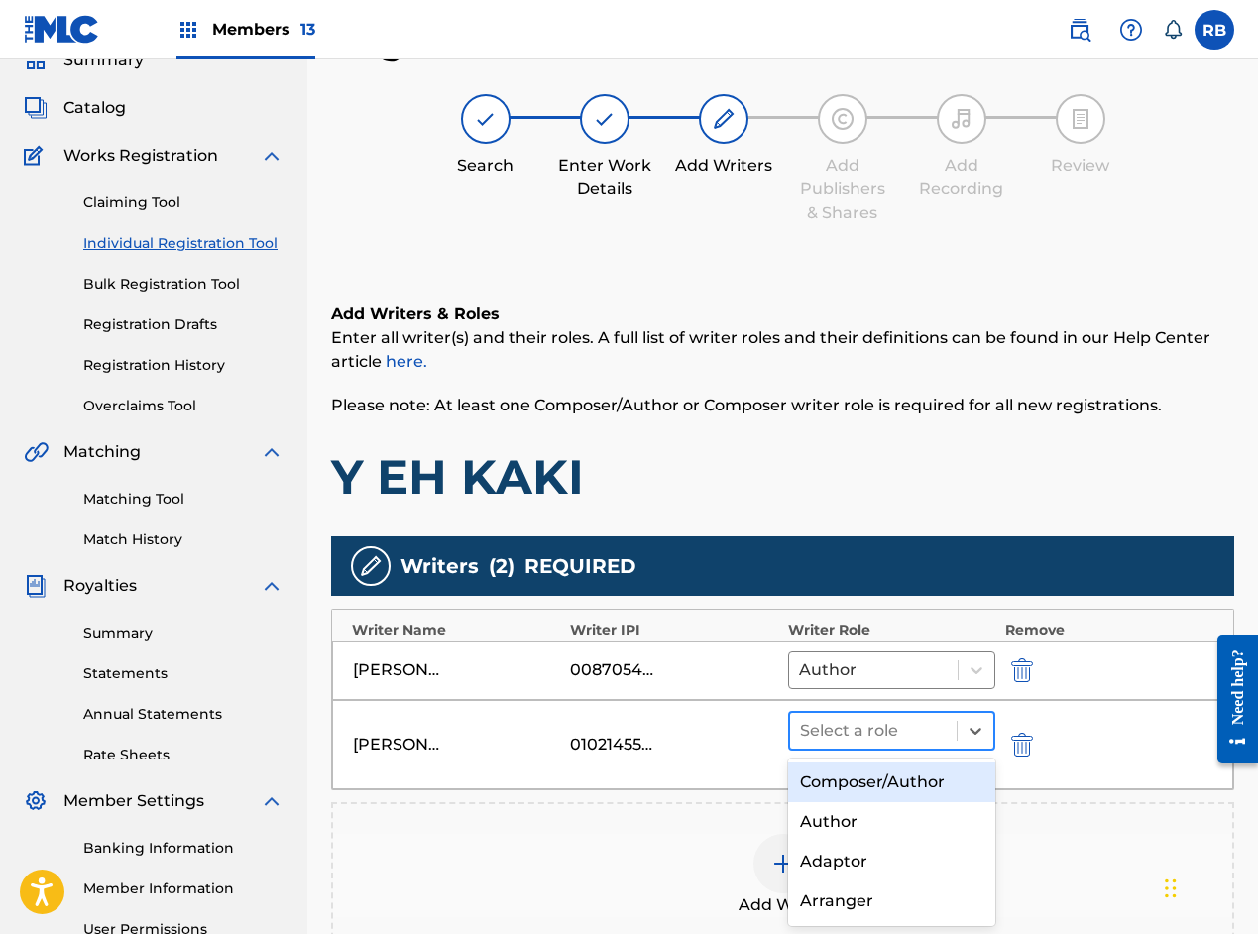
click at [846, 727] on div at bounding box center [873, 731] width 147 height 28
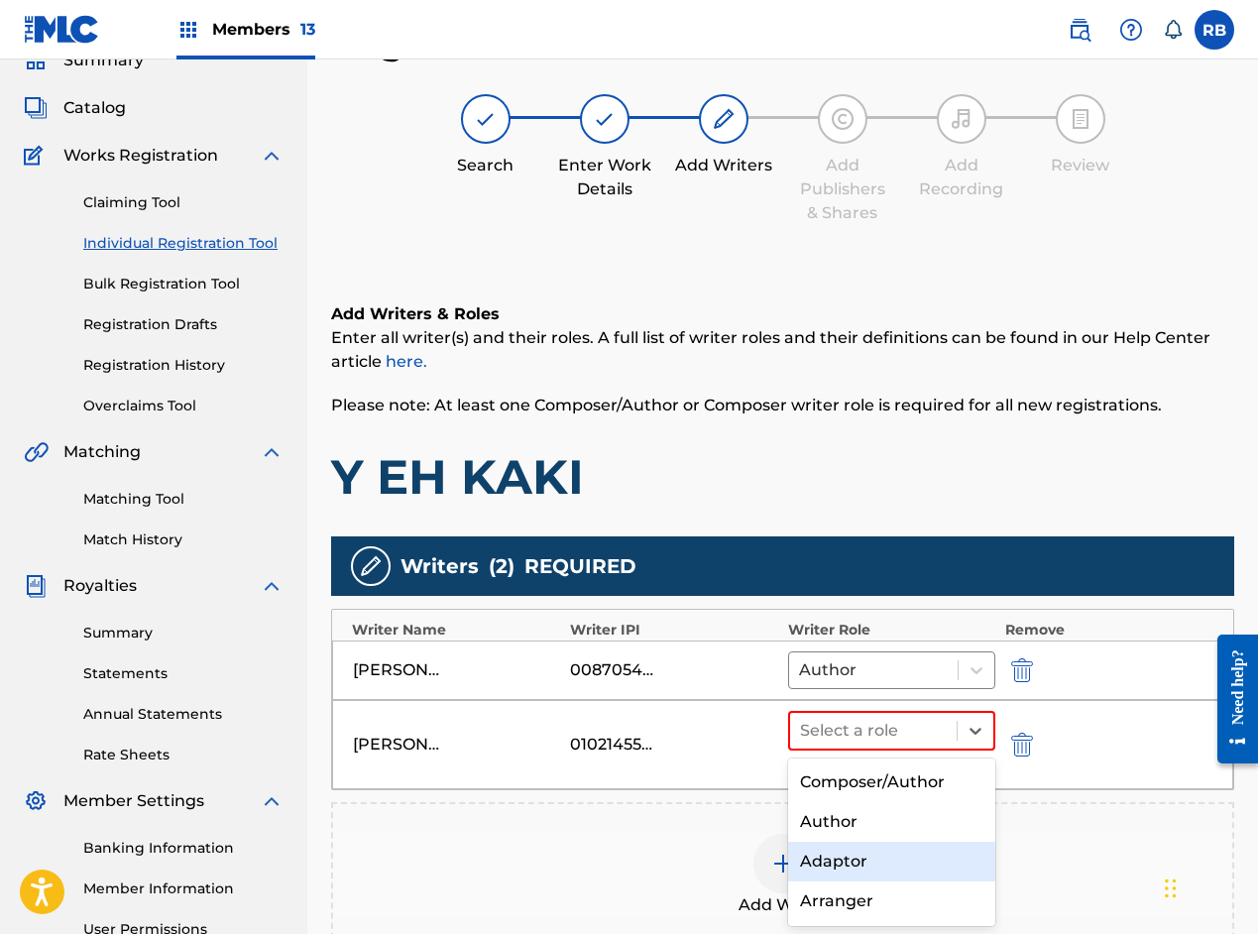
scroll to position [99, 0]
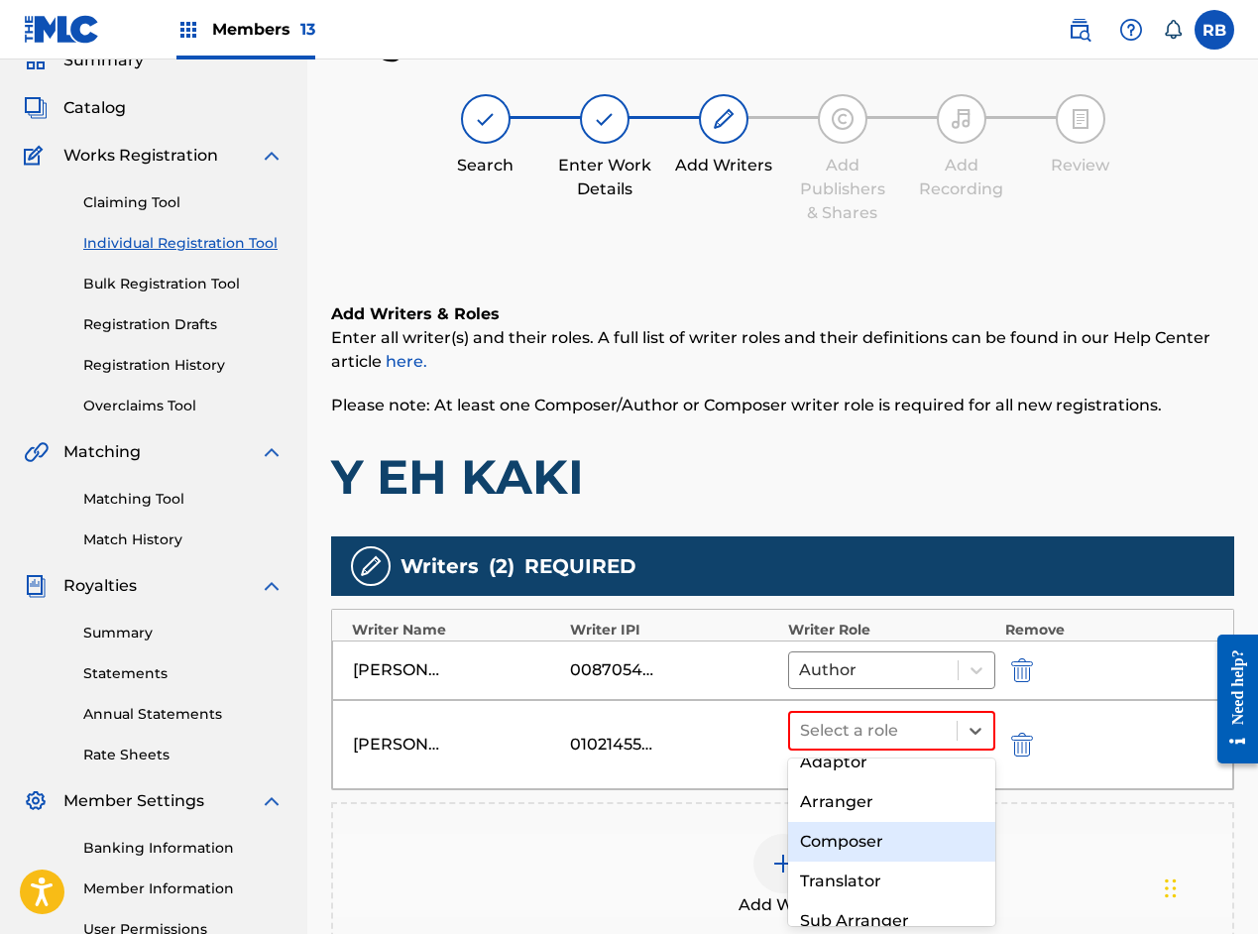
click at [843, 846] on div "Composer" at bounding box center [891, 842] width 207 height 40
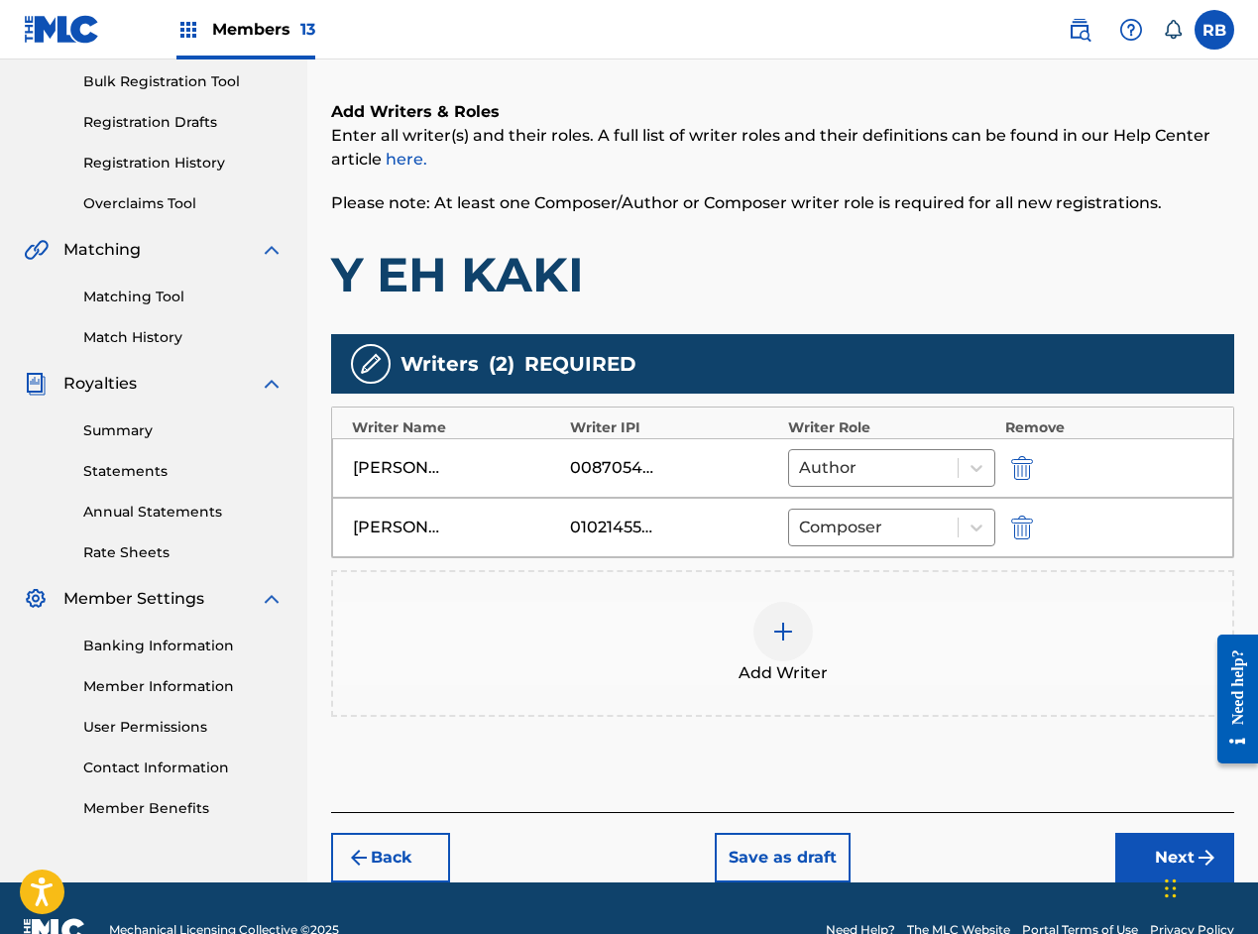
scroll to position [335, 0]
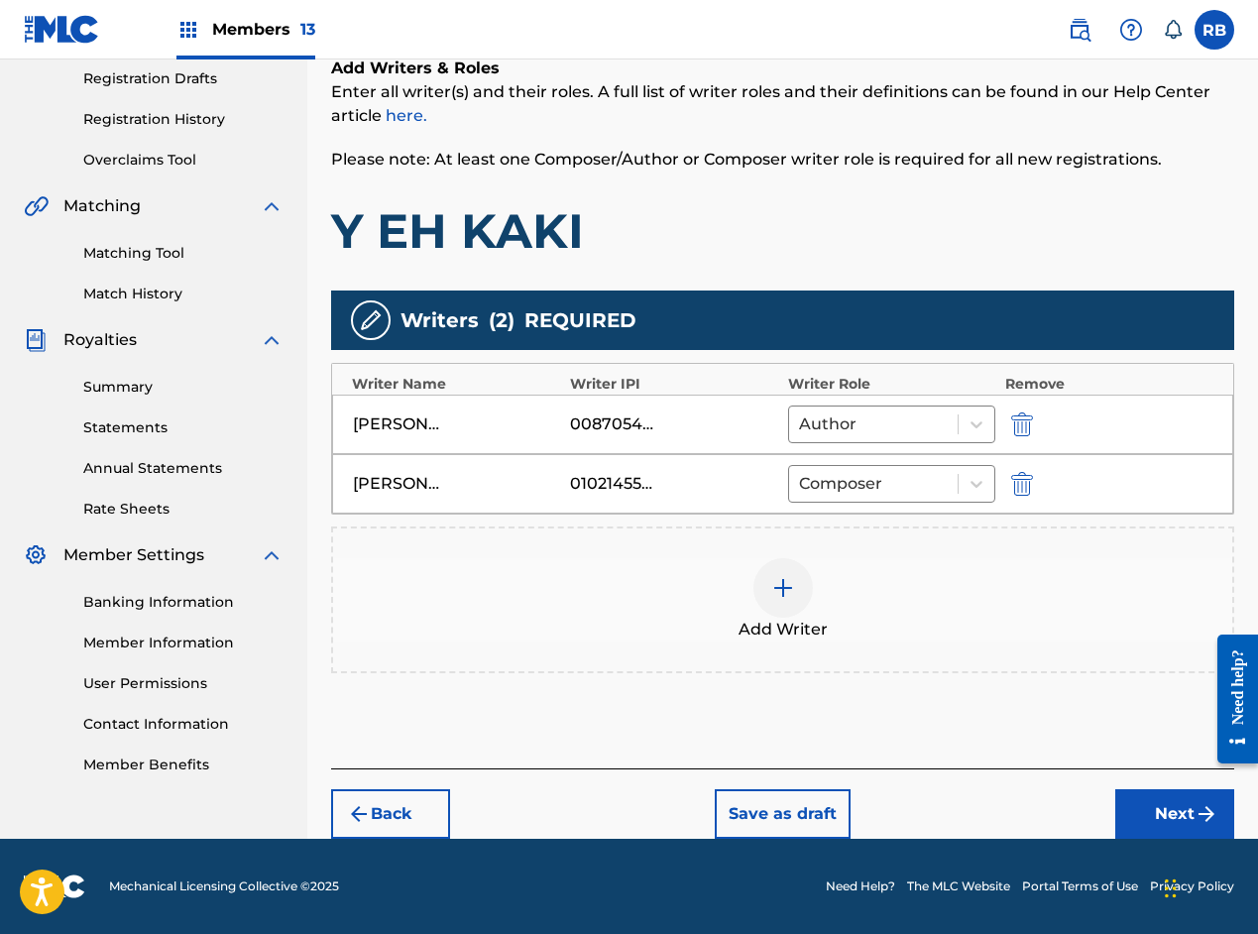
click at [766, 592] on div at bounding box center [783, 587] width 59 height 59
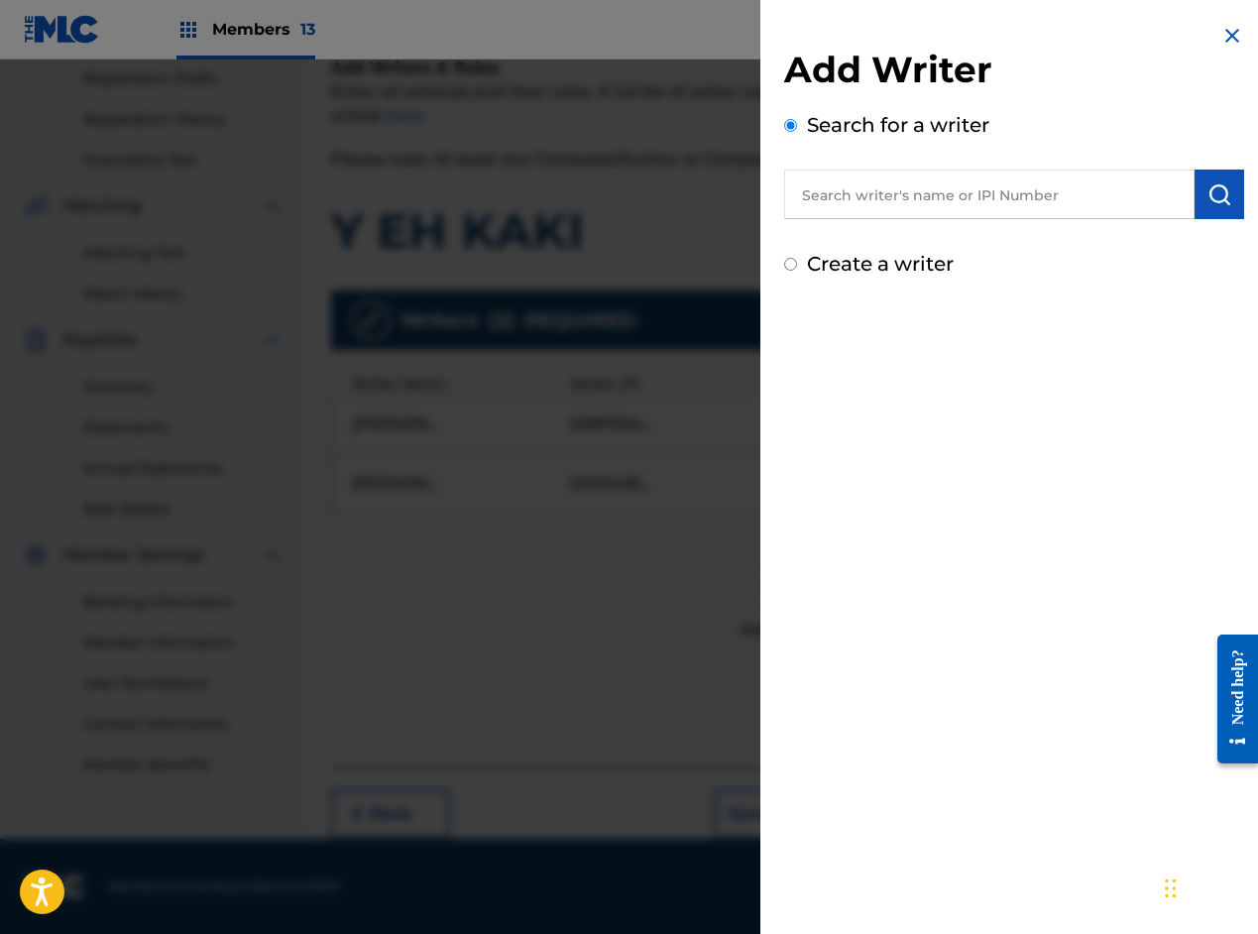
click at [1016, 206] on input "text" at bounding box center [989, 195] width 411 height 50
paste input "[PERSON_NAME] [PERSON_NAME]"
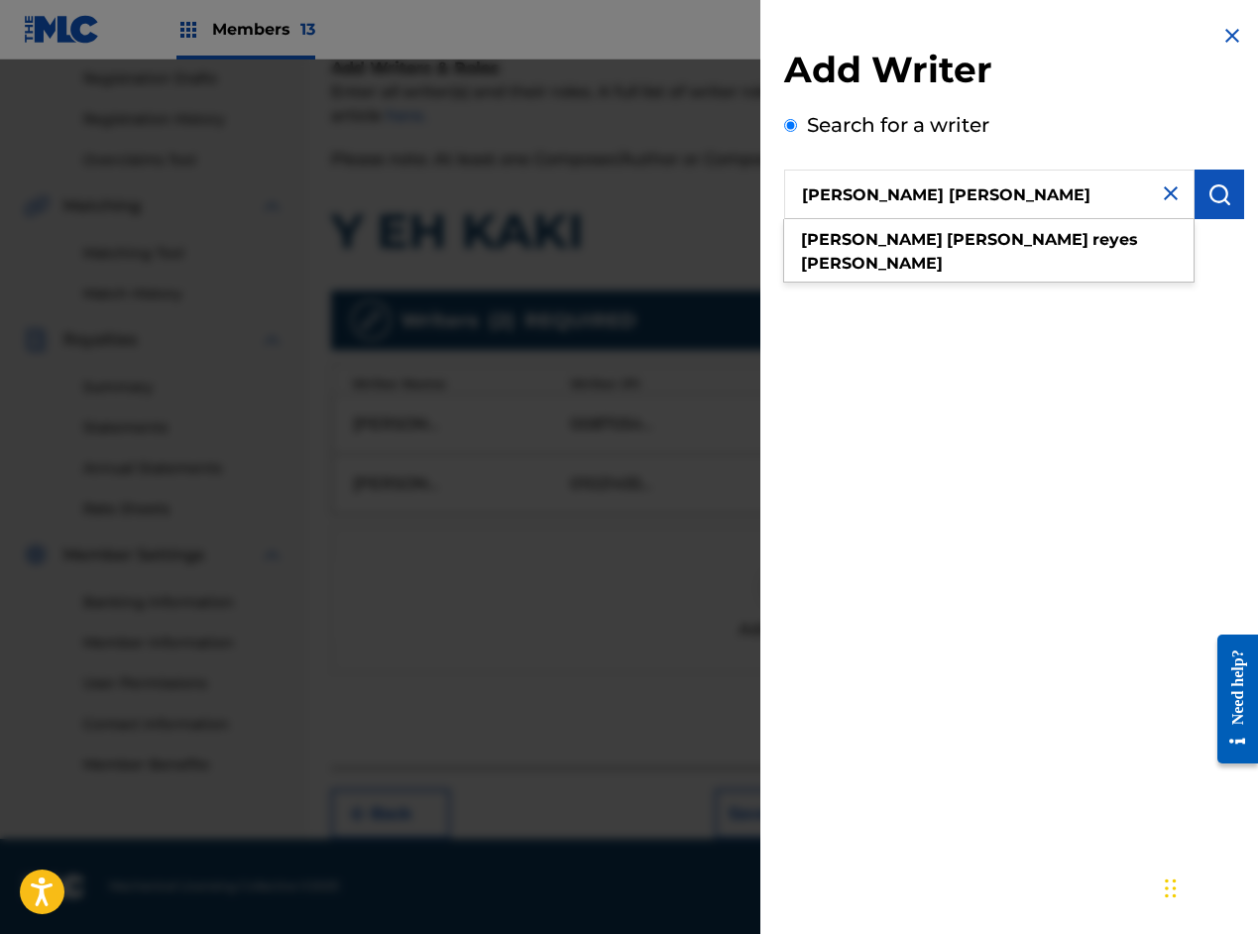
type input "[PERSON_NAME] [PERSON_NAME]"
click at [1213, 196] on img "submit" at bounding box center [1220, 194] width 24 height 24
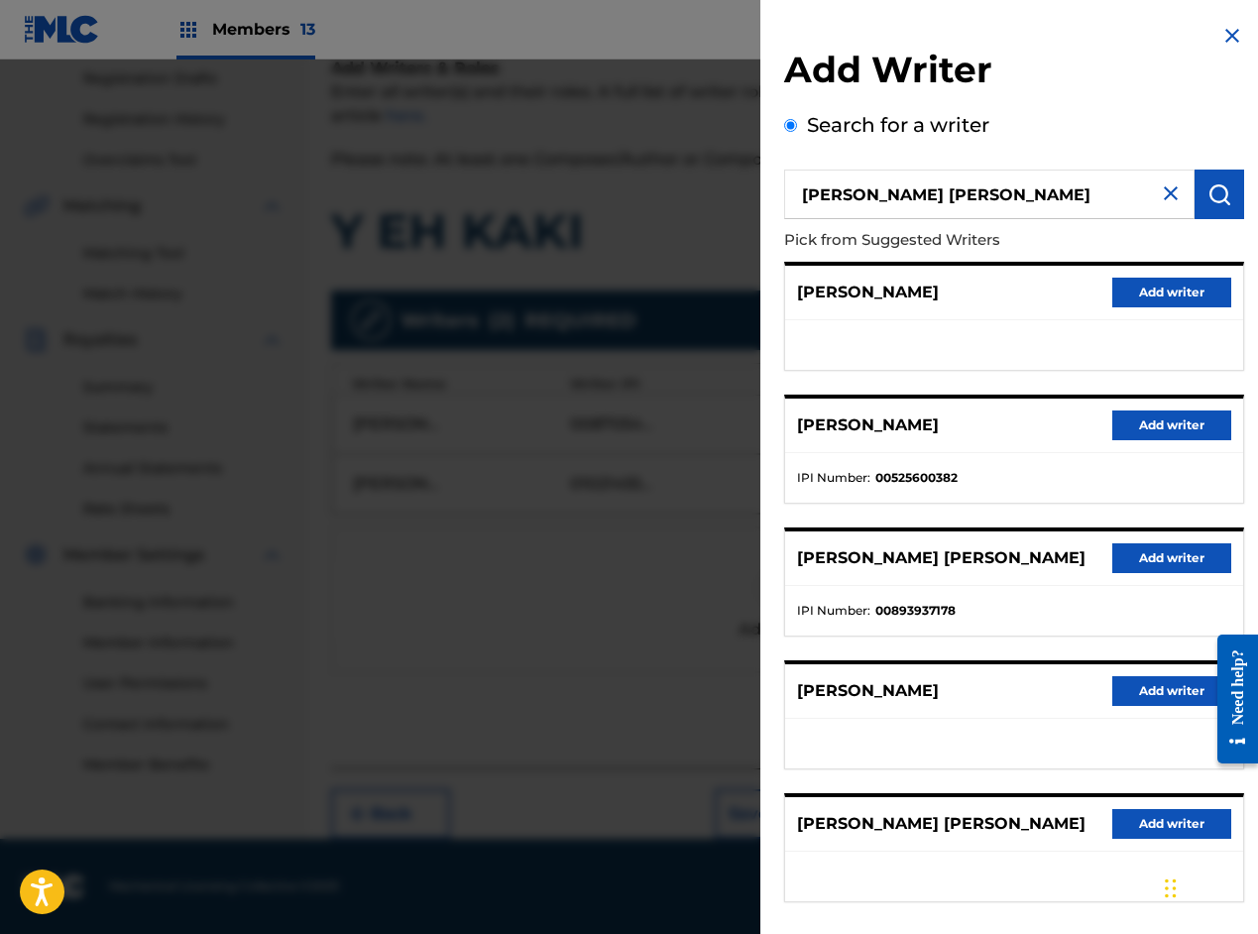
click at [1167, 555] on button "Add writer" at bounding box center [1172, 558] width 119 height 30
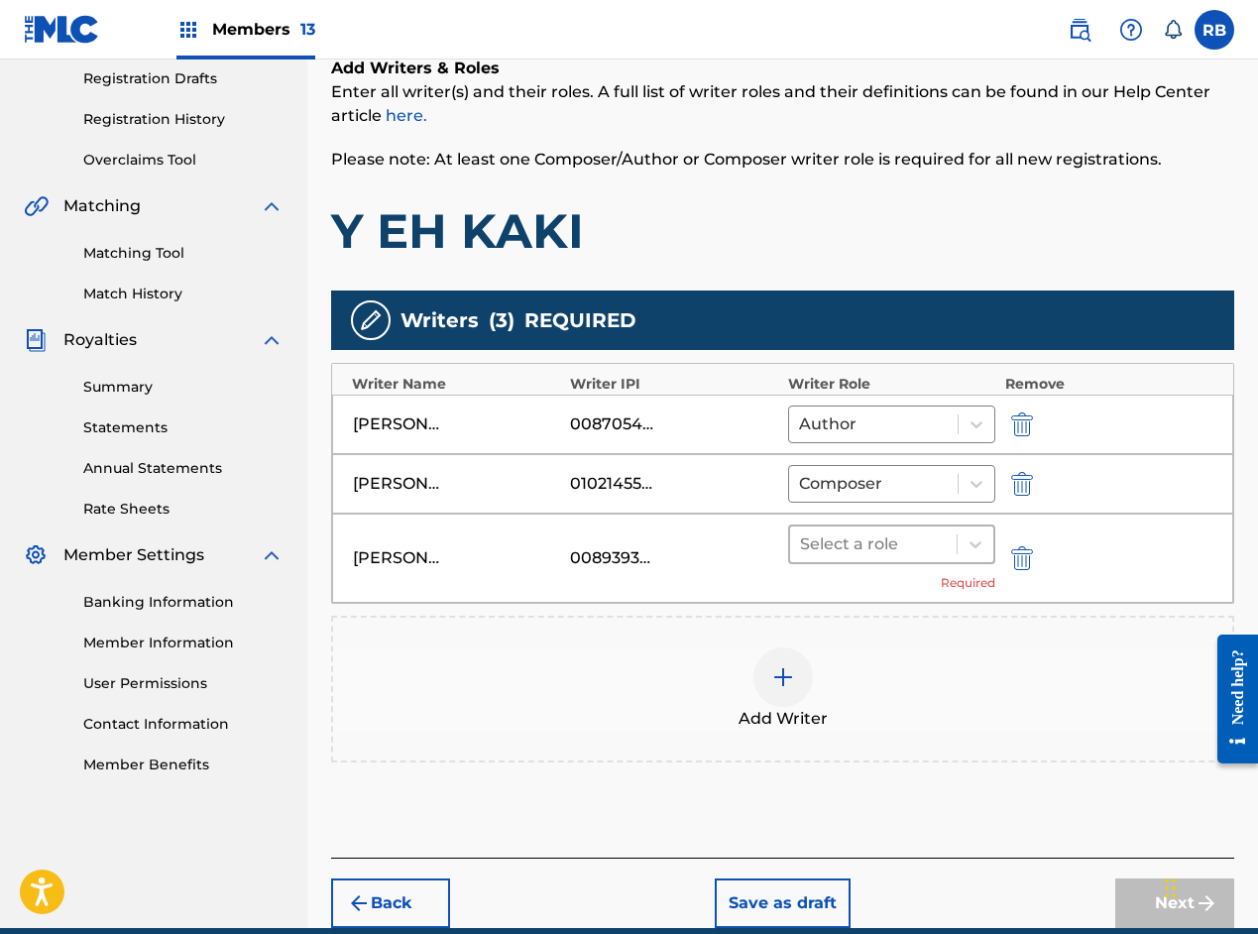
click at [898, 547] on div at bounding box center [873, 545] width 147 height 28
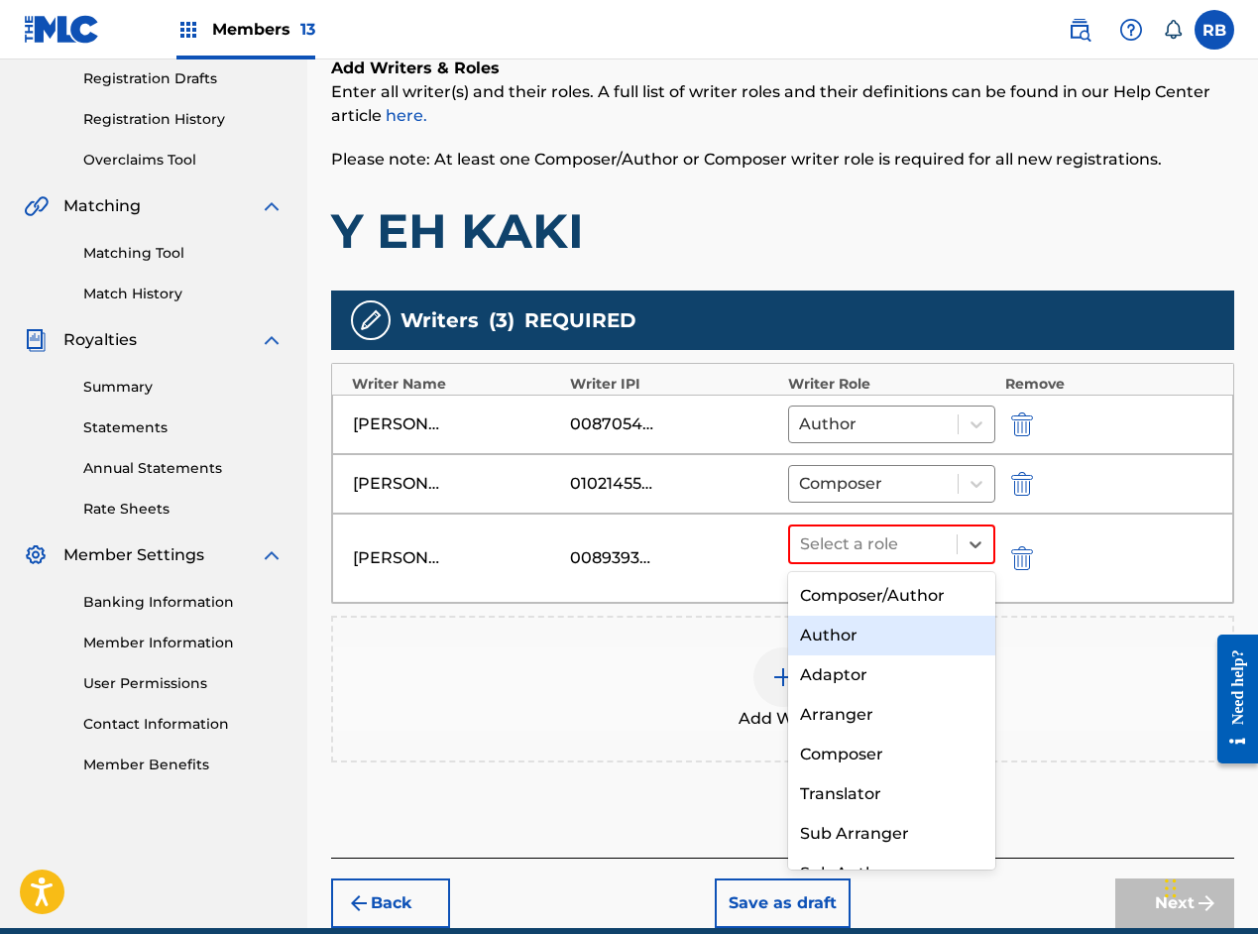
click at [836, 622] on div "Author" at bounding box center [891, 636] width 207 height 40
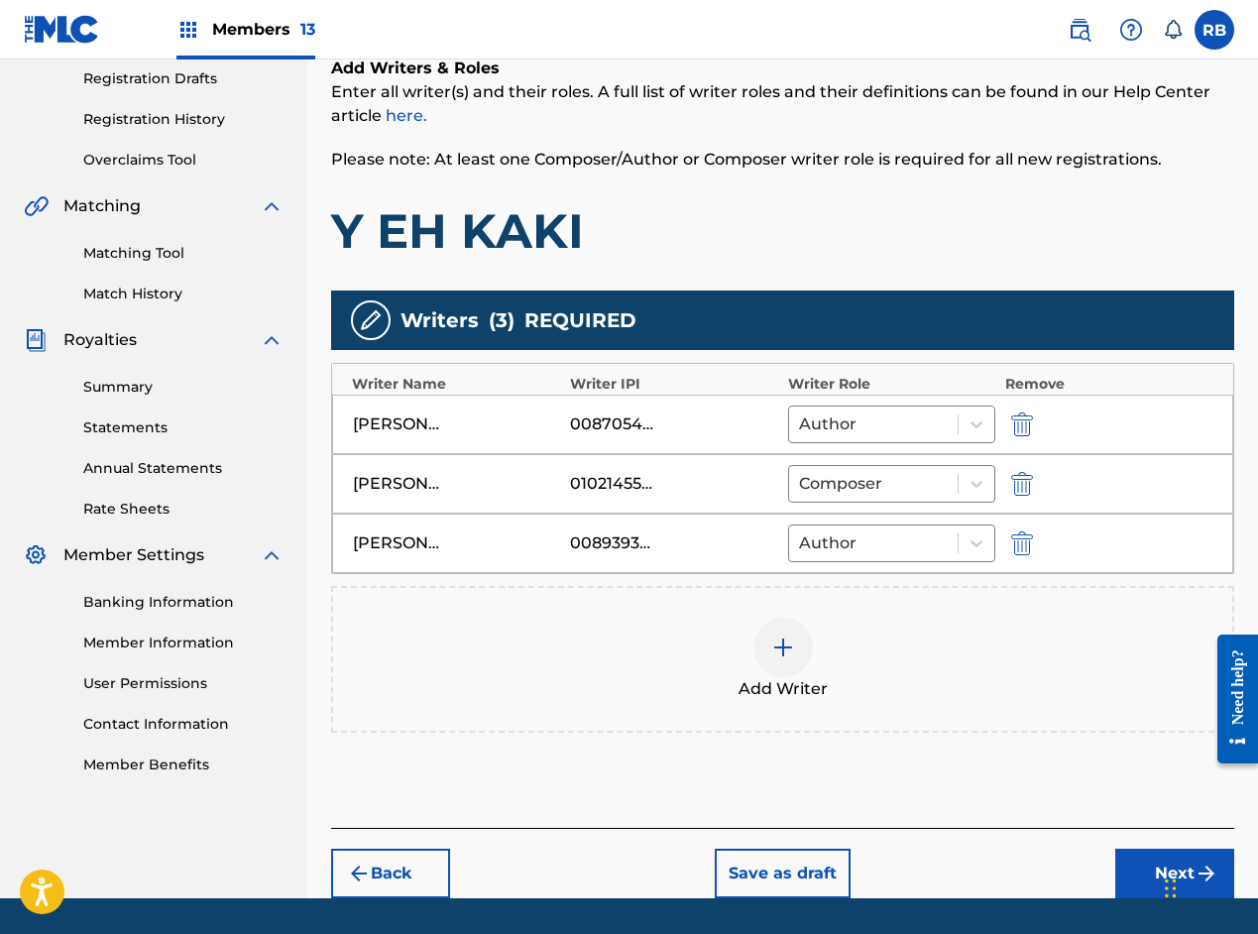
click at [793, 637] on img at bounding box center [784, 648] width 24 height 24
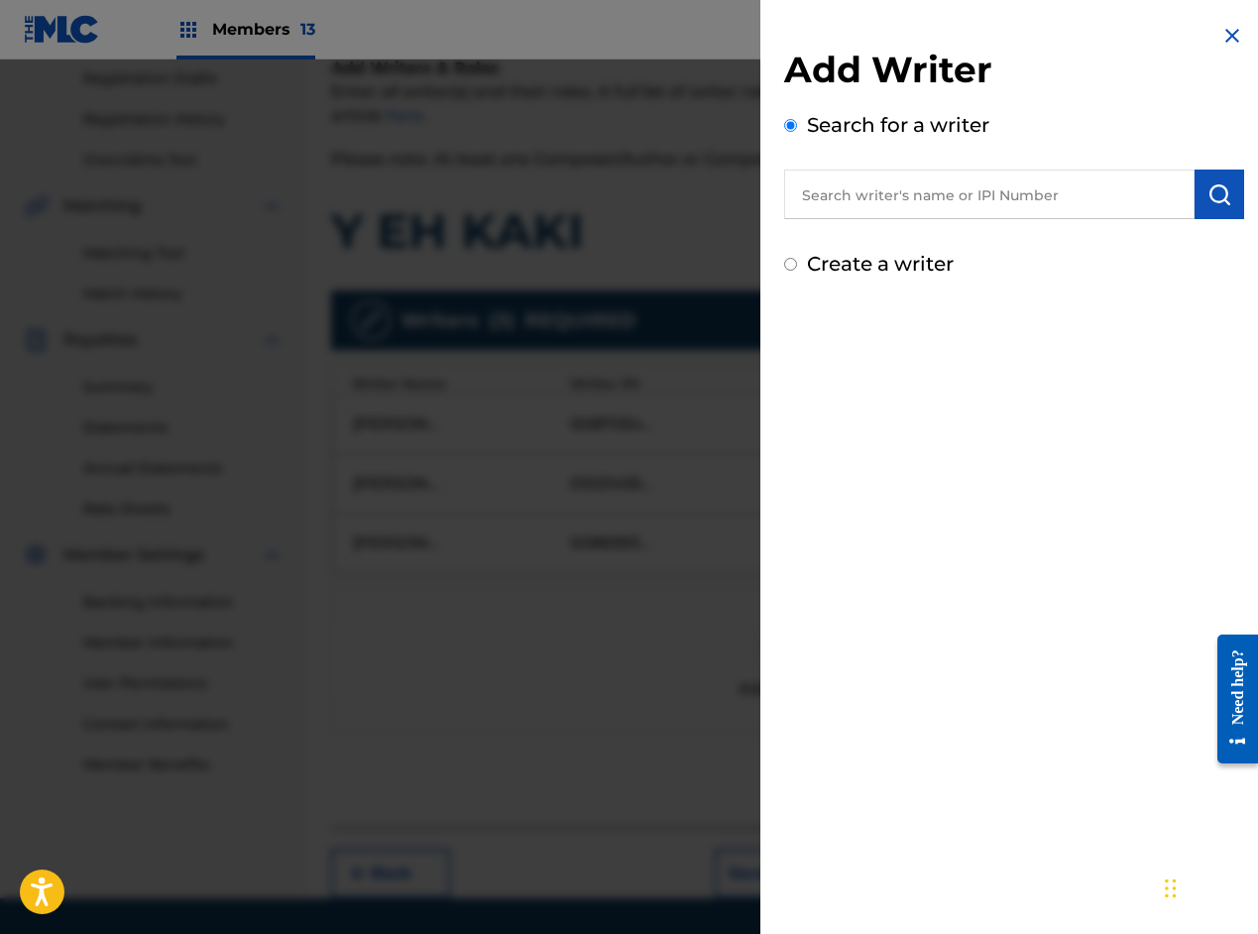
click at [966, 204] on input "text" at bounding box center [989, 195] width 411 height 50
paste input "[PERSON_NAME]"
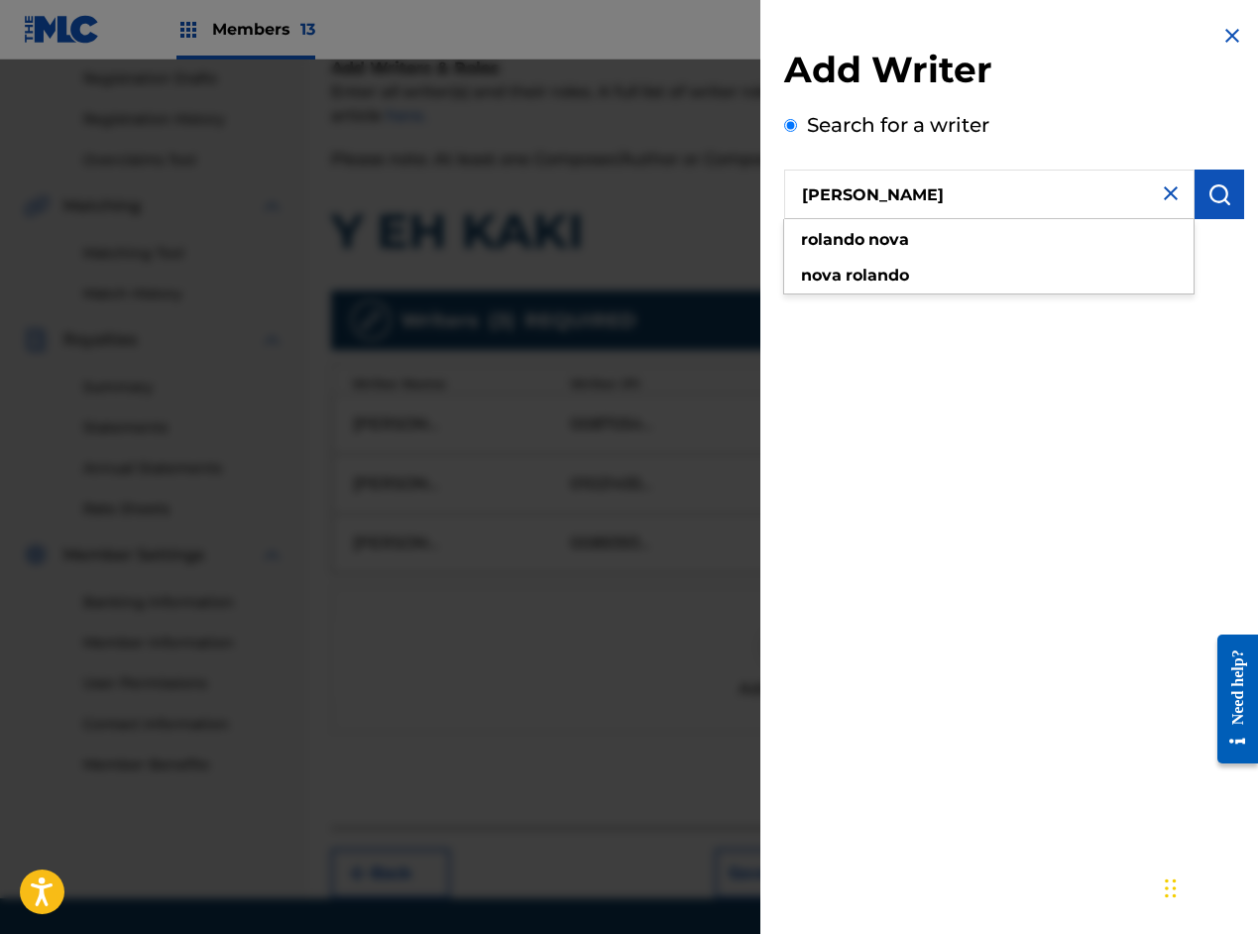
type input "[PERSON_NAME]"
click at [1224, 193] on img "submit" at bounding box center [1220, 194] width 24 height 24
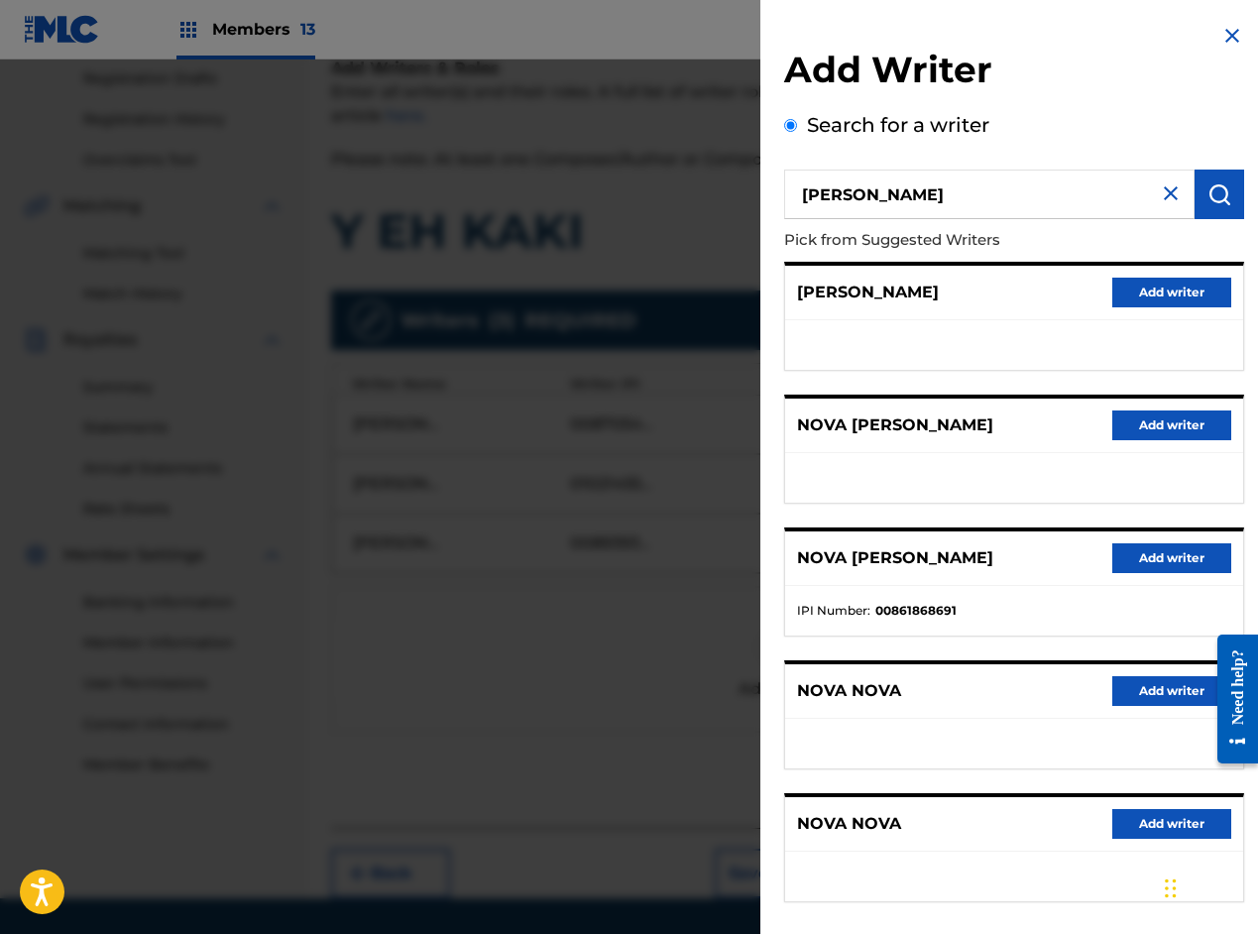
click at [1155, 559] on button "Add writer" at bounding box center [1172, 558] width 119 height 30
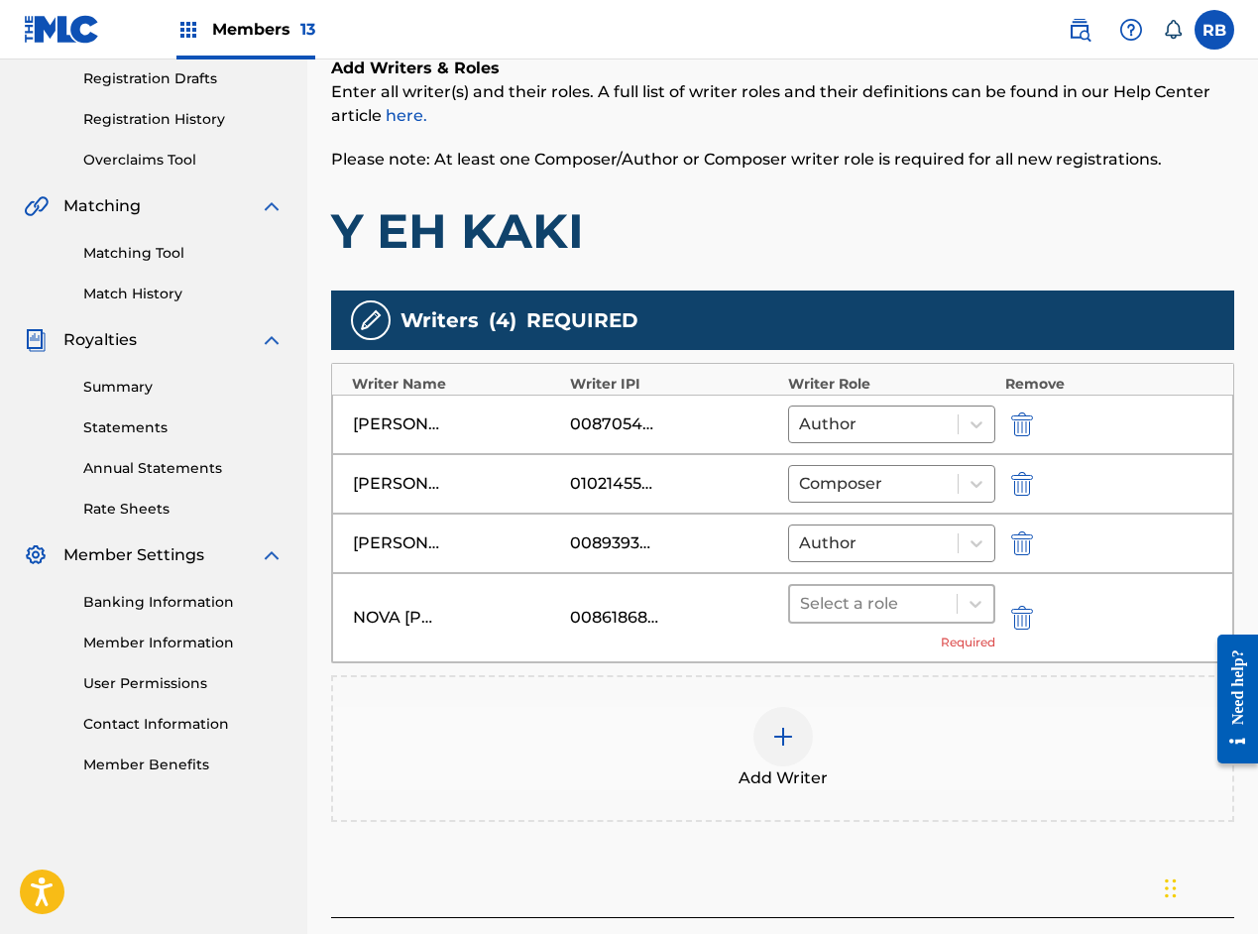
click at [892, 613] on div at bounding box center [873, 604] width 147 height 28
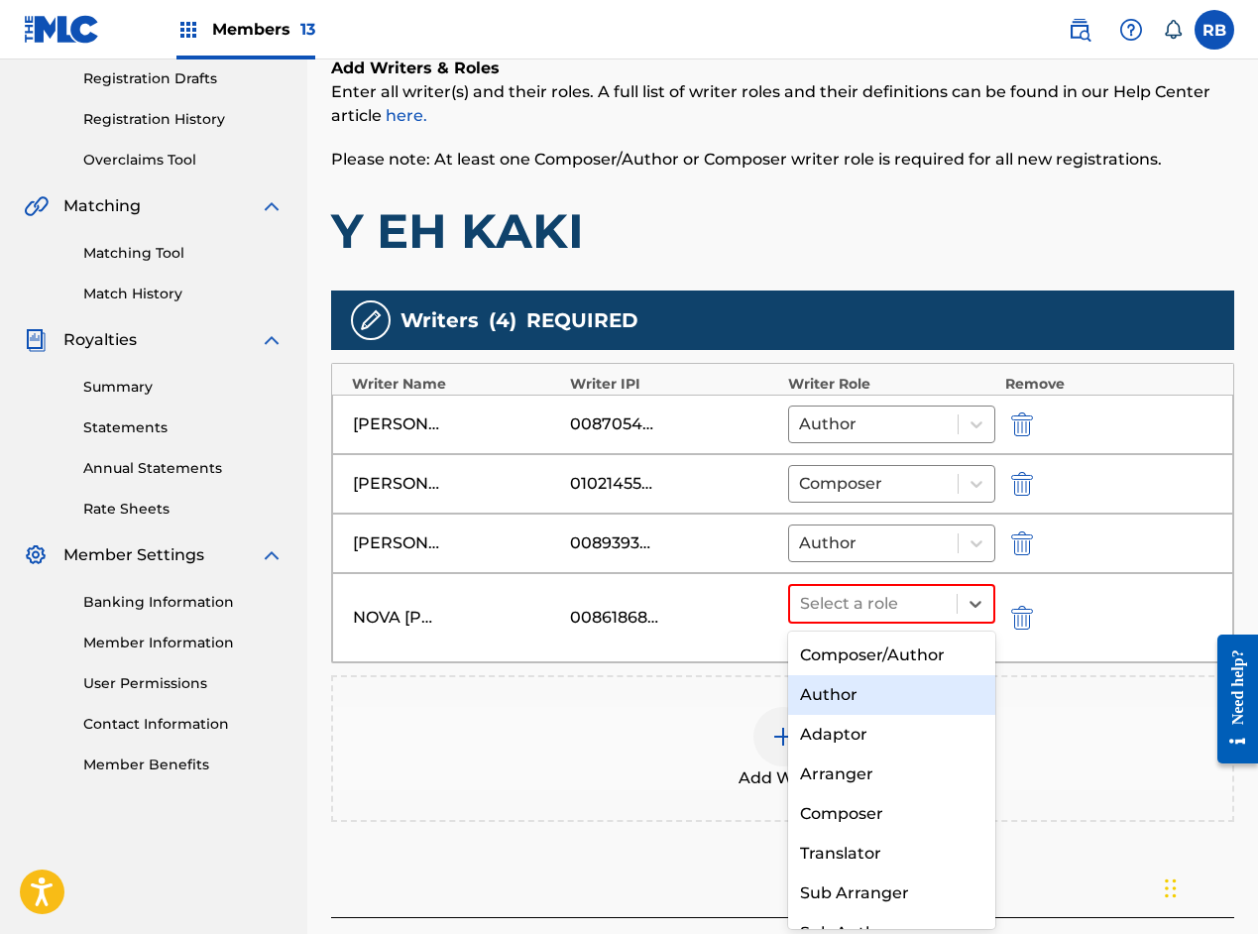
click at [861, 696] on div "Author" at bounding box center [891, 695] width 207 height 40
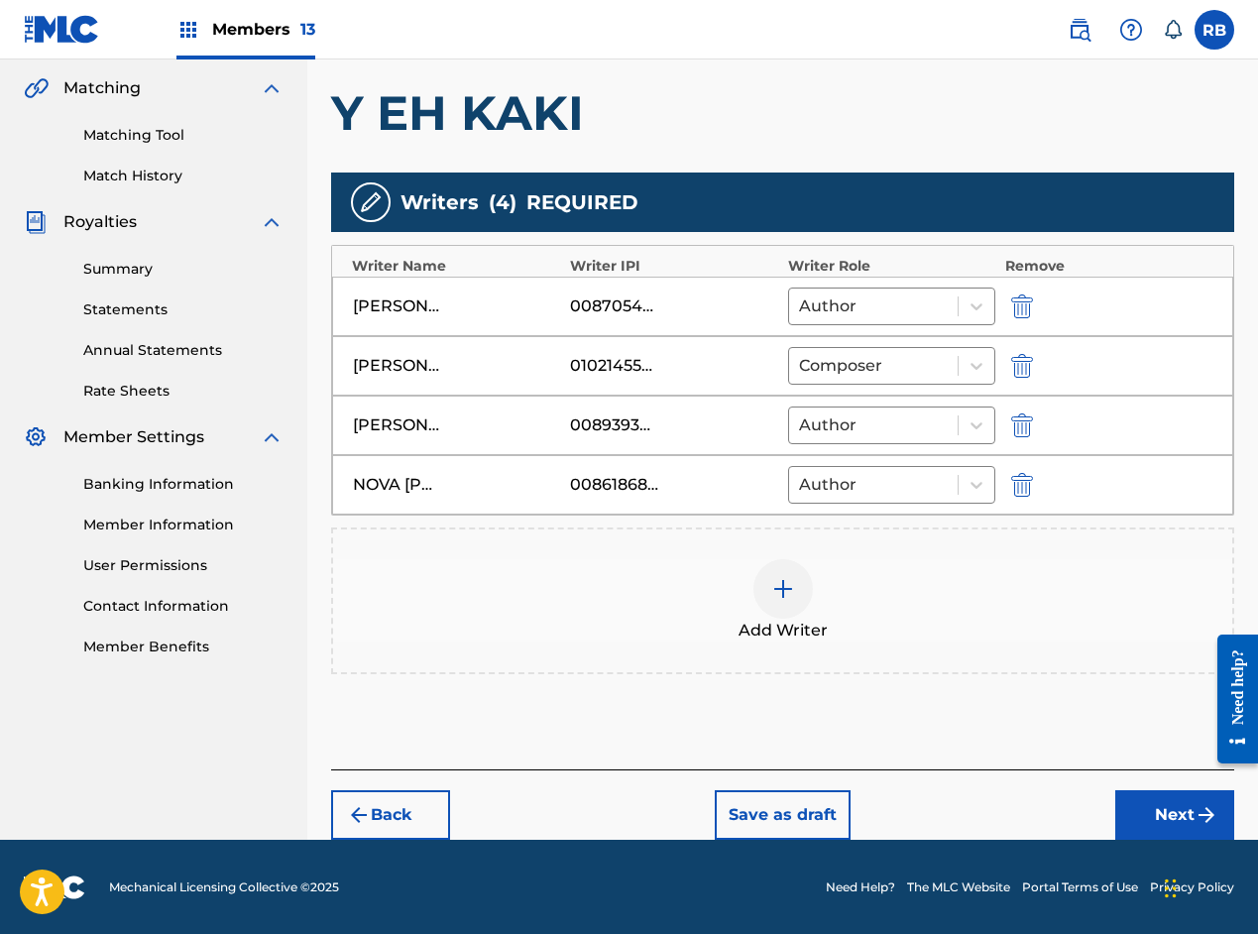
scroll to position [454, 0]
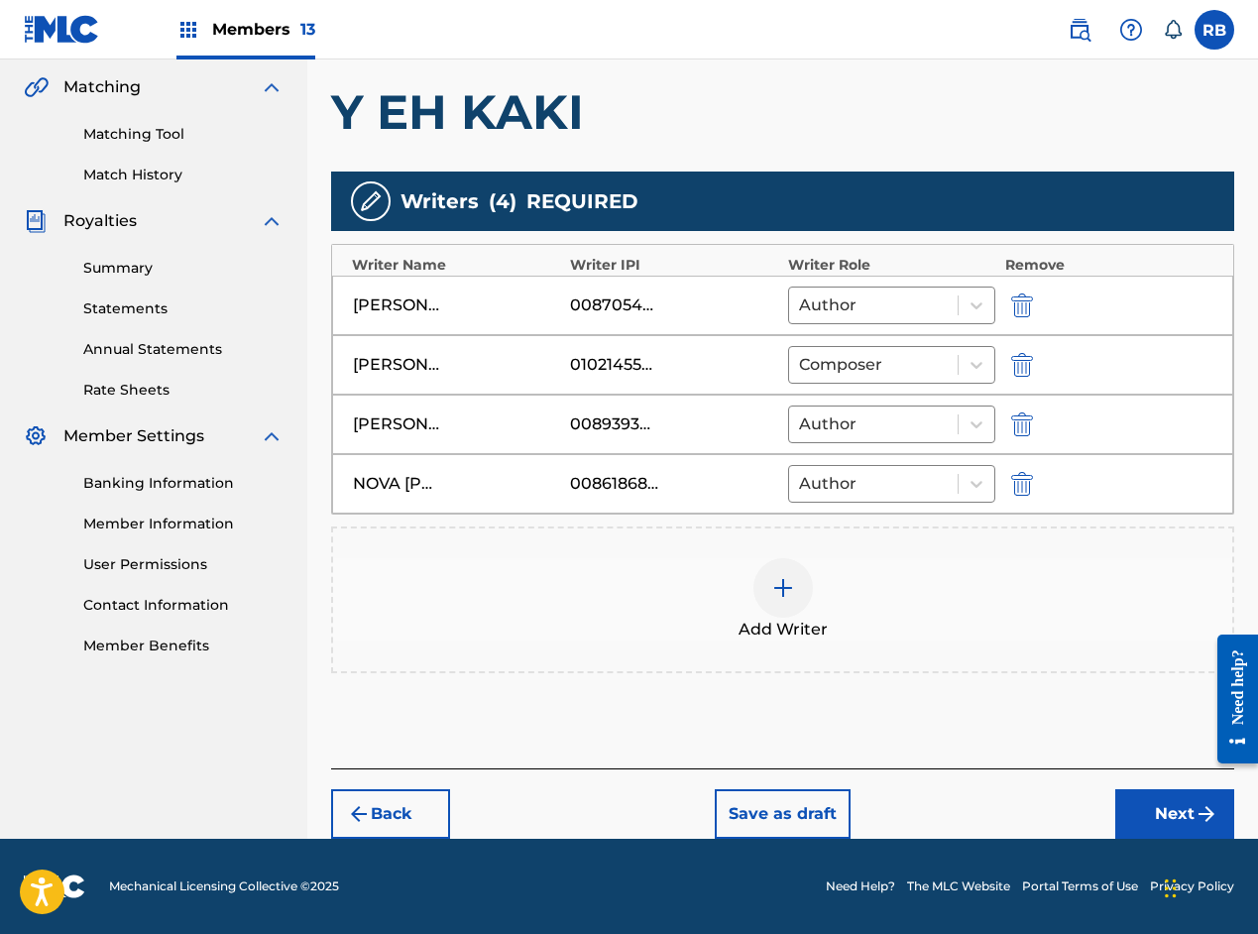
click at [1166, 806] on button "Next" at bounding box center [1175, 814] width 119 height 50
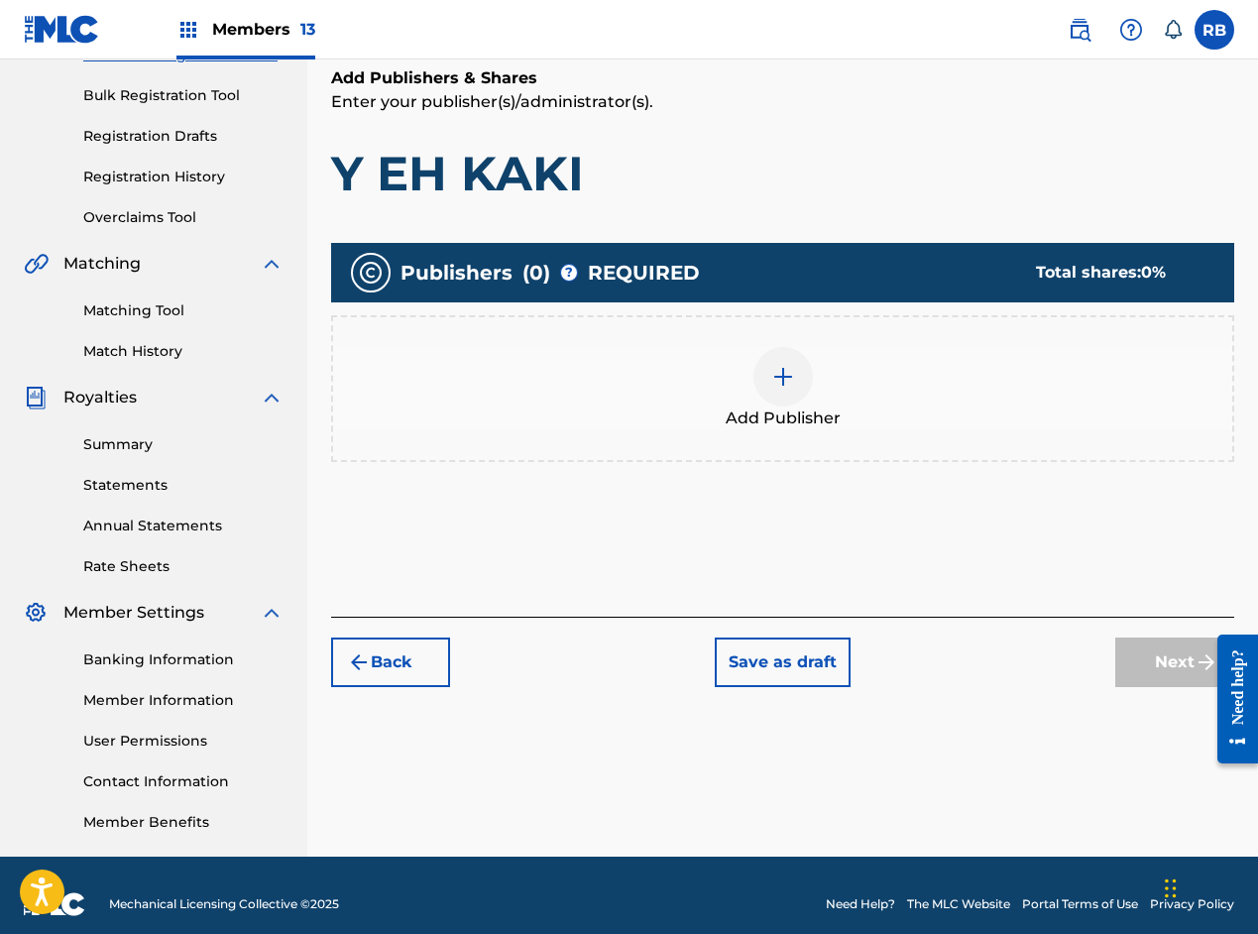
scroll to position [89, 0]
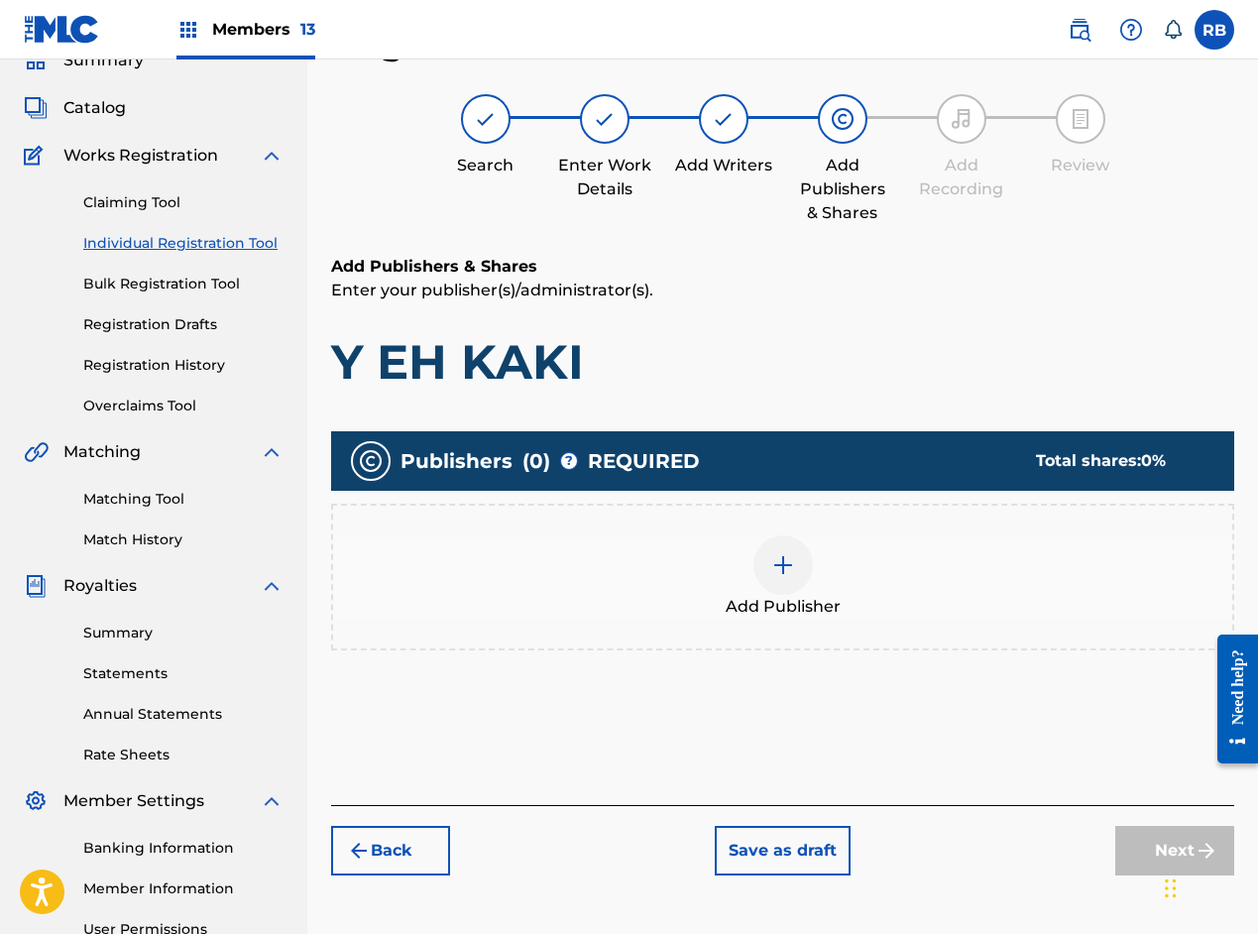
click at [798, 582] on div at bounding box center [783, 564] width 59 height 59
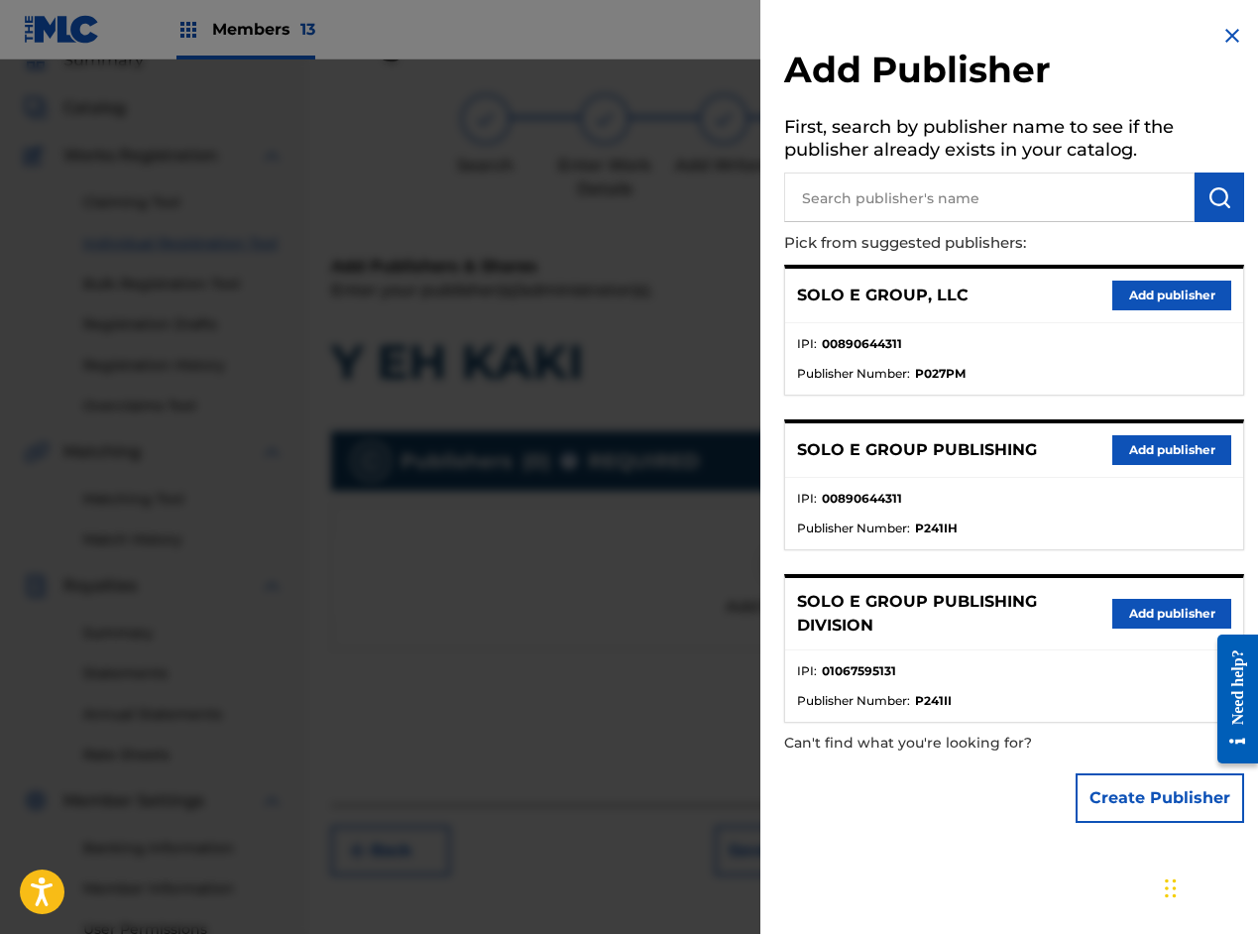
click at [1146, 289] on button "Add publisher" at bounding box center [1172, 296] width 119 height 30
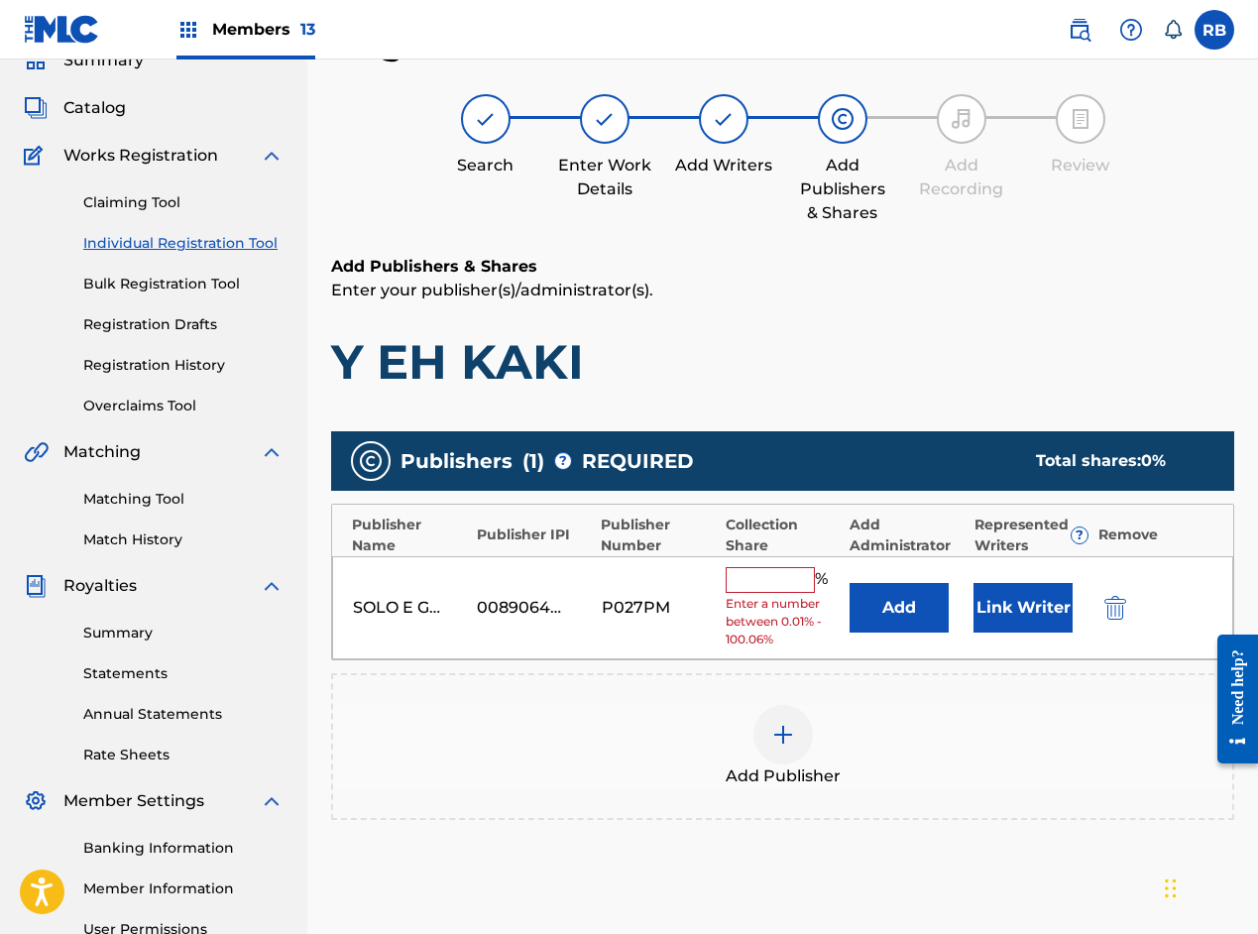
click at [757, 569] on input "text" at bounding box center [770, 580] width 89 height 26
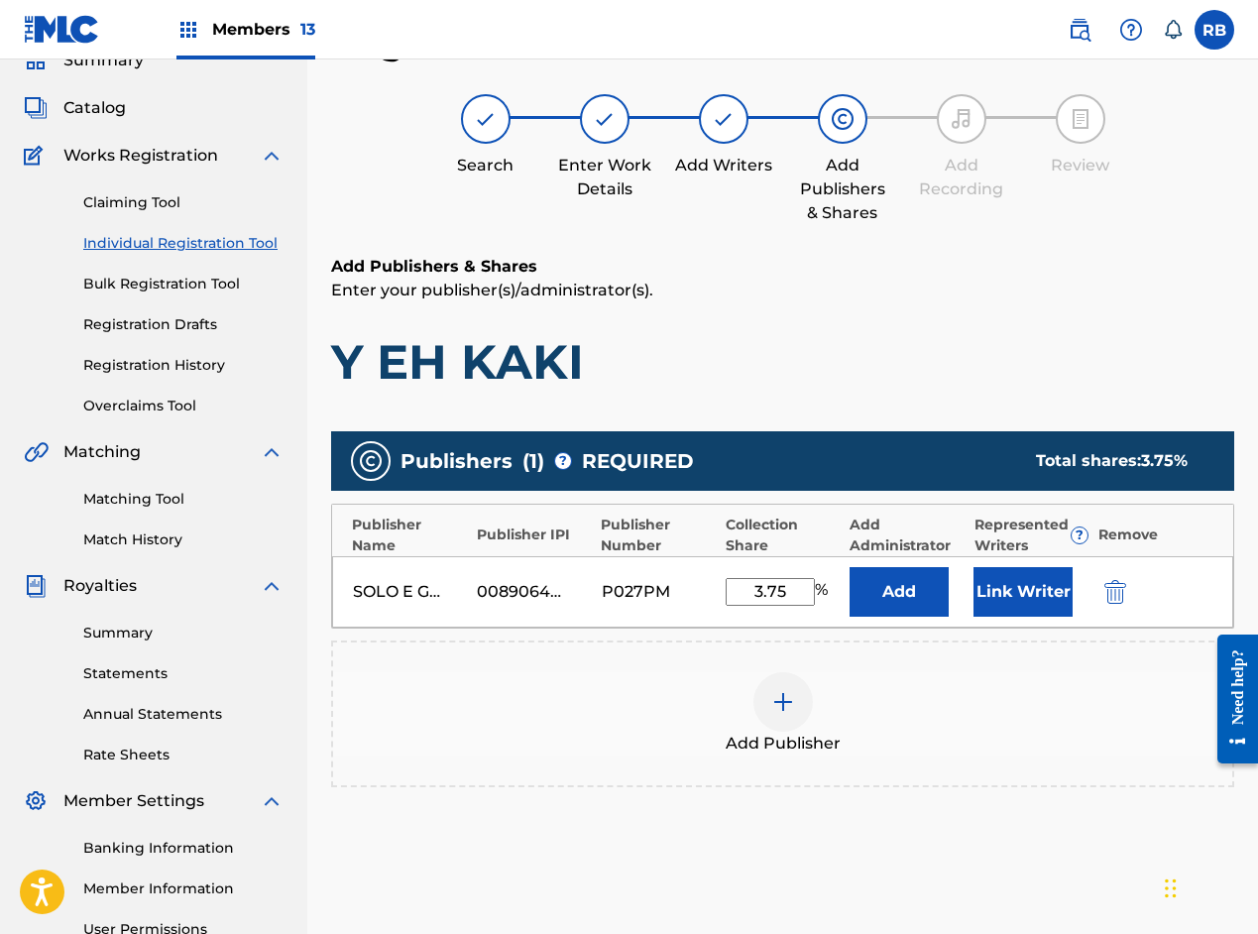
type input "3.75"
click at [1010, 596] on button "Link Writer" at bounding box center [1023, 592] width 99 height 50
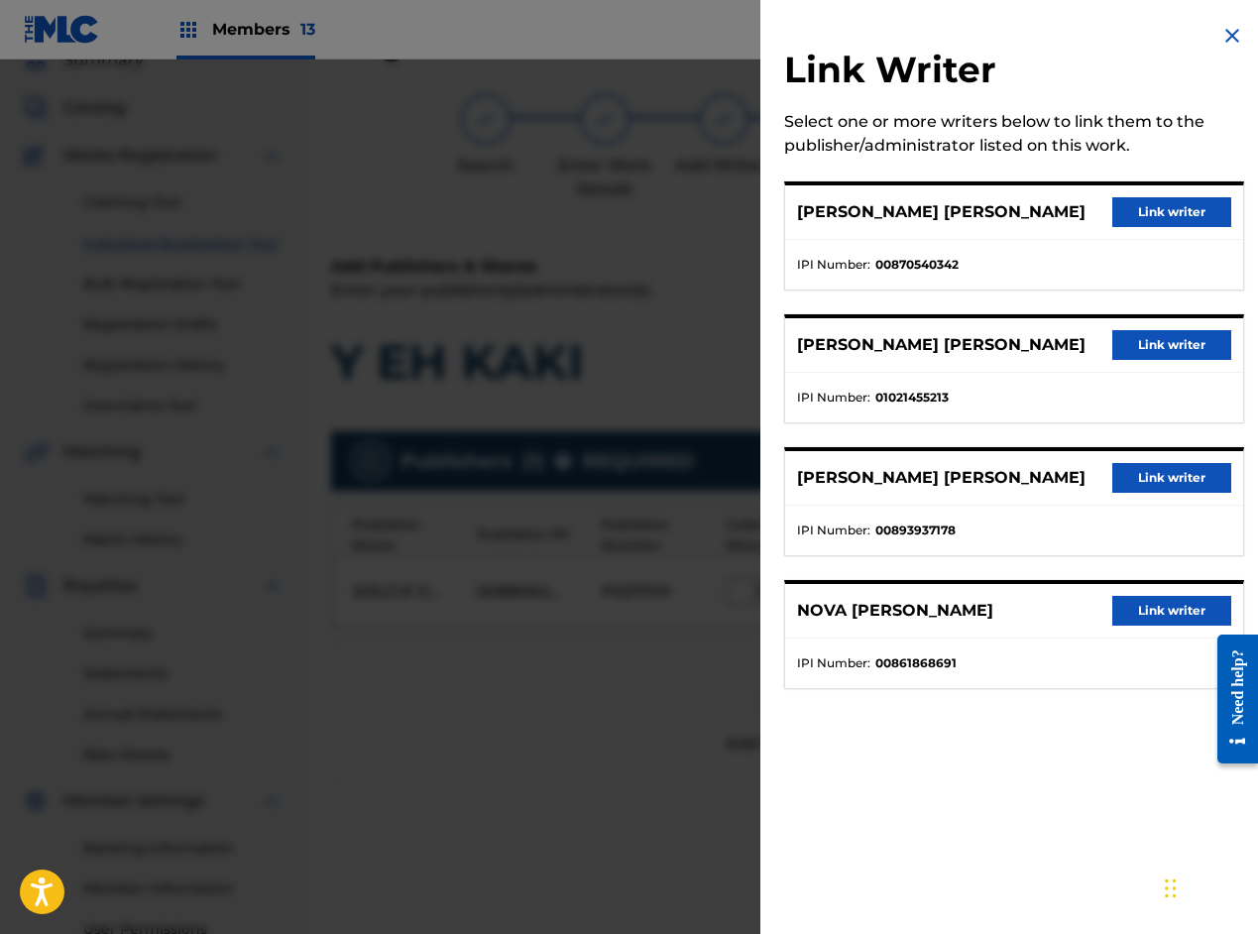
click at [1131, 492] on button "Link writer" at bounding box center [1172, 478] width 119 height 30
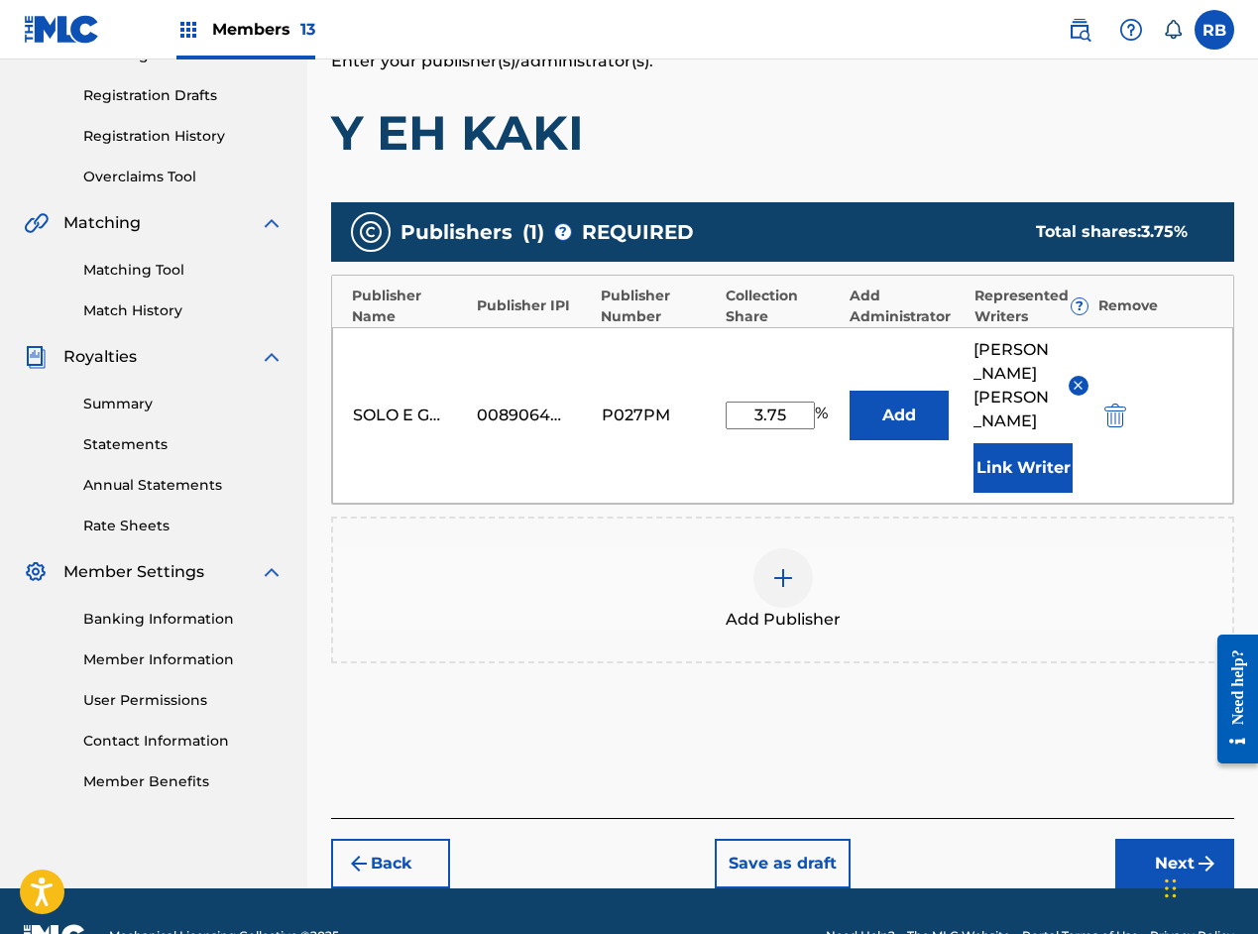
scroll to position [344, 0]
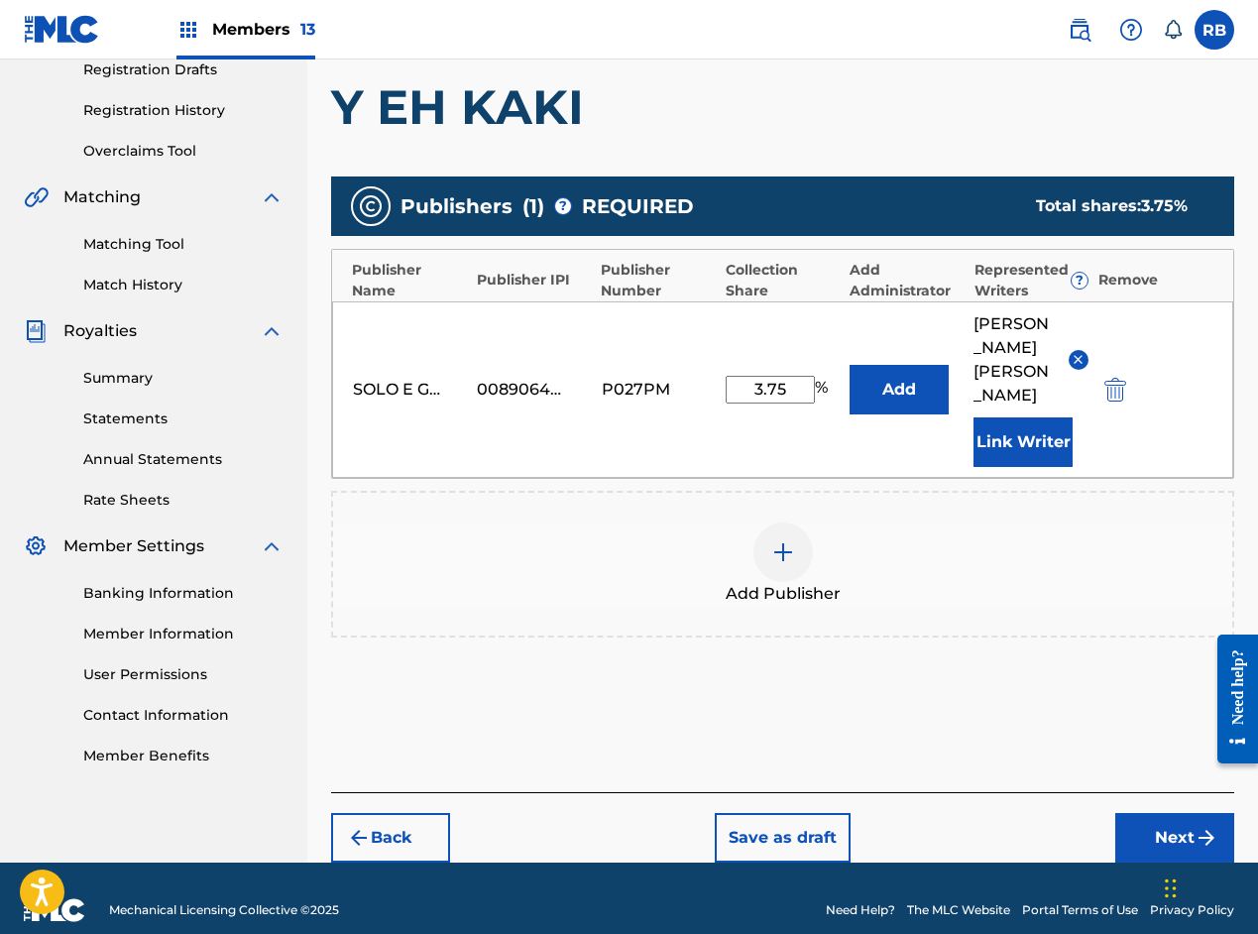
click at [1143, 813] on button "Next" at bounding box center [1175, 838] width 119 height 50
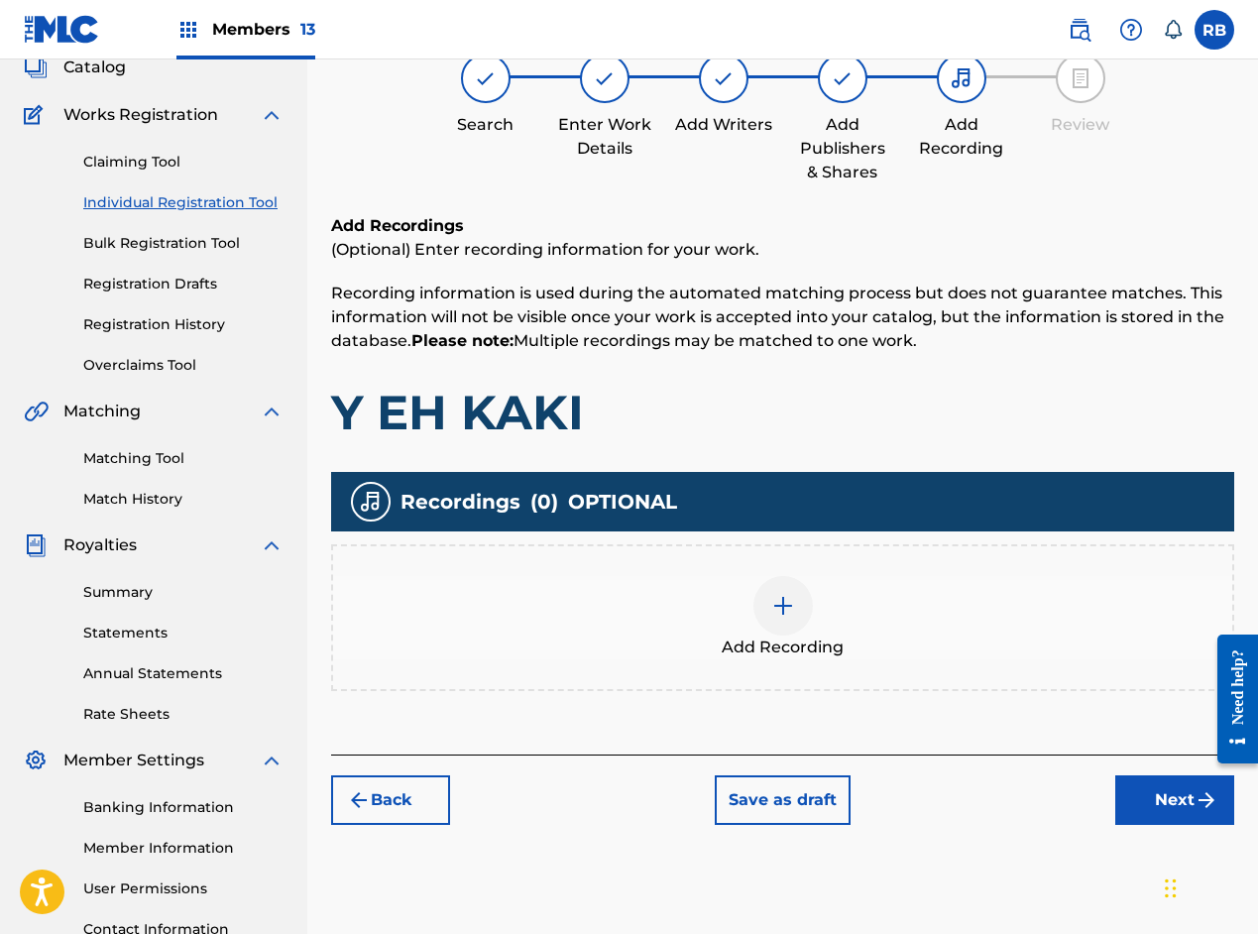
scroll to position [89, 0]
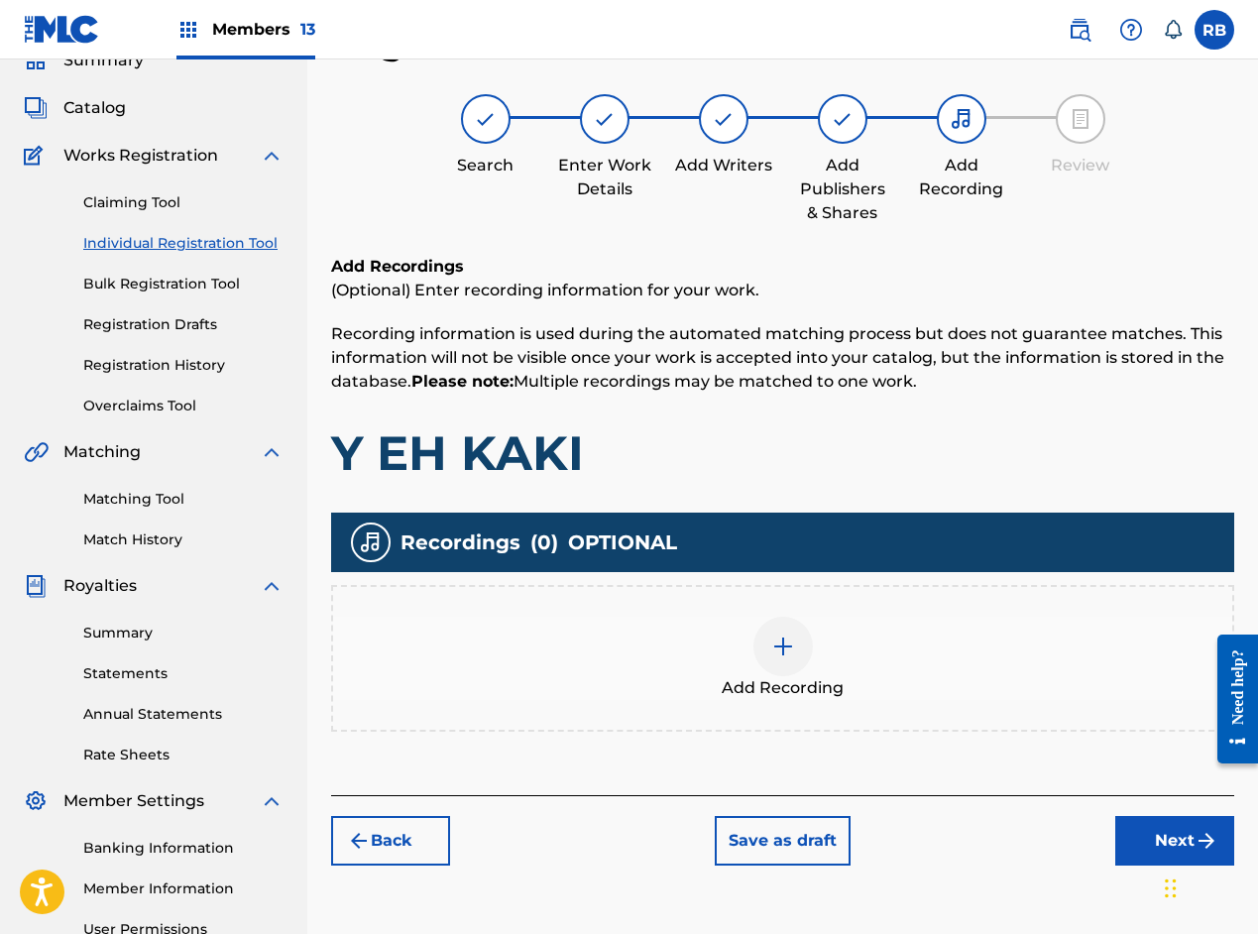
click at [785, 653] on img at bounding box center [784, 647] width 24 height 24
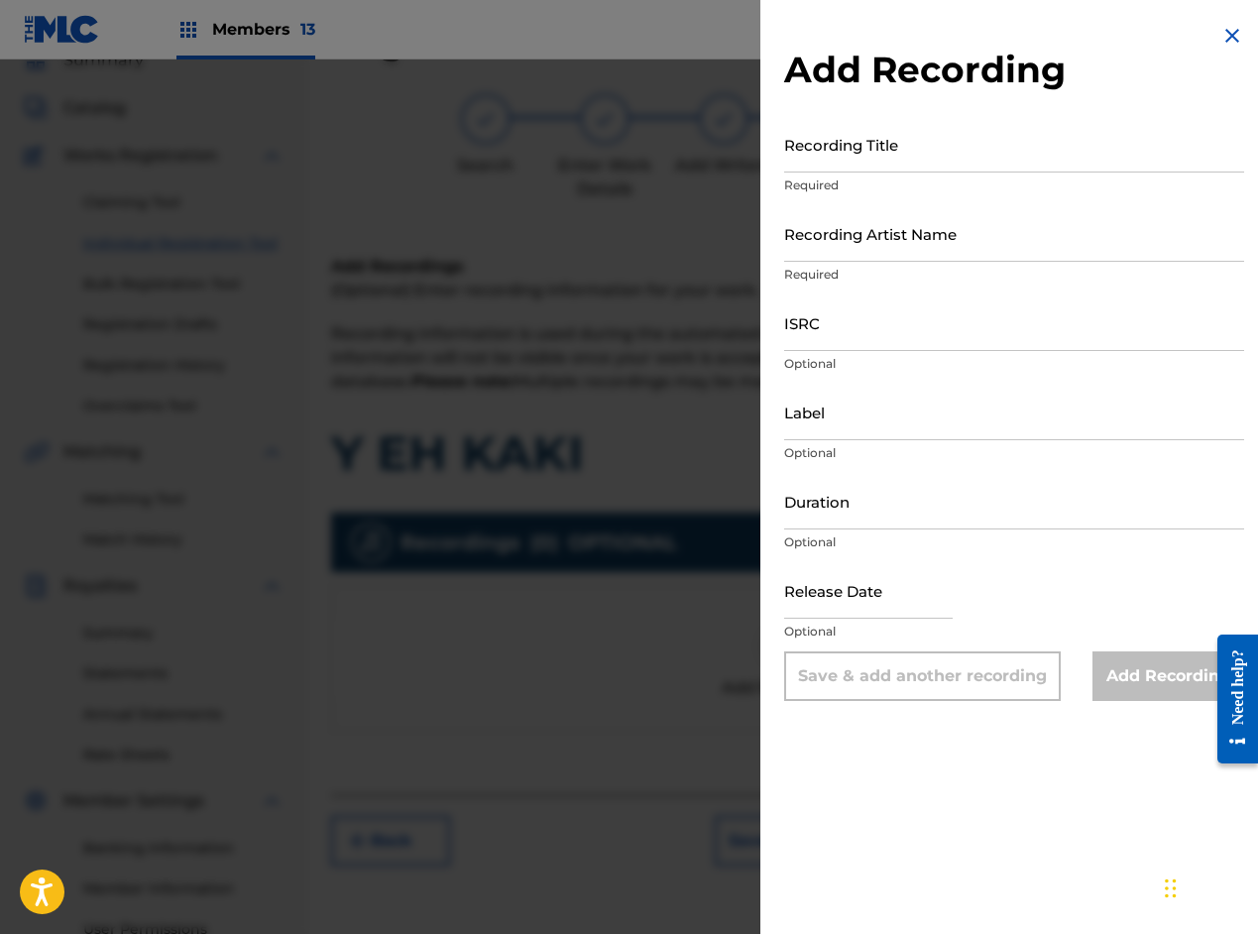
click at [996, 154] on input "Recording Title" at bounding box center [1014, 144] width 460 height 57
paste input "Y EH KAKI"
type input "Y EH KAKI"
click at [939, 246] on input "Recording Artist Name" at bounding box center [1014, 233] width 460 height 57
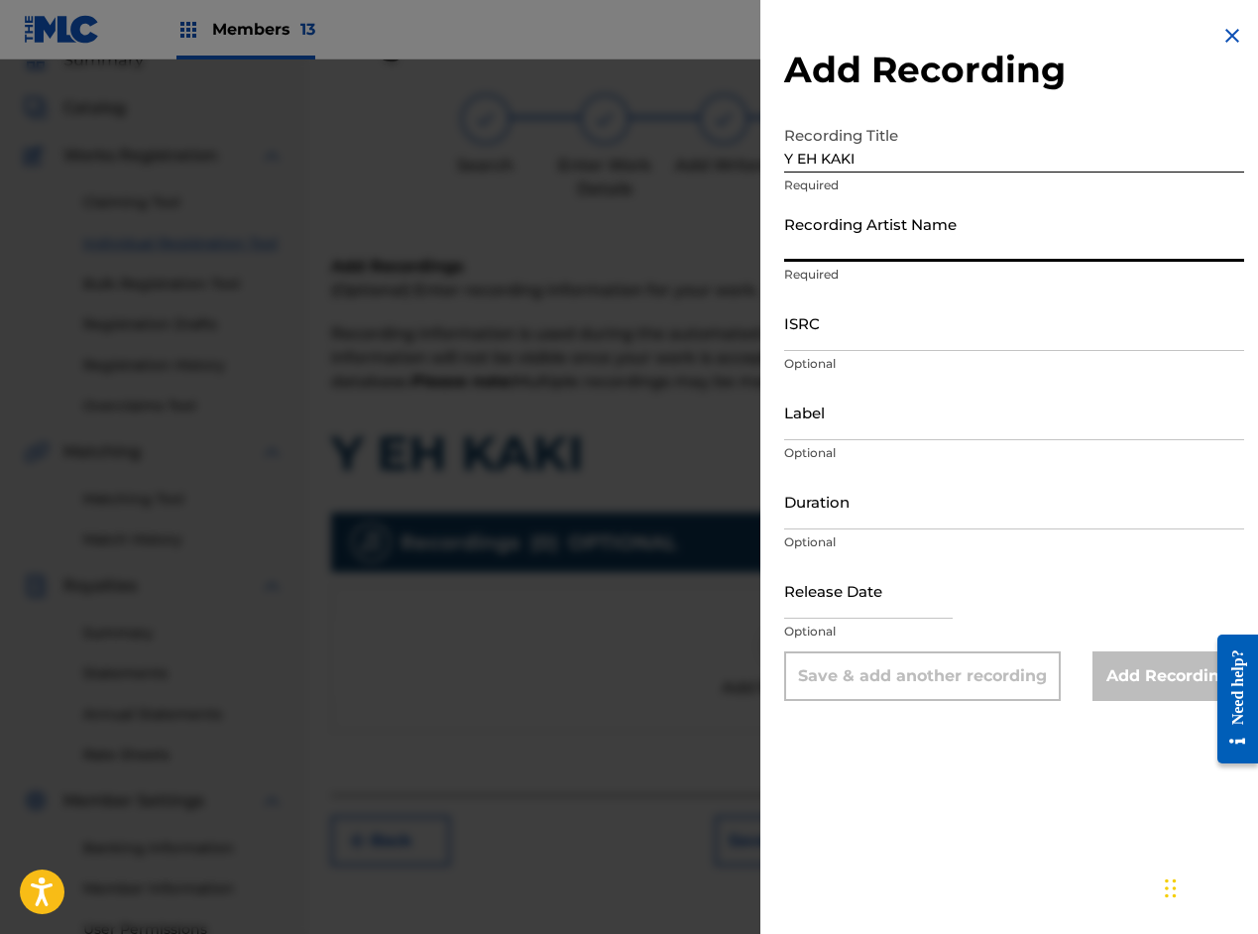
paste input "Mandrake El MaloCorita"
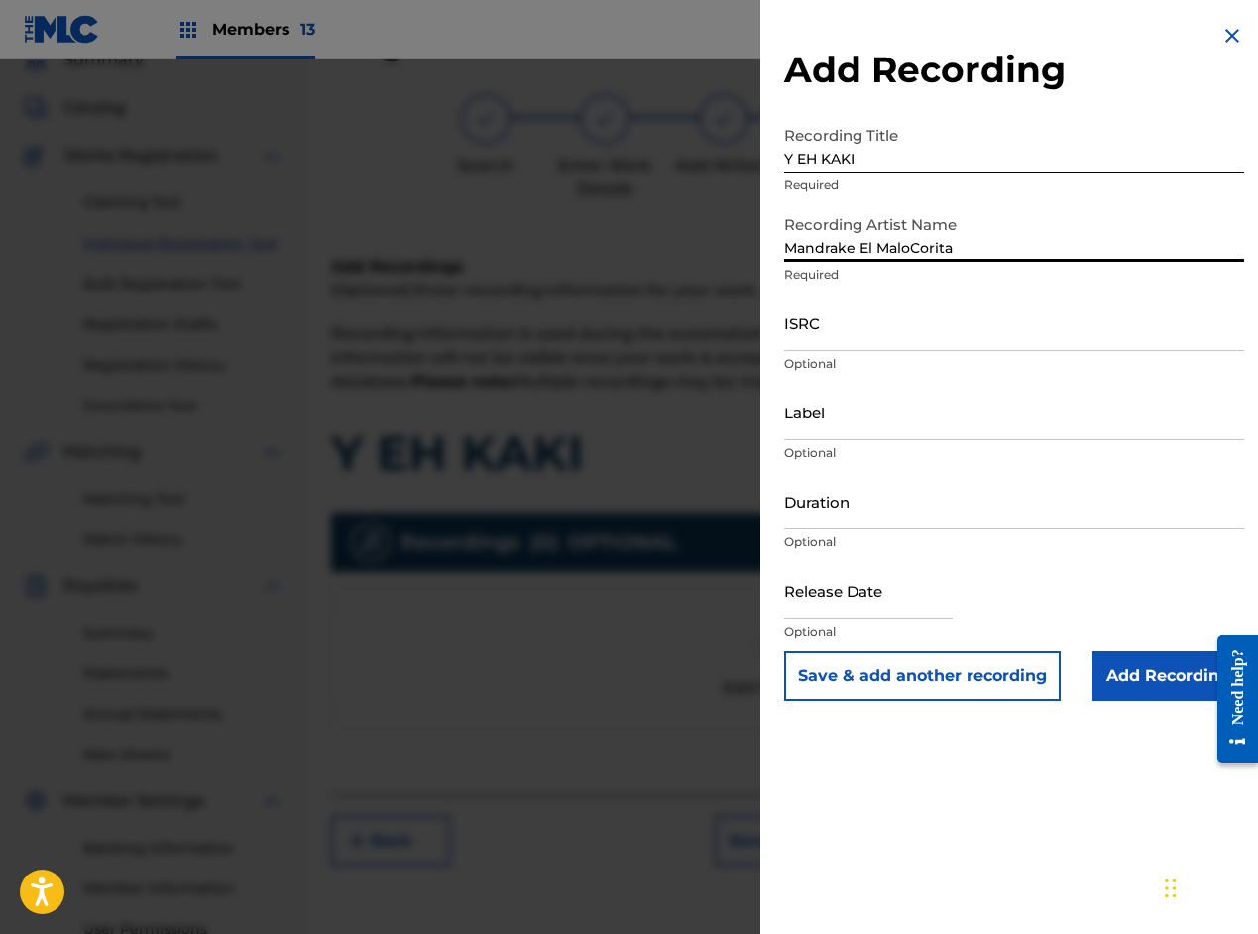
type input "Mandrake El MaloCorita"
click at [849, 327] on input "ISRC" at bounding box center [1014, 323] width 460 height 57
click at [848, 329] on input "ISRC" at bounding box center [1014, 323] width 460 height 57
paste input "QZ7R42052773"
type input "QZ7R42052773"
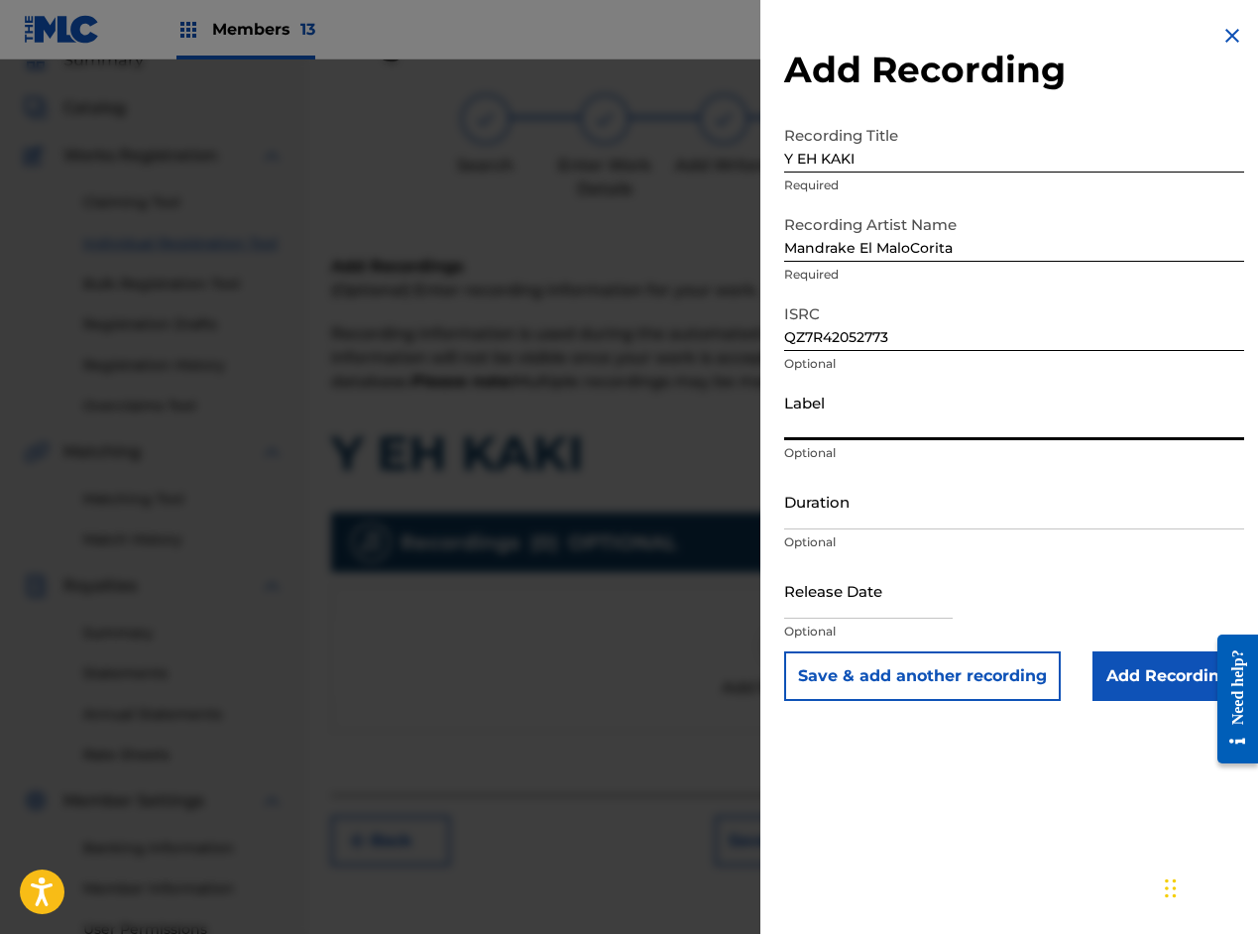
click at [832, 416] on input "Label" at bounding box center [1014, 412] width 460 height 57
paste input "Parcero Records,"
click at [956, 423] on input "Parcero Records," at bounding box center [1014, 412] width 460 height 57
paste input "RM Music Publishing LLC, Solo E Group LLC"
type input "Parcero Records, RM Music Publishing LLC, Solo E Group LLC"
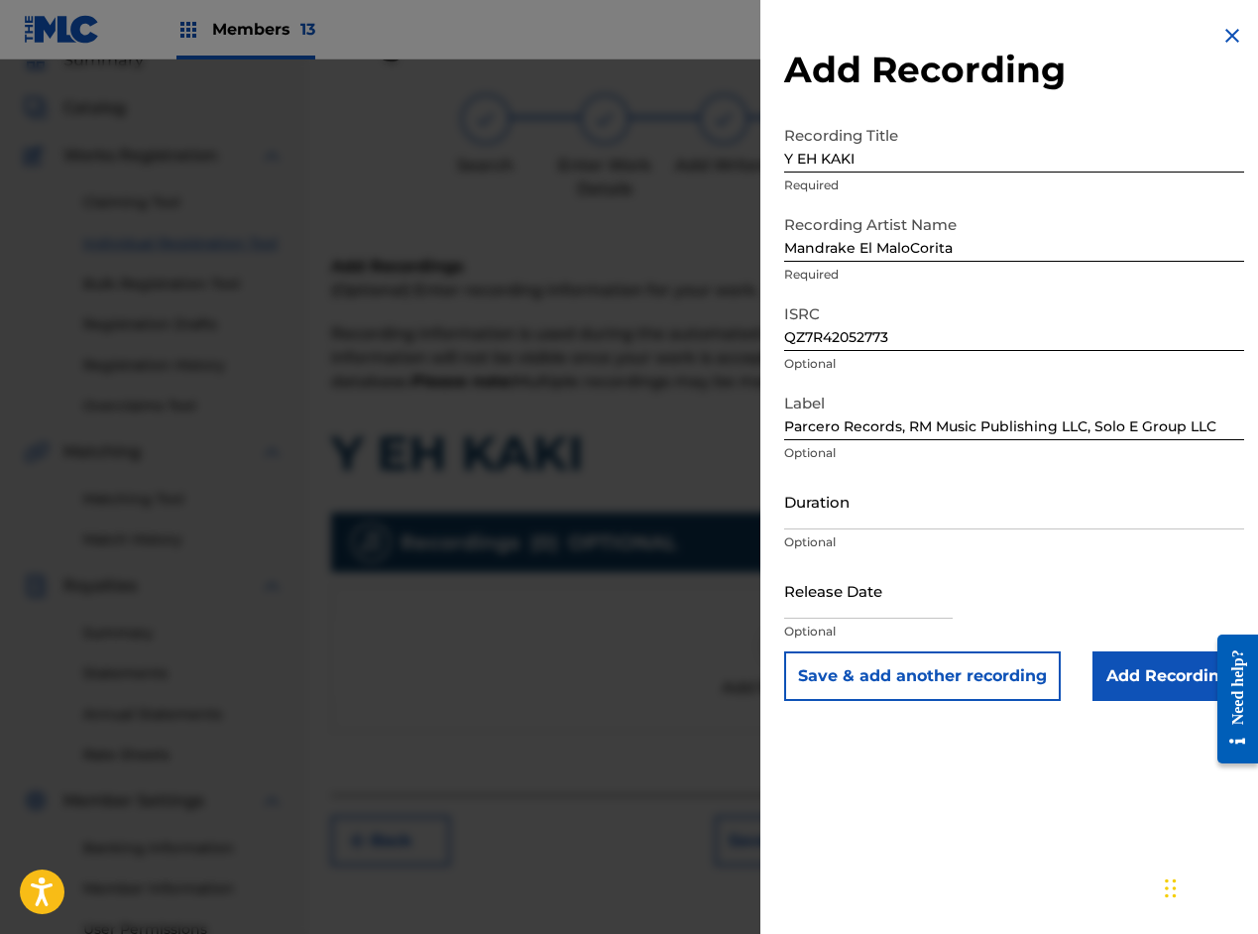
click at [811, 514] on input "Duration" at bounding box center [1014, 501] width 460 height 57
paste input "03:53"
type input "03:53"
click at [864, 601] on input "text" at bounding box center [868, 590] width 169 height 57
select select "7"
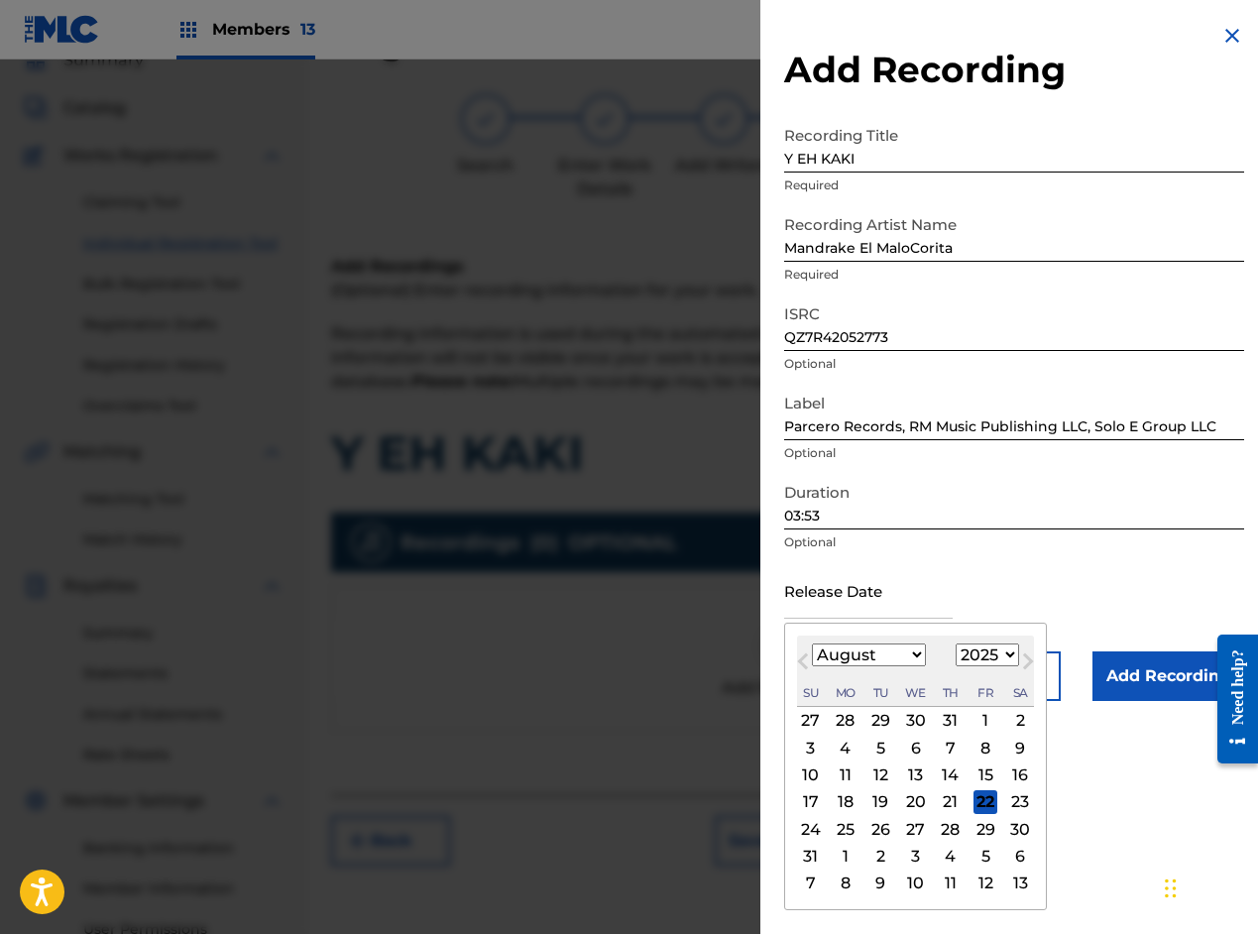
click at [975, 655] on select "1899 1900 1901 1902 1903 1904 1905 1906 1907 1908 1909 1910 1911 1912 1913 1914…" at bounding box center [987, 655] width 63 height 23
select select "2020"
click at [956, 644] on select "1899 1900 1901 1902 1903 1904 1905 1906 1907 1908 1909 1910 1911 1912 1913 1914…" at bounding box center [987, 655] width 63 height 23
click at [979, 805] on div "21" at bounding box center [986, 802] width 24 height 24
type input "[DATE]"
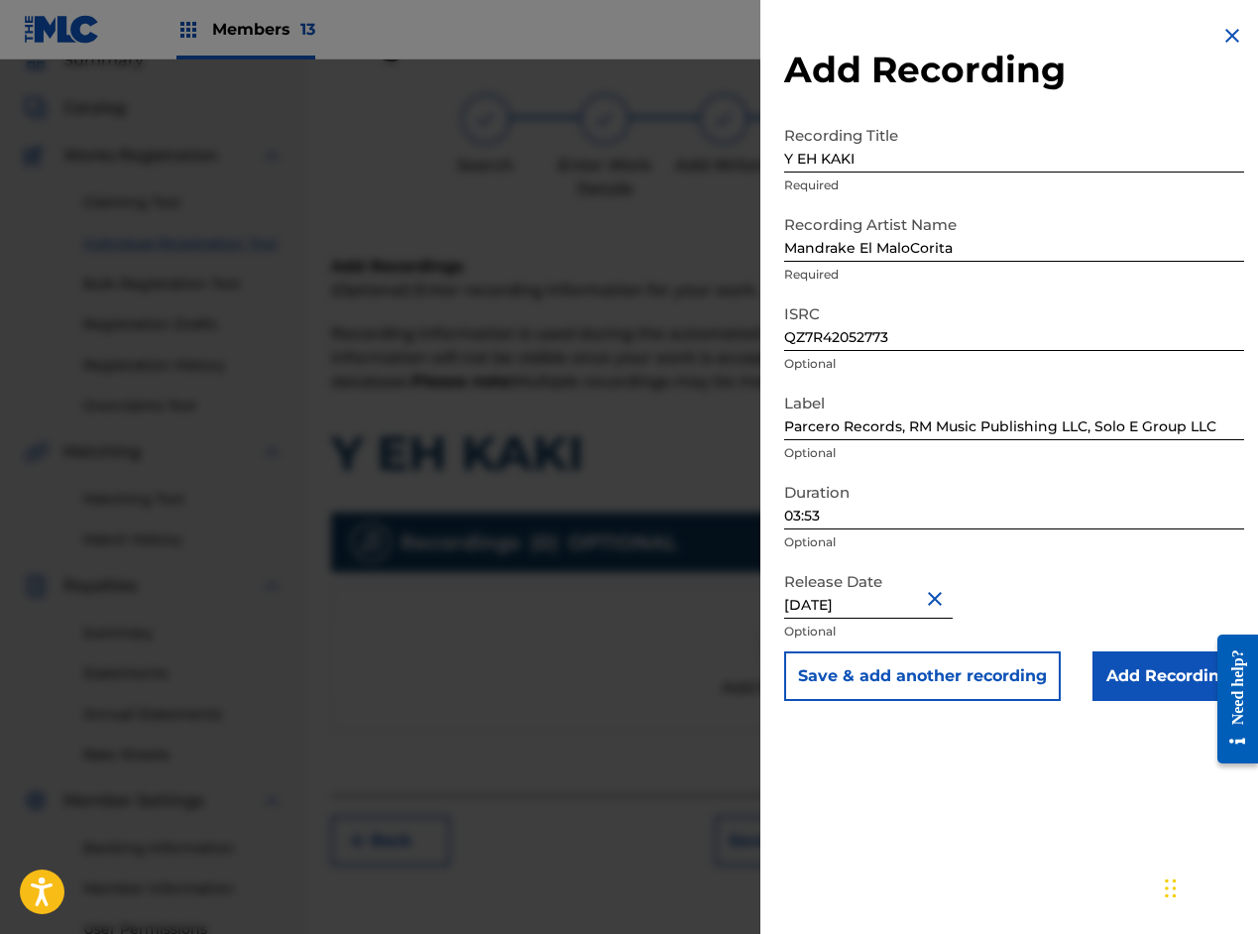
scroll to position [0, 0]
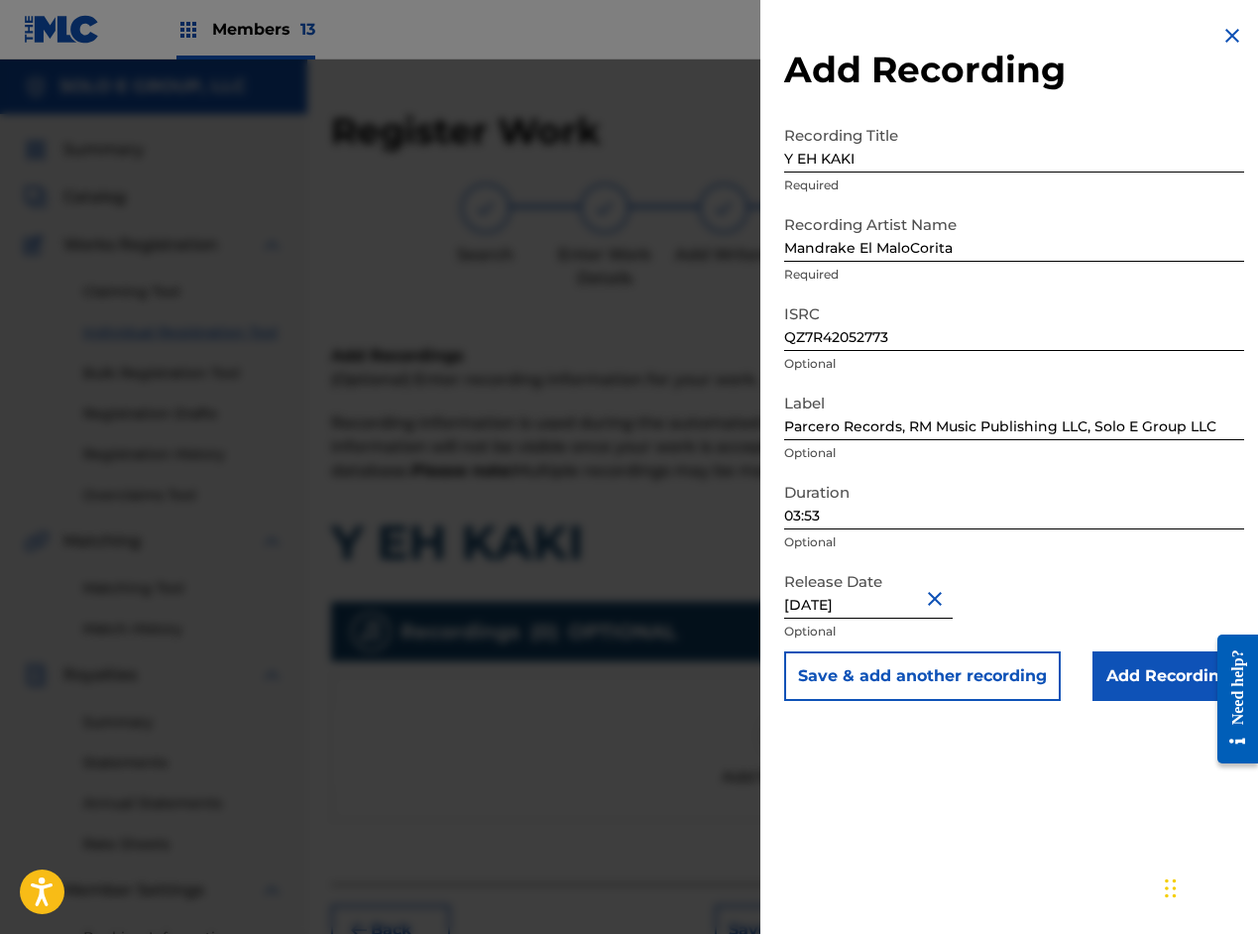
click at [1138, 687] on input "Add Recording" at bounding box center [1169, 677] width 152 height 50
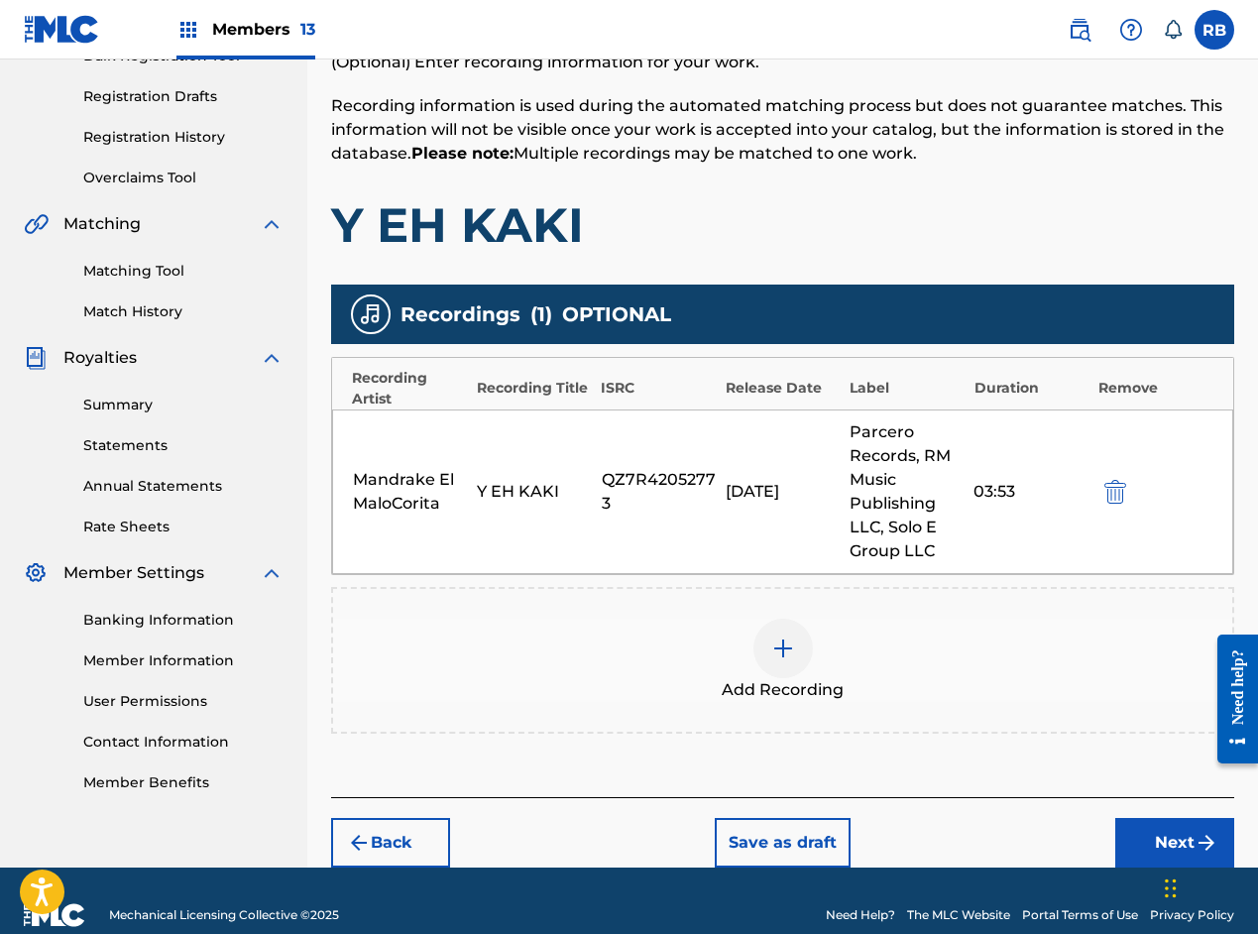
scroll to position [346, 0]
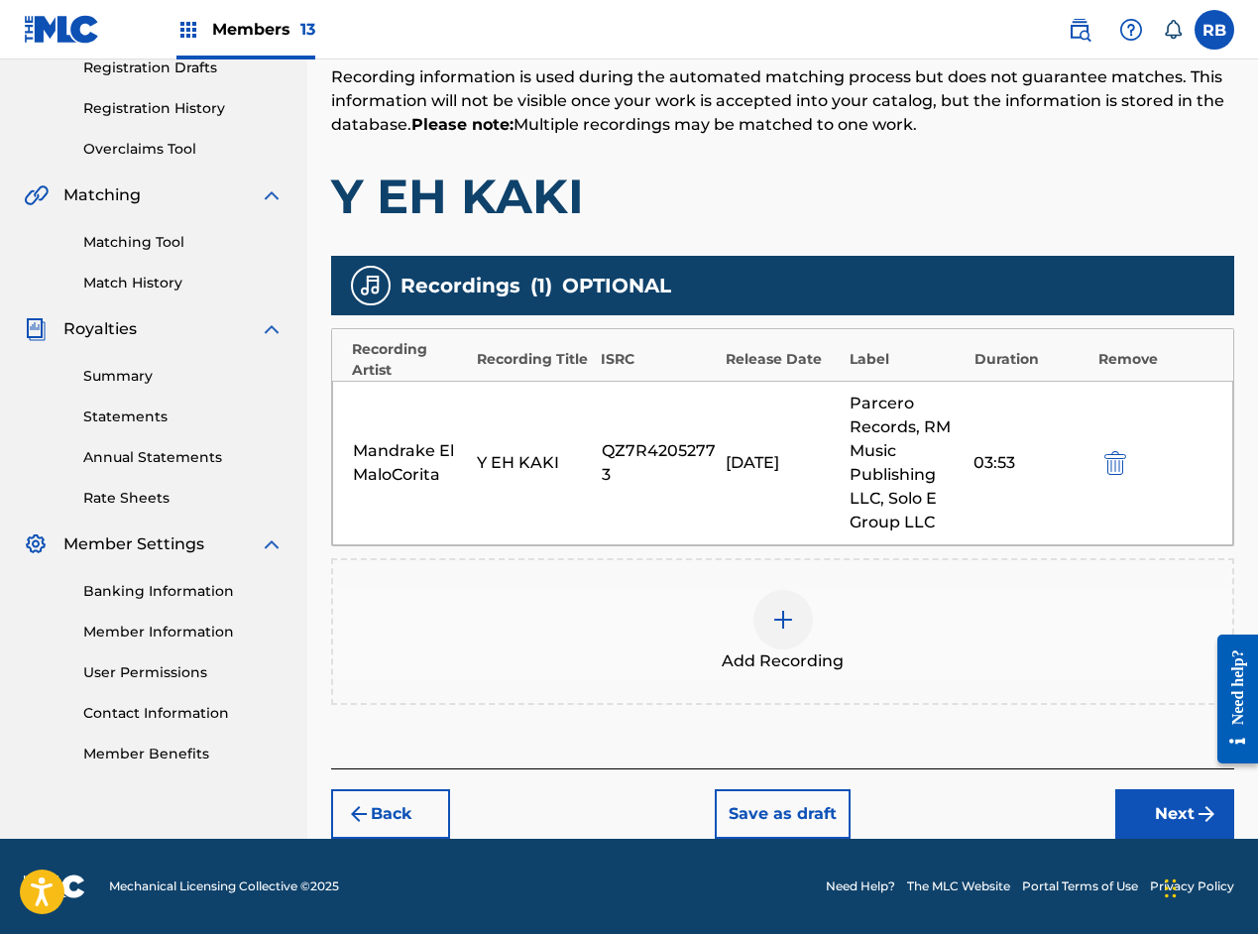
click at [1147, 808] on button "Next" at bounding box center [1175, 814] width 119 height 50
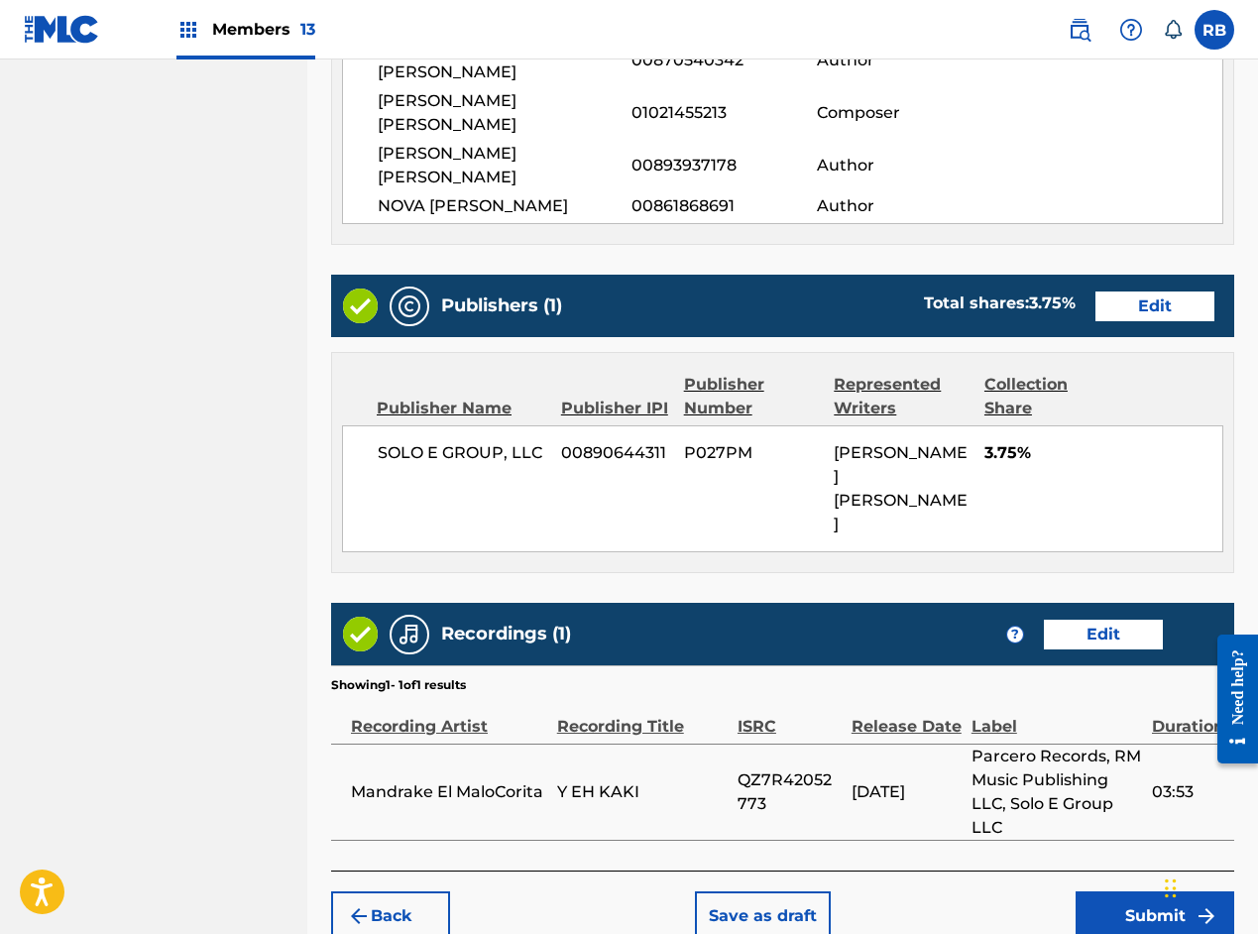
scroll to position [1296, 0]
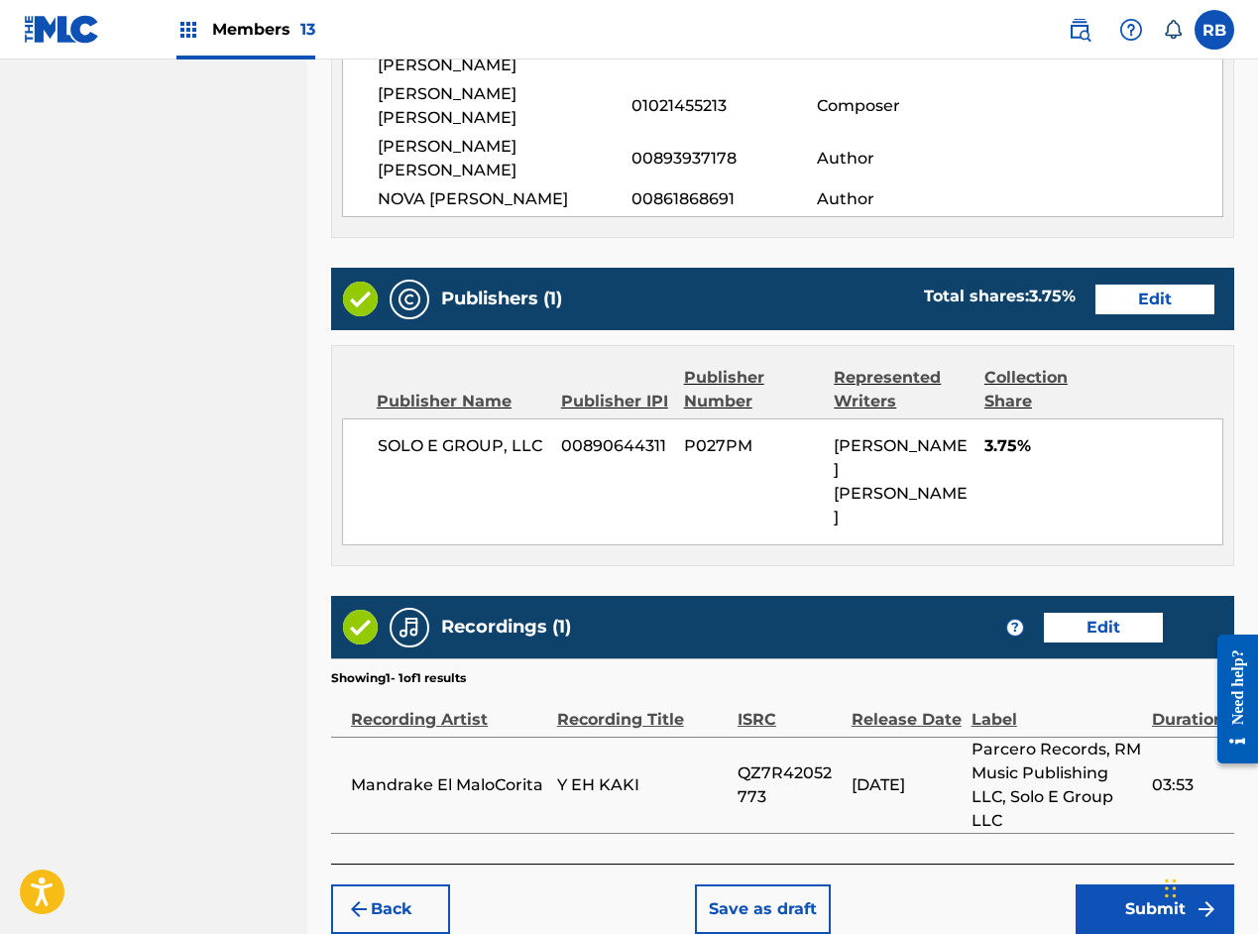
click at [1143, 885] on button "Submit" at bounding box center [1155, 910] width 159 height 50
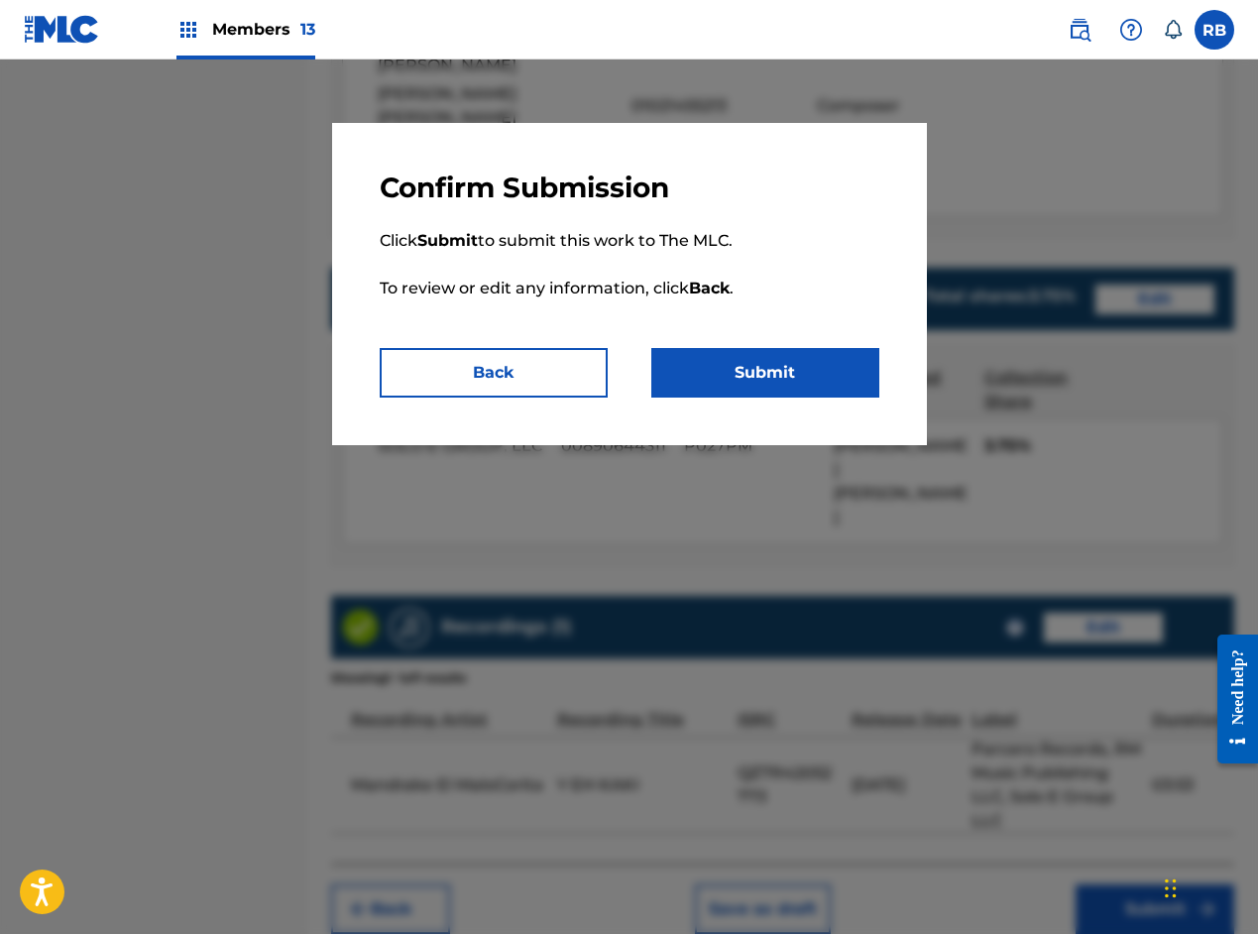
click at [764, 365] on button "Submit" at bounding box center [766, 373] width 228 height 50
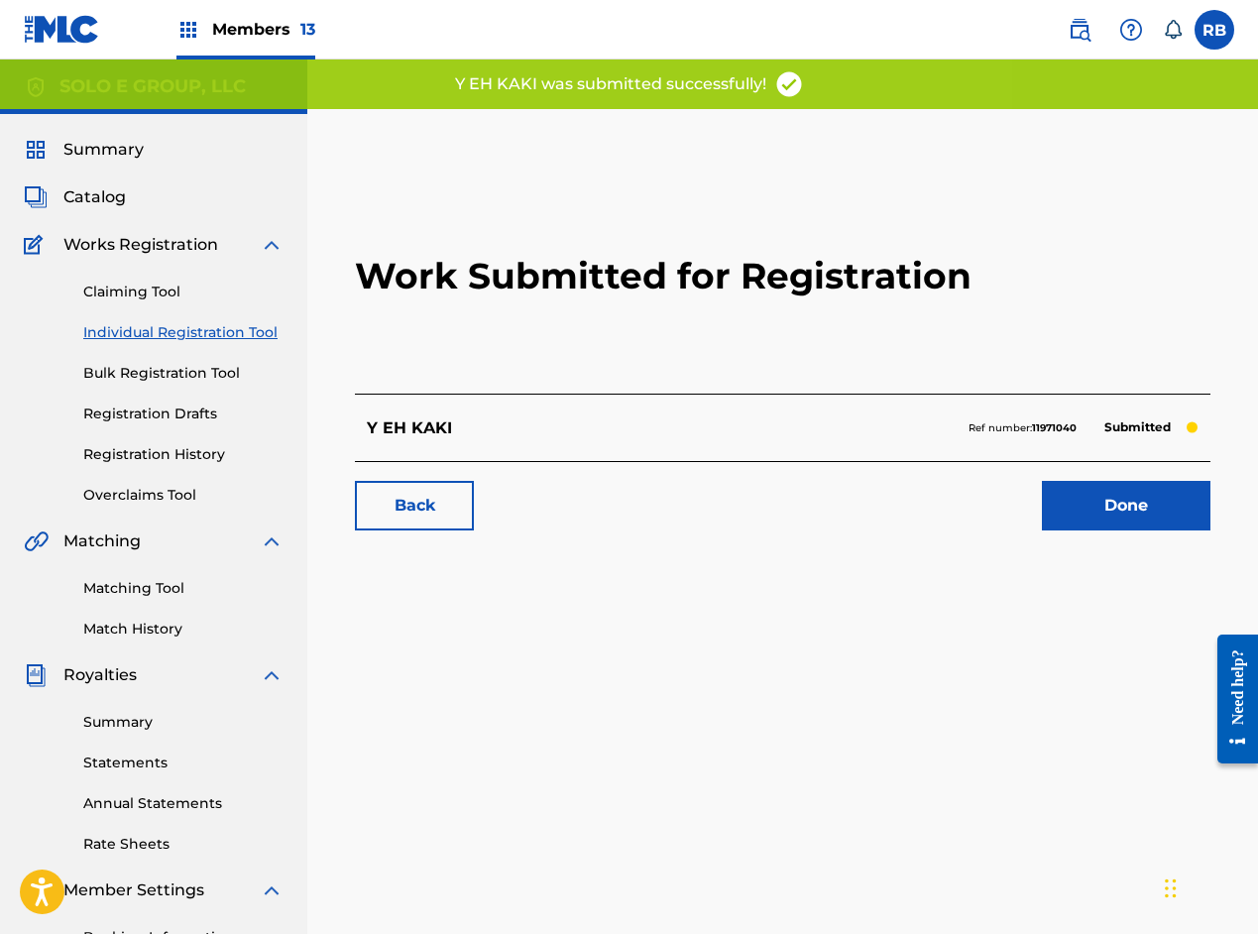
click at [1111, 510] on link "Done" at bounding box center [1126, 506] width 169 height 50
